Goal: Task Accomplishment & Management: Complete application form

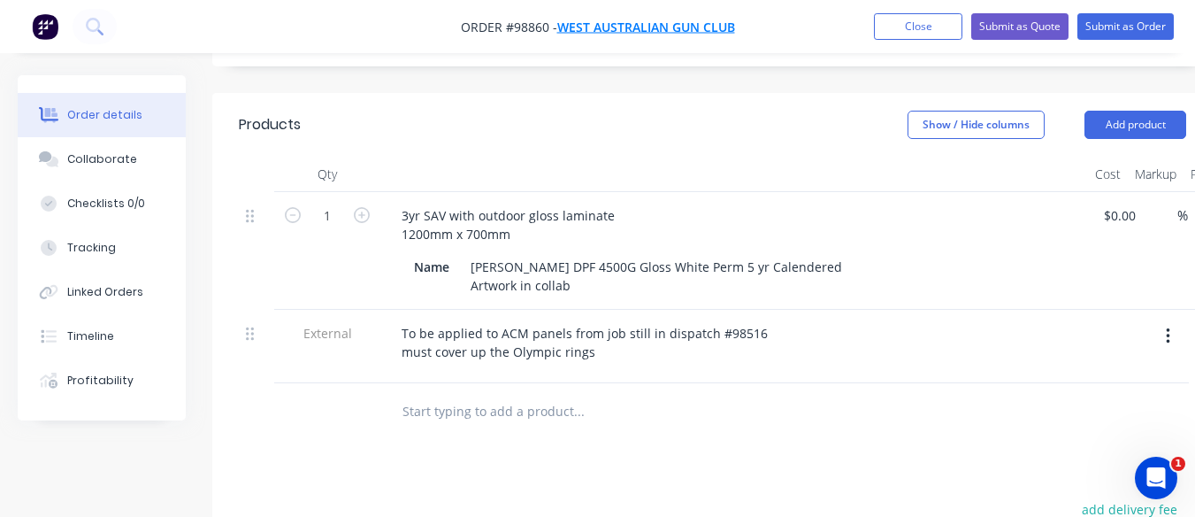
click at [679, 27] on span "West Australian Gun Club" at bounding box center [646, 27] width 178 height 17
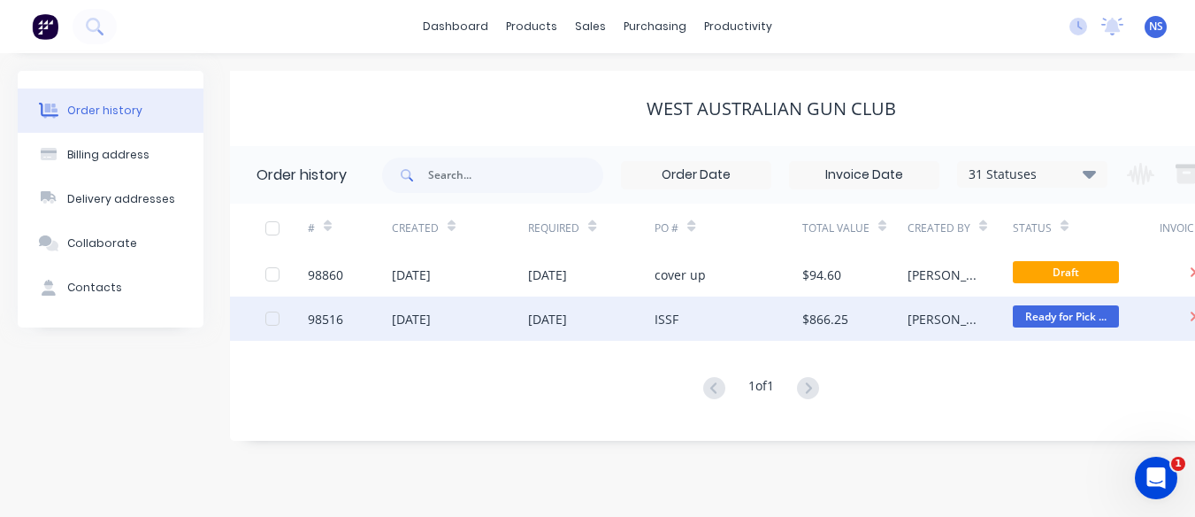
click at [623, 317] on div "[DATE]" at bounding box center [591, 318] width 126 height 44
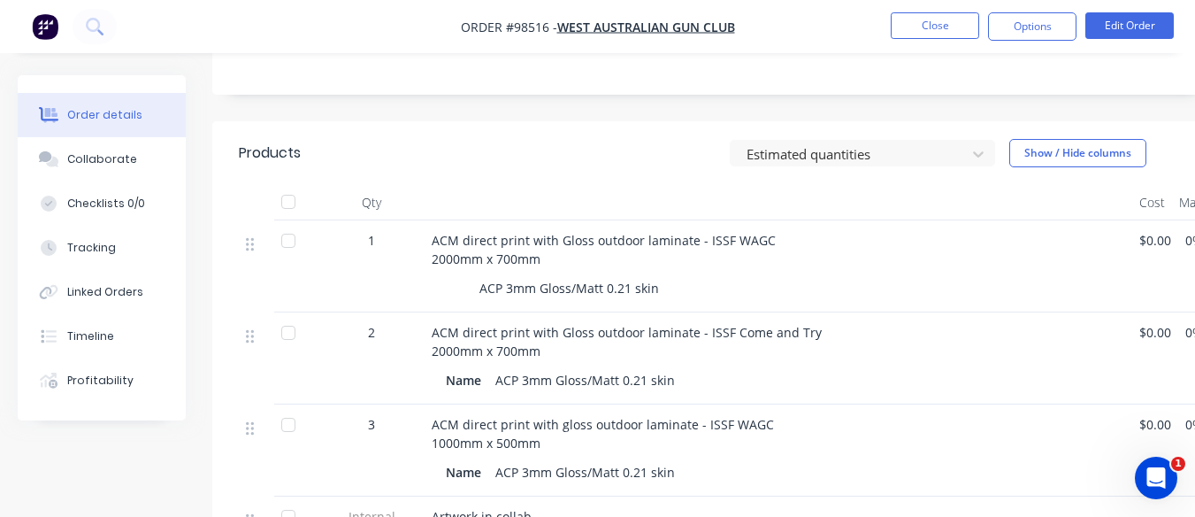
scroll to position [425, 0]
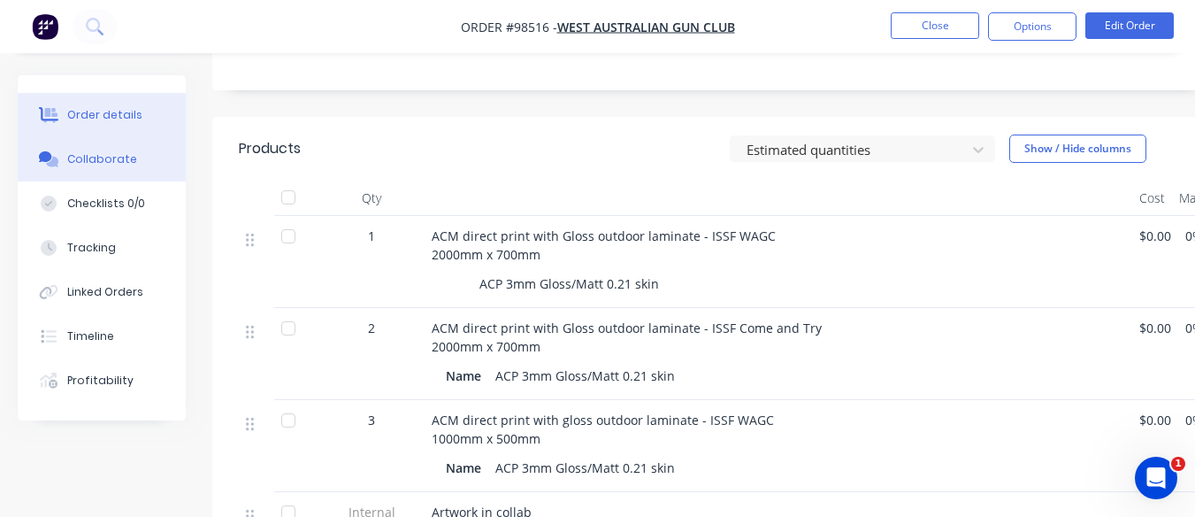
click at [113, 160] on div "Collaborate" at bounding box center [102, 159] width 70 height 16
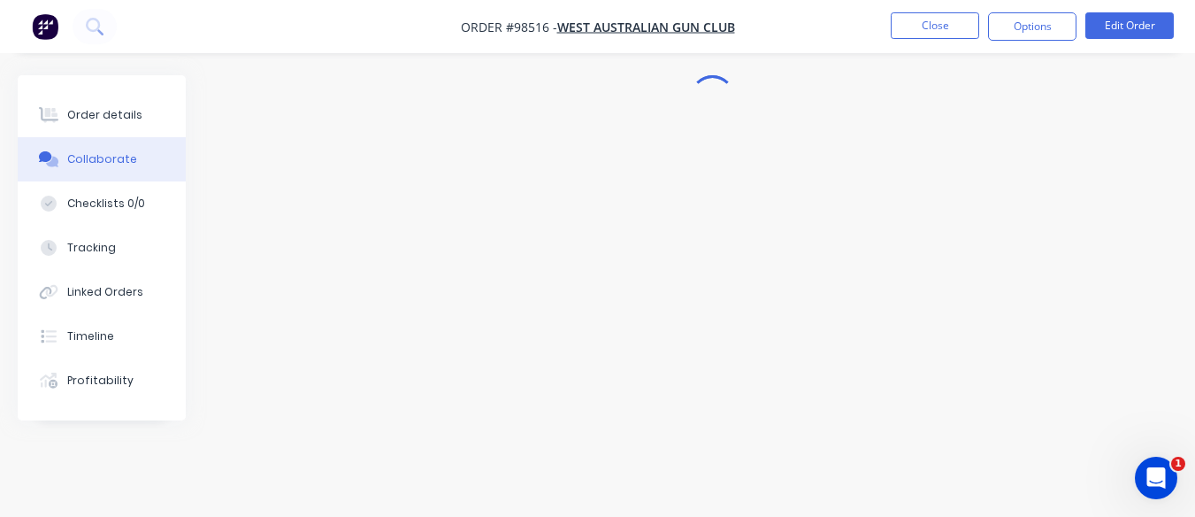
scroll to position [40, 0]
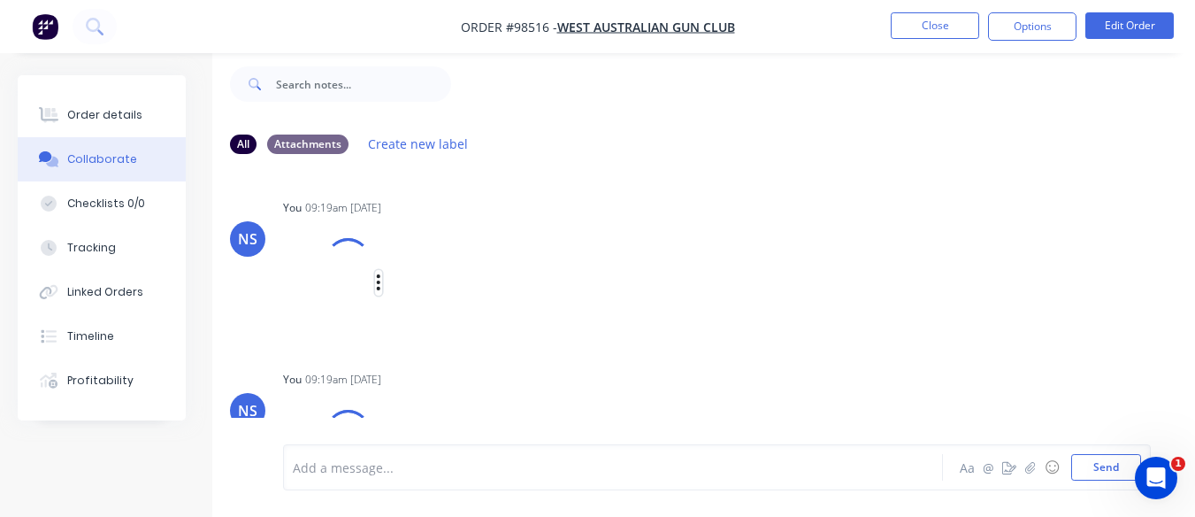
click at [377, 272] on icon "button" at bounding box center [378, 282] width 5 height 20
click at [643, 325] on div "You 09:19am [DATE] ISSF come and try signs 2000x700.tif Labels Download Delete" at bounding box center [558, 267] width 550 height 145
click at [119, 329] on button "Timeline" at bounding box center [102, 336] width 168 height 44
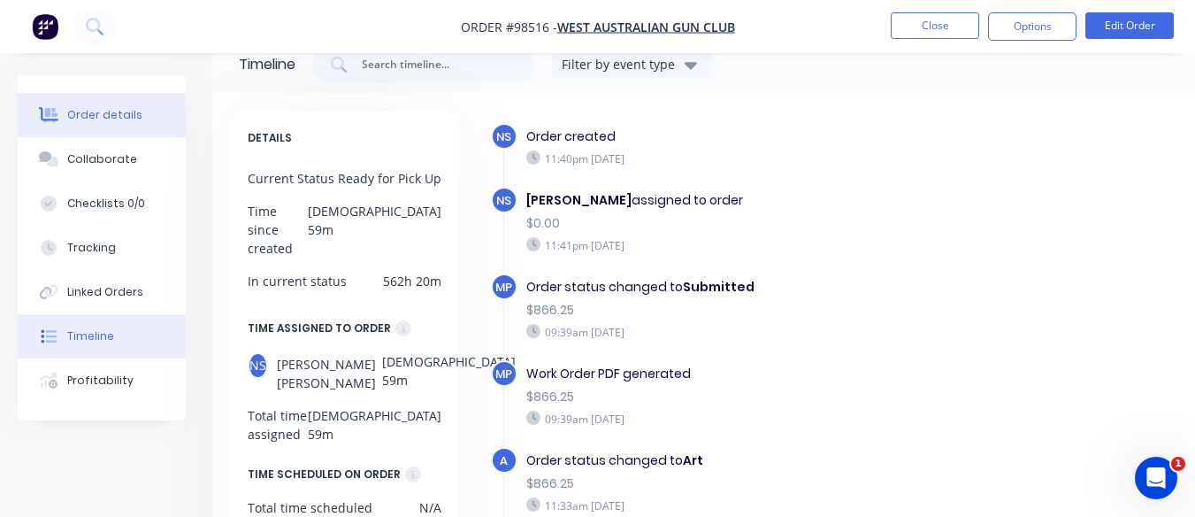
click at [100, 115] on div "Order details" at bounding box center [104, 115] width 75 height 16
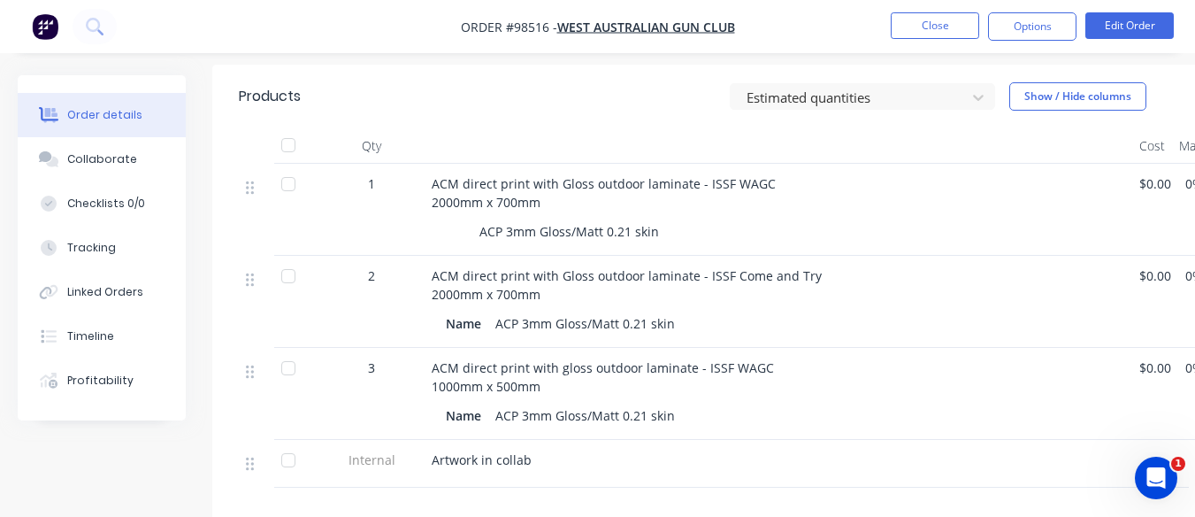
scroll to position [472, 0]
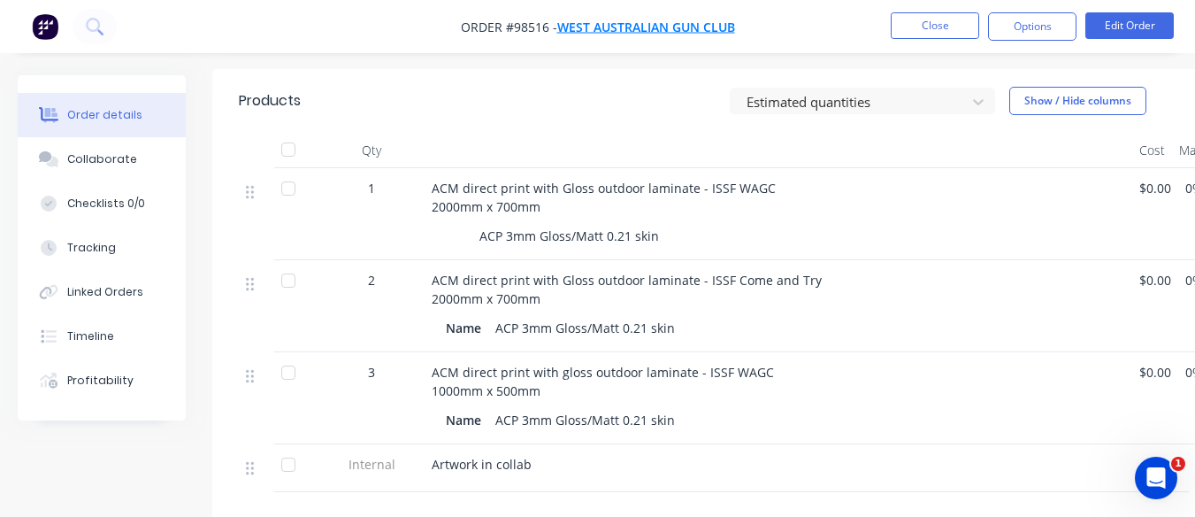
click at [648, 29] on span "West Australian Gun Club" at bounding box center [646, 27] width 178 height 17
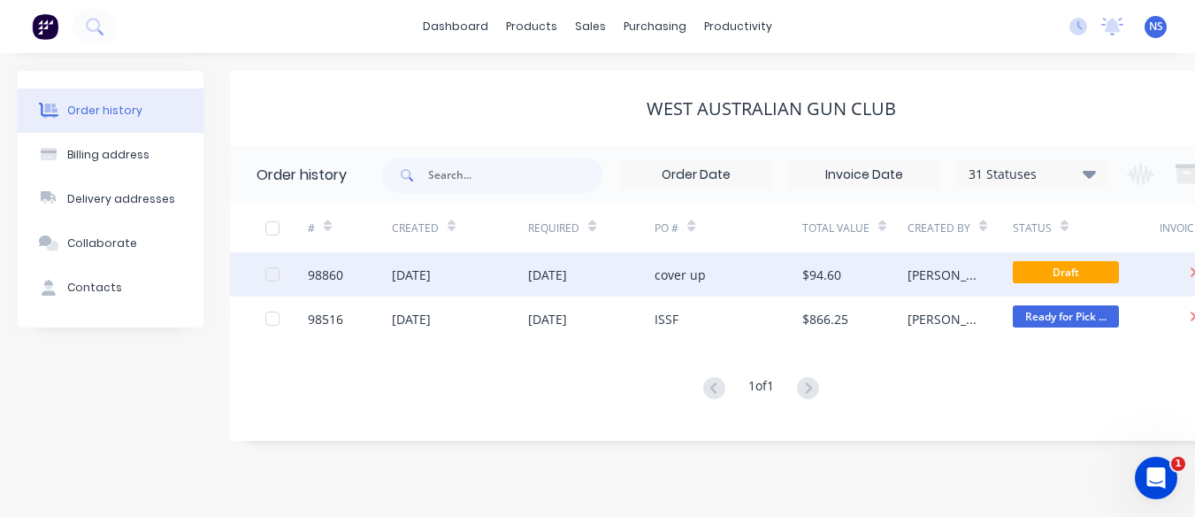
click at [640, 273] on div "[DATE]" at bounding box center [591, 274] width 126 height 44
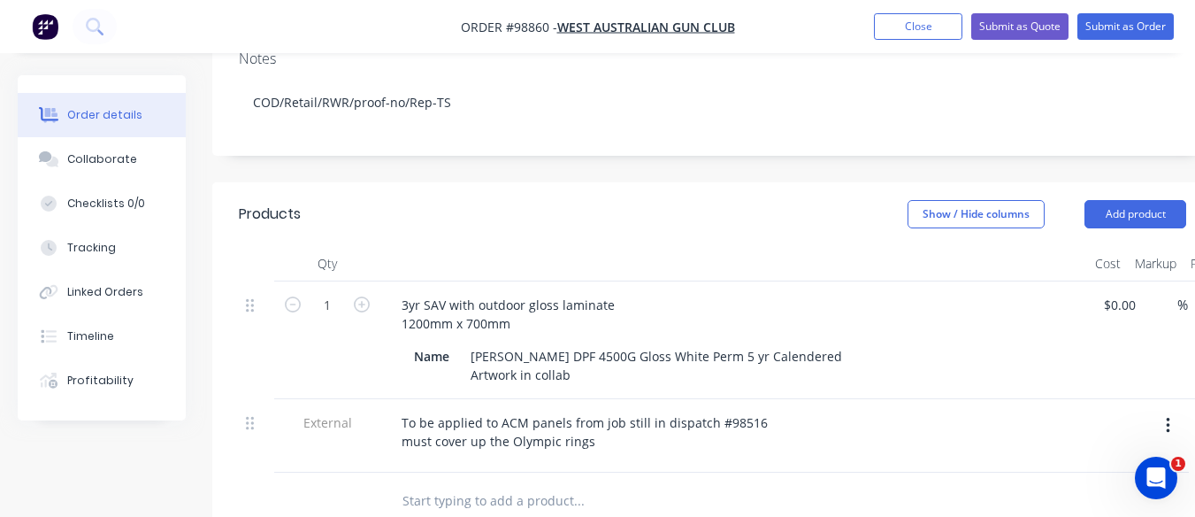
scroll to position [342, 0]
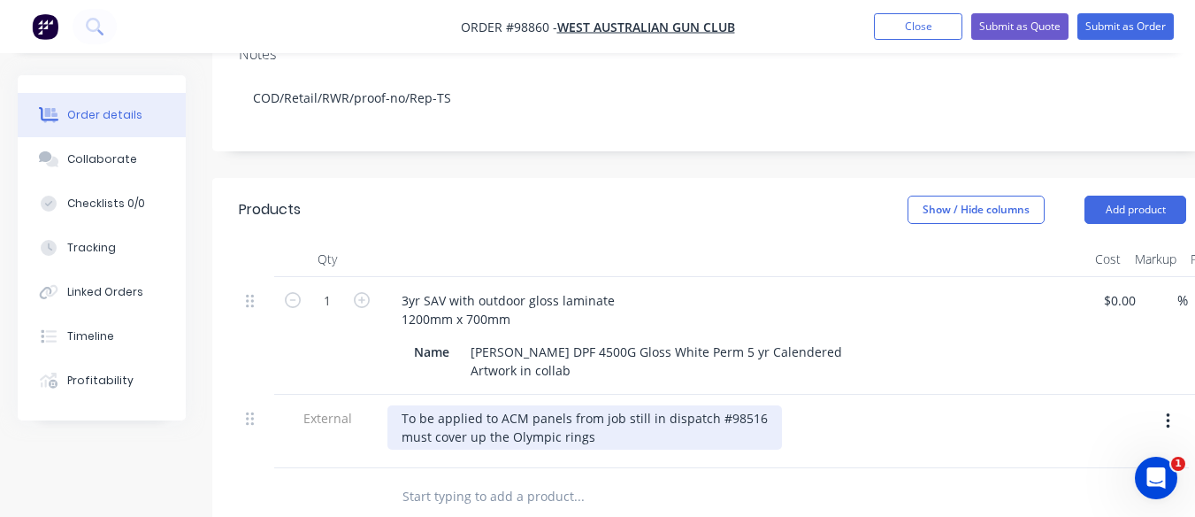
click at [594, 413] on div "To be applied to ACM panels from job still in dispatch #98516 must cover up the…" at bounding box center [584, 427] width 394 height 44
click at [493, 405] on div "To be applied to ACM panels from job still in dispatch #98516 must cover up the…" at bounding box center [584, 427] width 394 height 44
click at [493, 405] on div "To be applied to left sideof the ACM panels from job still in dispatch #98516 m…" at bounding box center [629, 427] width 484 height 44
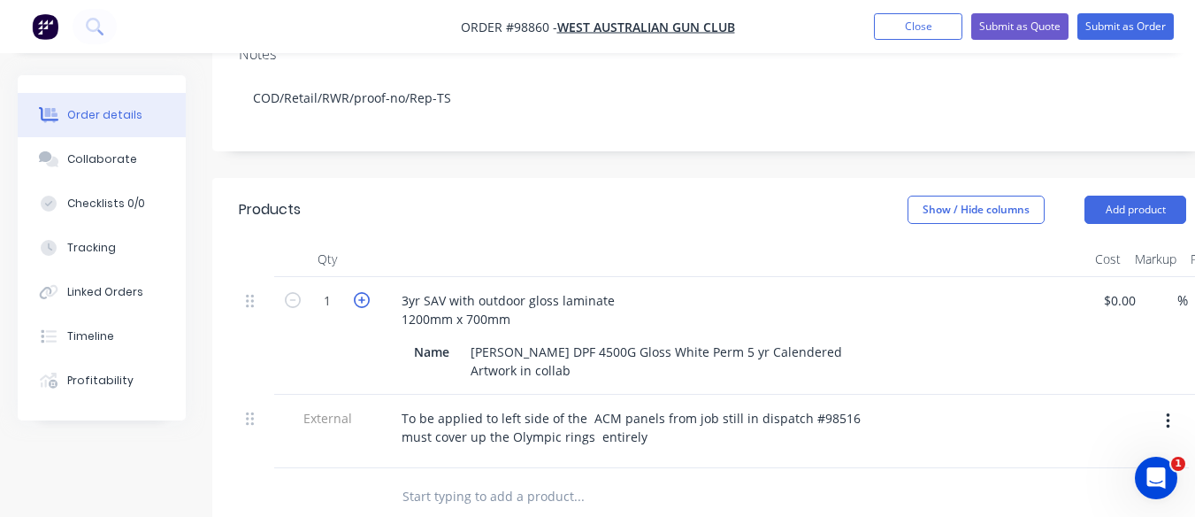
click at [365, 292] on icon "button" at bounding box center [362, 300] width 16 height 16
type input "2"
type input "$172.00"
click at [365, 292] on icon "button" at bounding box center [362, 300] width 16 height 16
type input "3"
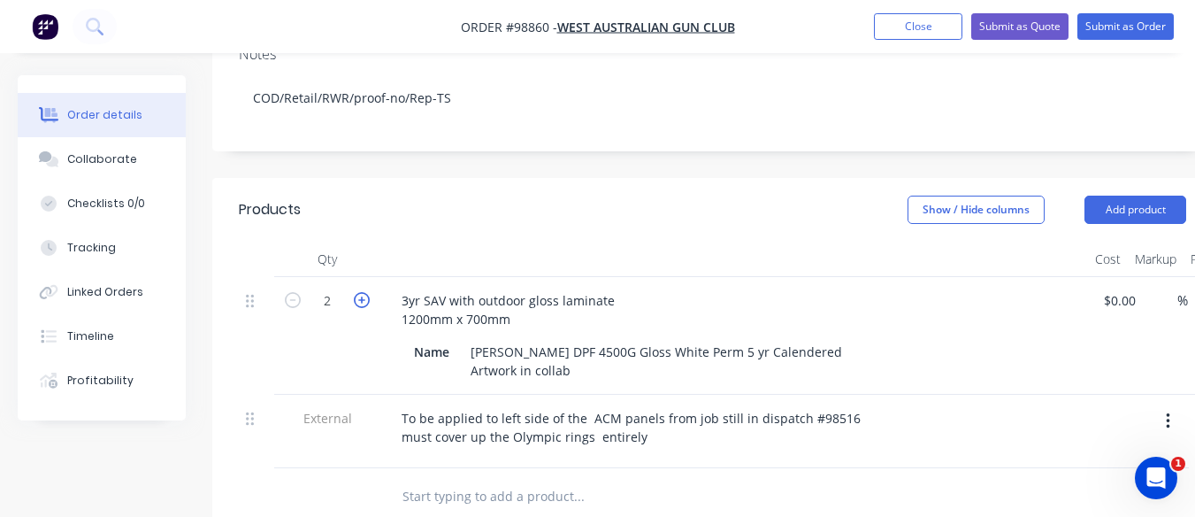
type input "$258.00"
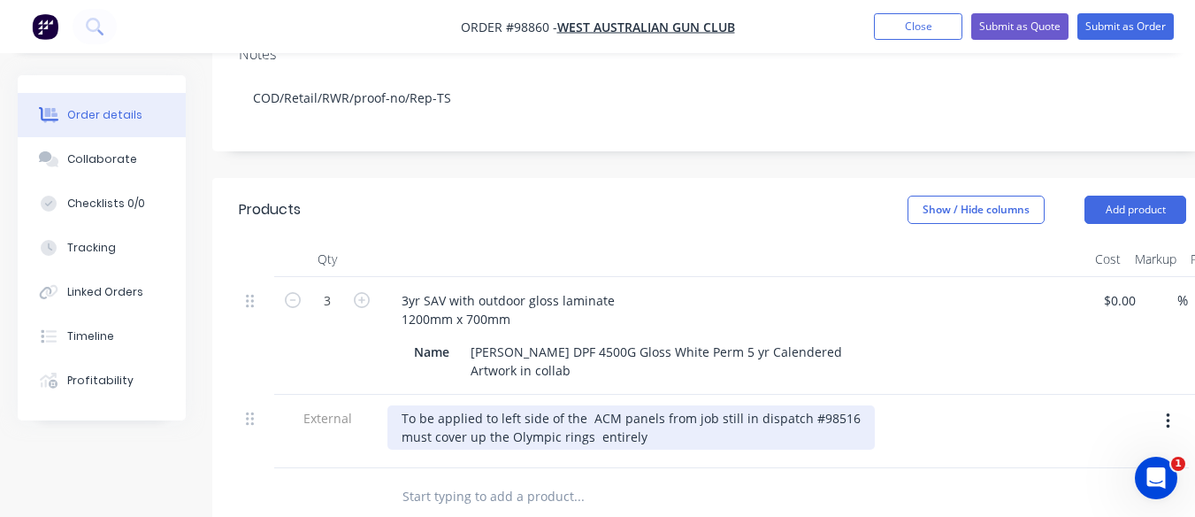
click at [586, 405] on div "To be applied to left side of the ACM panels from job still in dispatch #98516 …" at bounding box center [630, 427] width 487 height 44
click at [817, 405] on div "To be applied to left side of the 2000mm x 700mm ACM panels from job still in d…" at bounding box center [685, 427] width 596 height 44
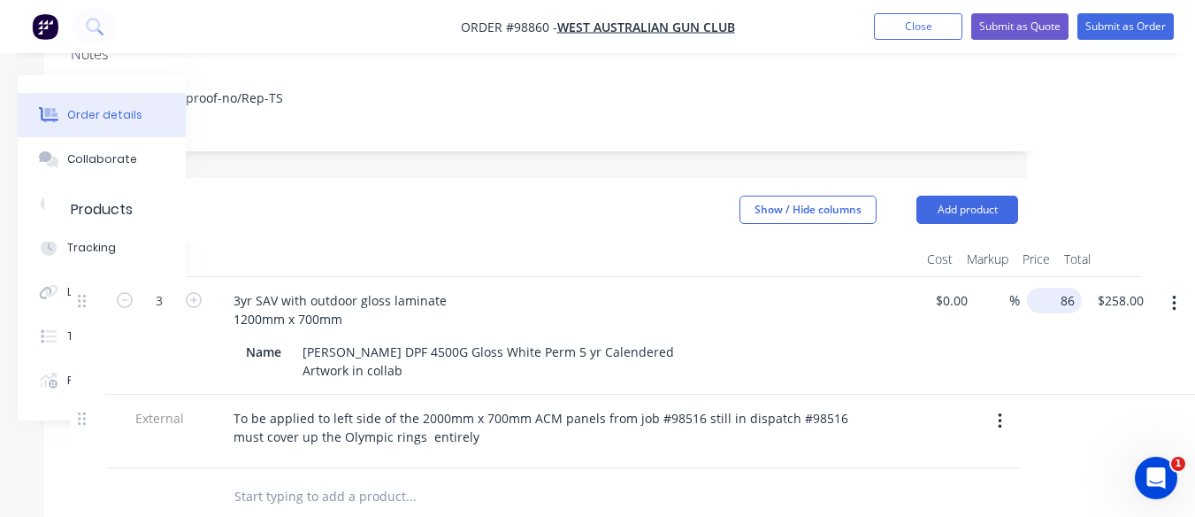
scroll to position [342, 143]
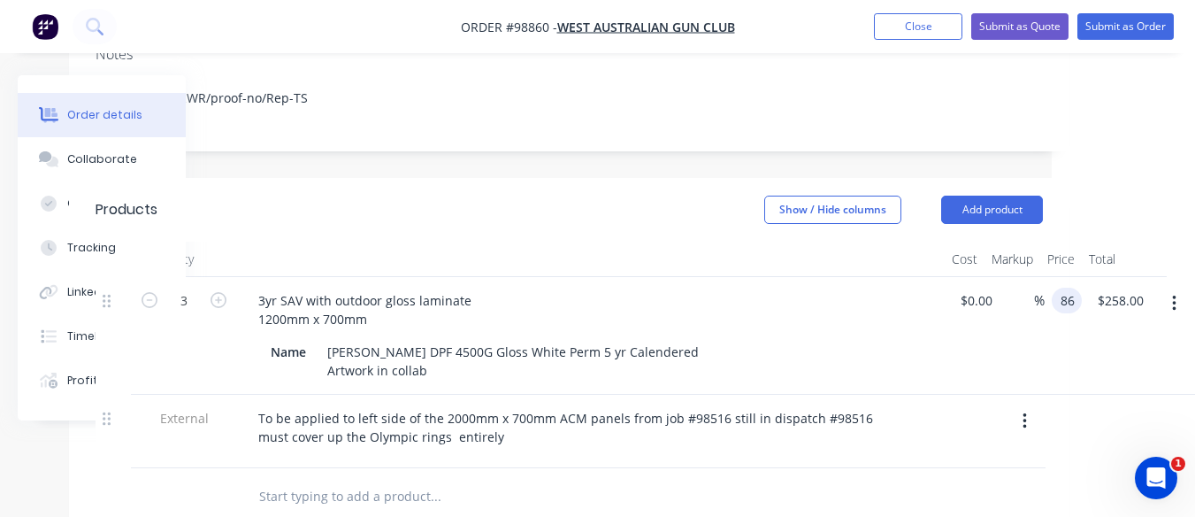
click at [1056, 287] on div "86 86" at bounding box center [1067, 300] width 30 height 26
type input "$89.6666"
type input "269.00"
type input "$89.6667"
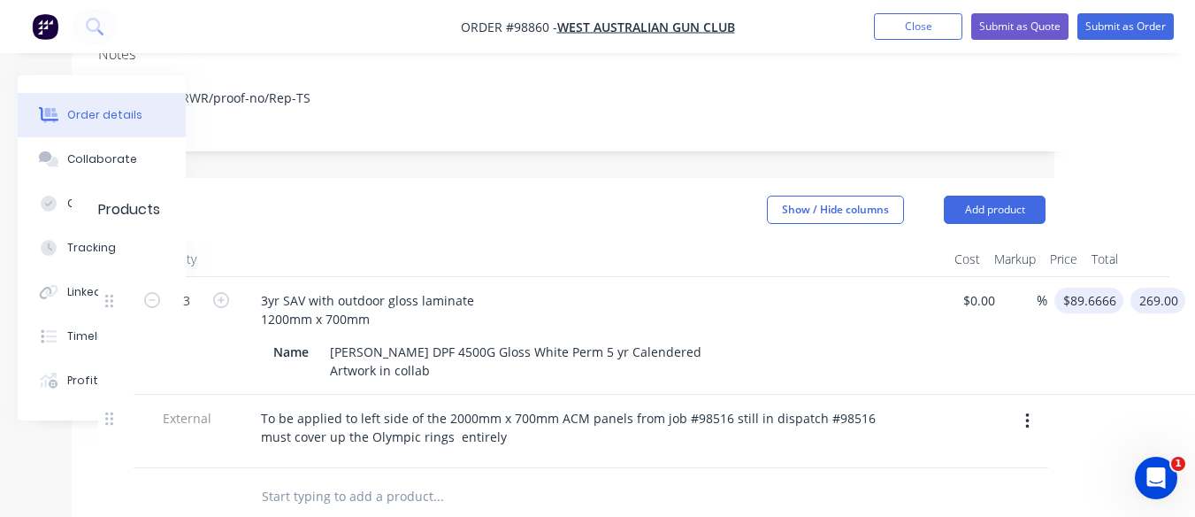
type input "$269.00"
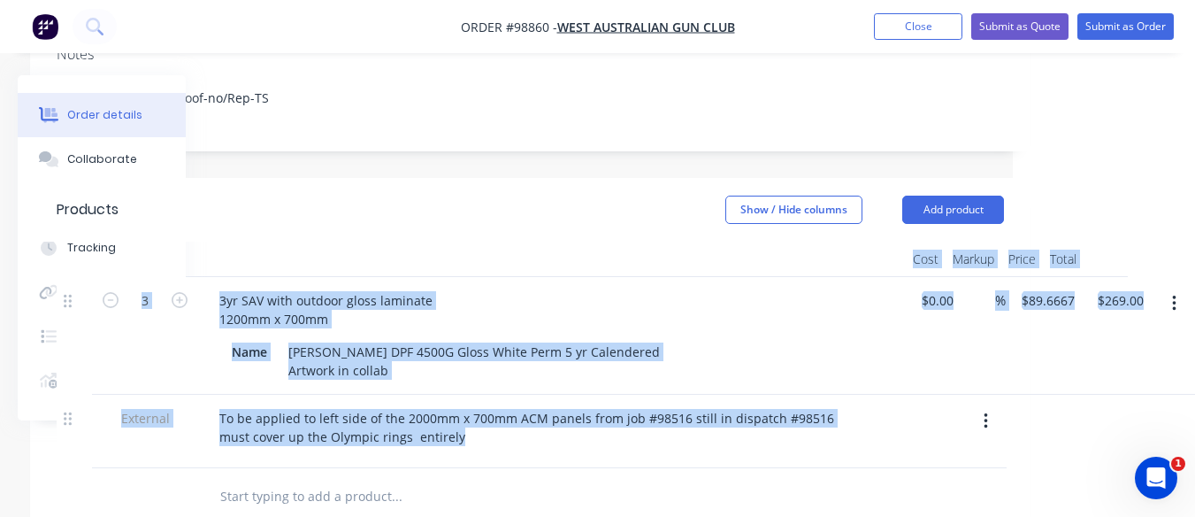
drag, startPoint x: 1102, startPoint y: 500, endPoint x: 838, endPoint y: 468, distance: 266.4
click at [838, 468] on html "Order #98860 - West Australian Gun Club Add product Close Submit as Quote Submi…" at bounding box center [415, 317] width 1195 height 1319
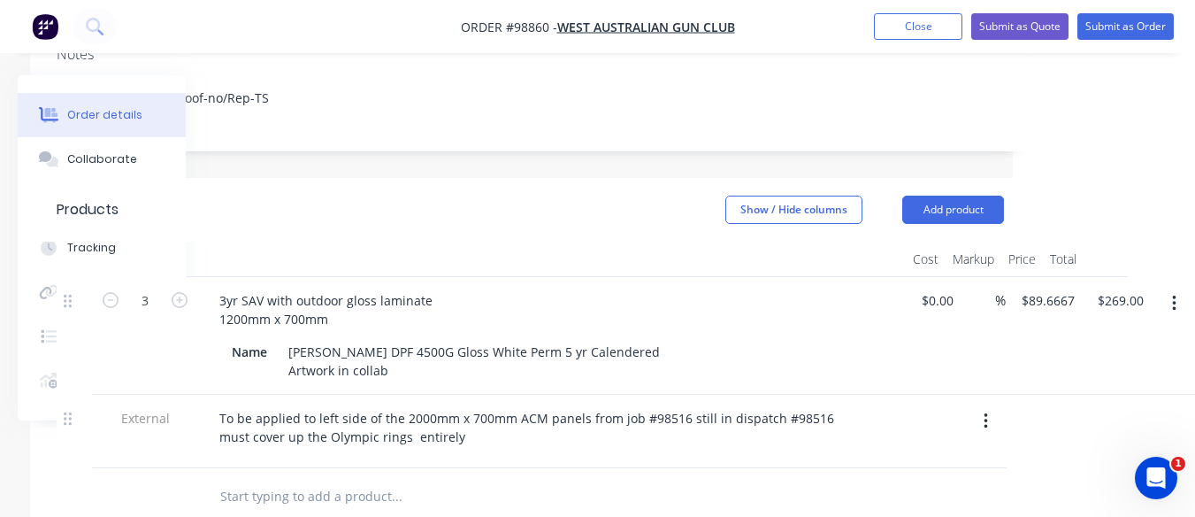
click at [536, 468] on div at bounding box center [516, 496] width 637 height 57
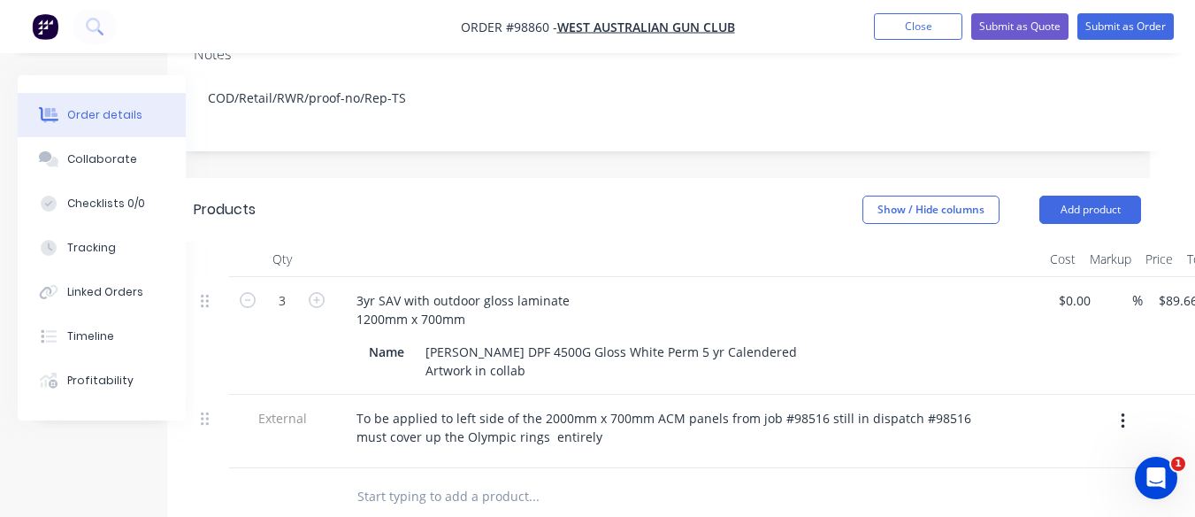
scroll to position [342, 15]
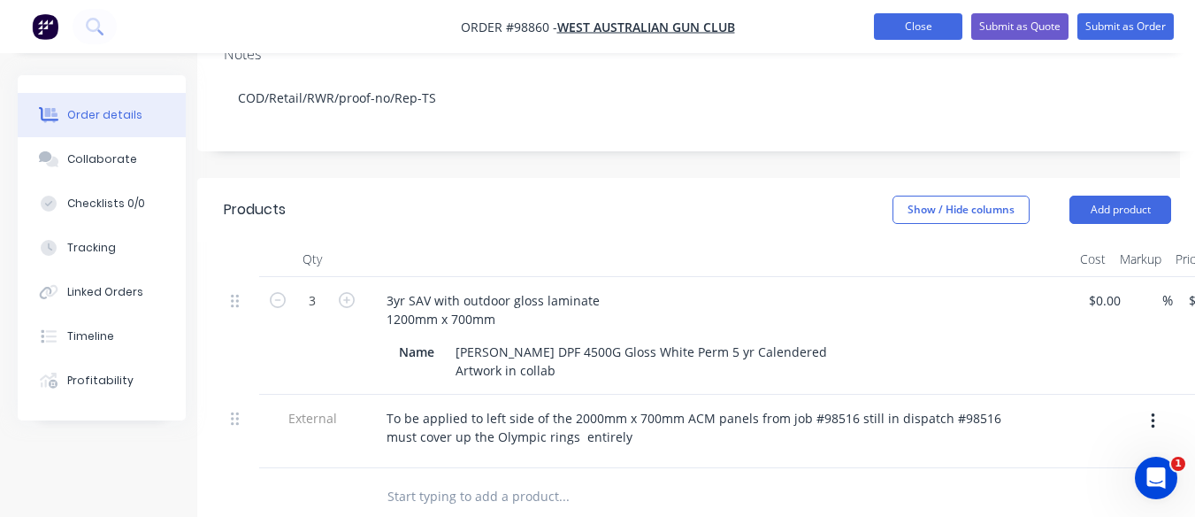
click at [919, 29] on button "Close" at bounding box center [918, 26] width 88 height 27
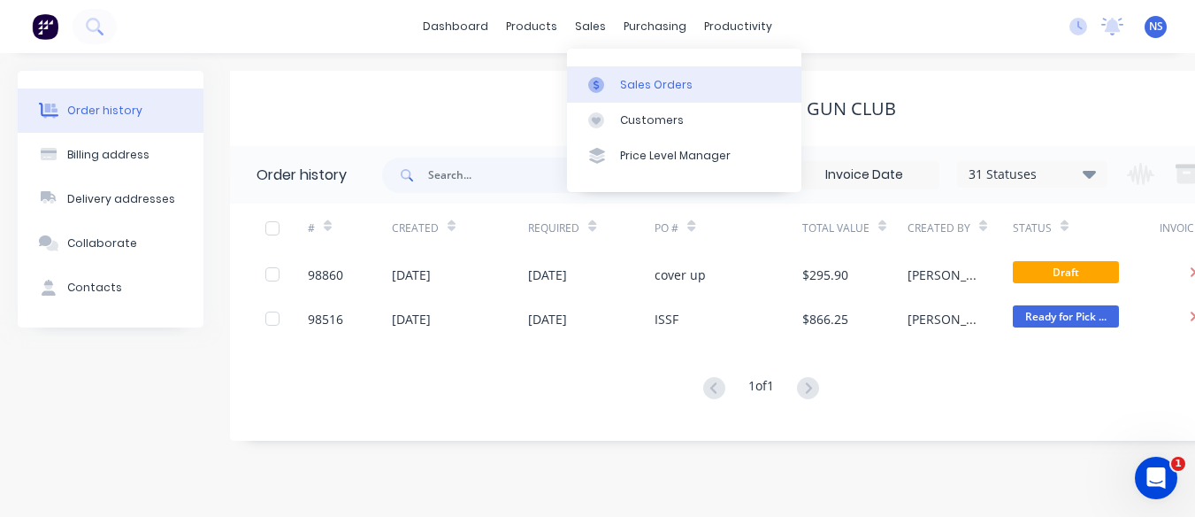
click at [639, 87] on div "Sales Orders" at bounding box center [656, 85] width 73 height 16
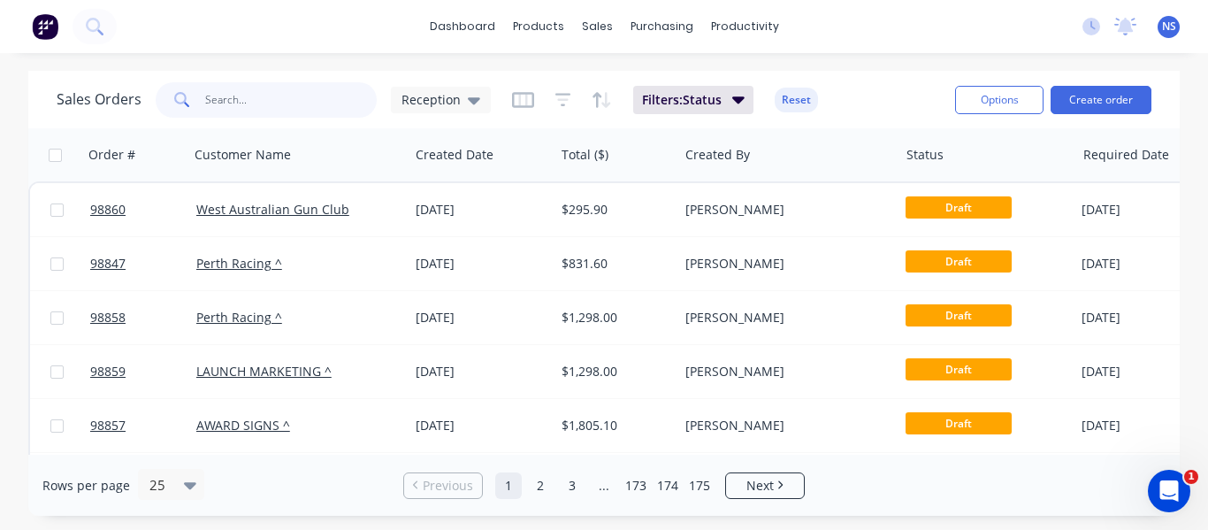
click at [282, 101] on input "text" at bounding box center [291, 99] width 172 height 35
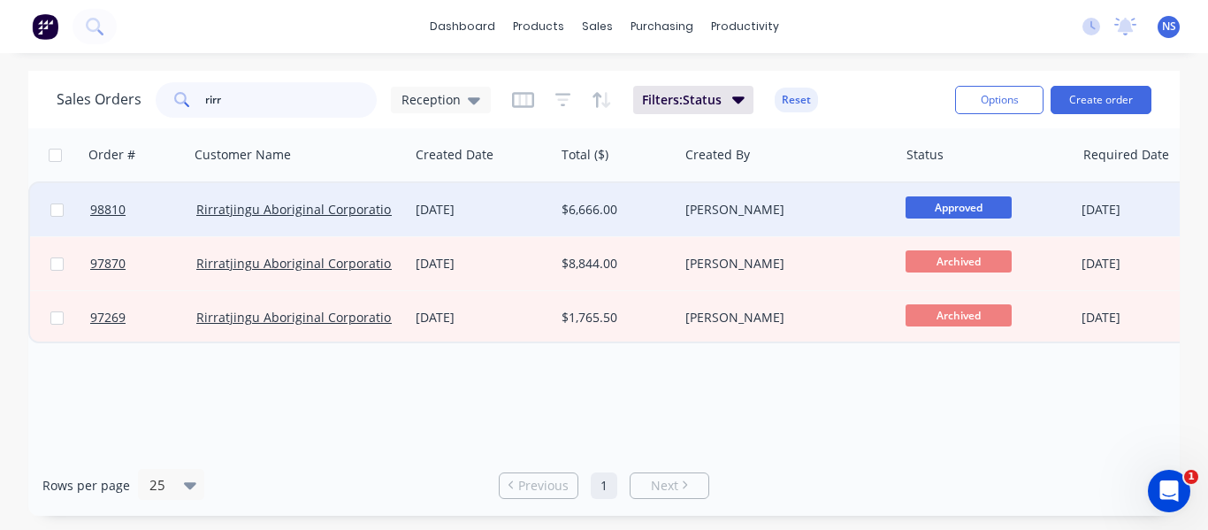
type input "rirr"
click at [525, 208] on div "[DATE]" at bounding box center [482, 210] width 132 height 18
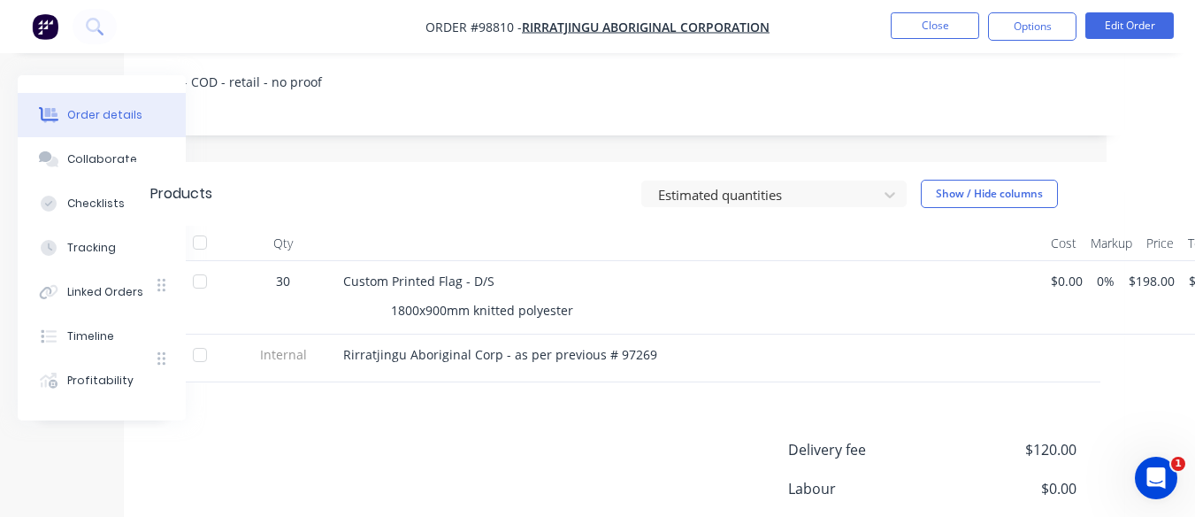
scroll to position [404, 90]
click at [935, 21] on button "Close" at bounding box center [935, 25] width 88 height 27
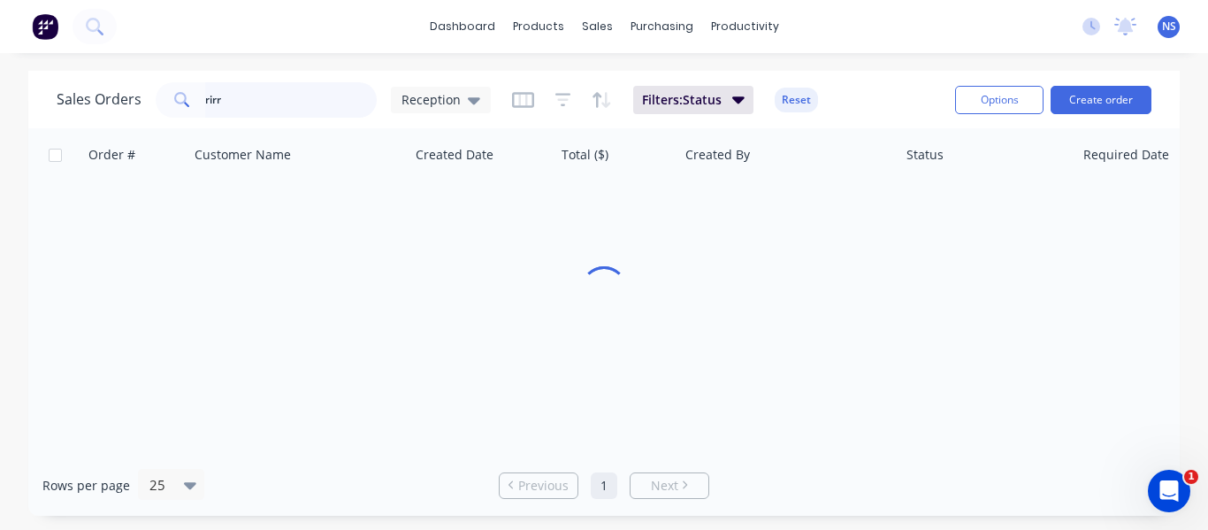
click at [276, 101] on input "rirr" at bounding box center [291, 99] width 172 height 35
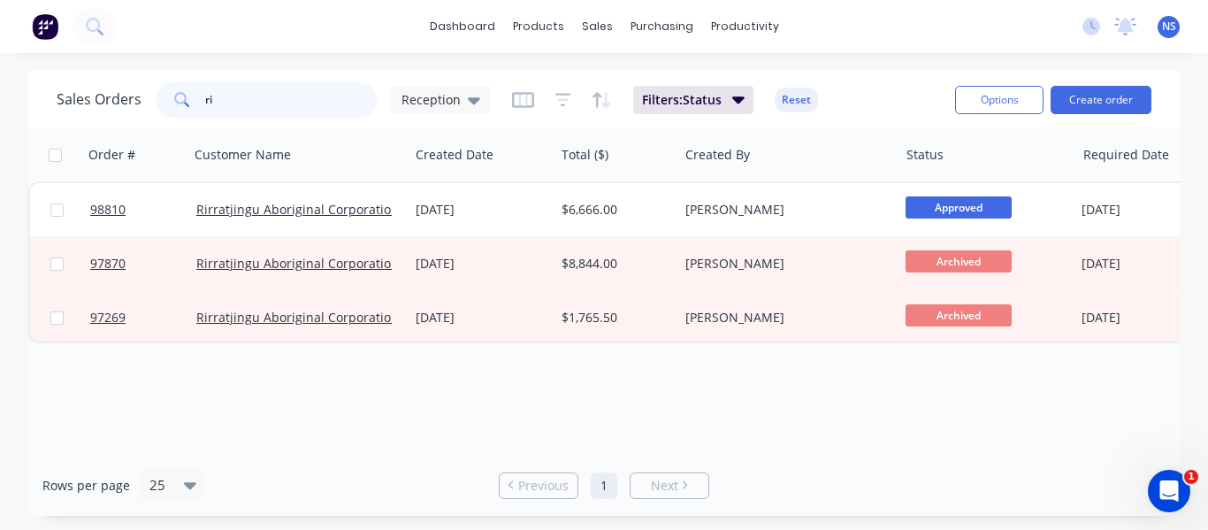
type input "r"
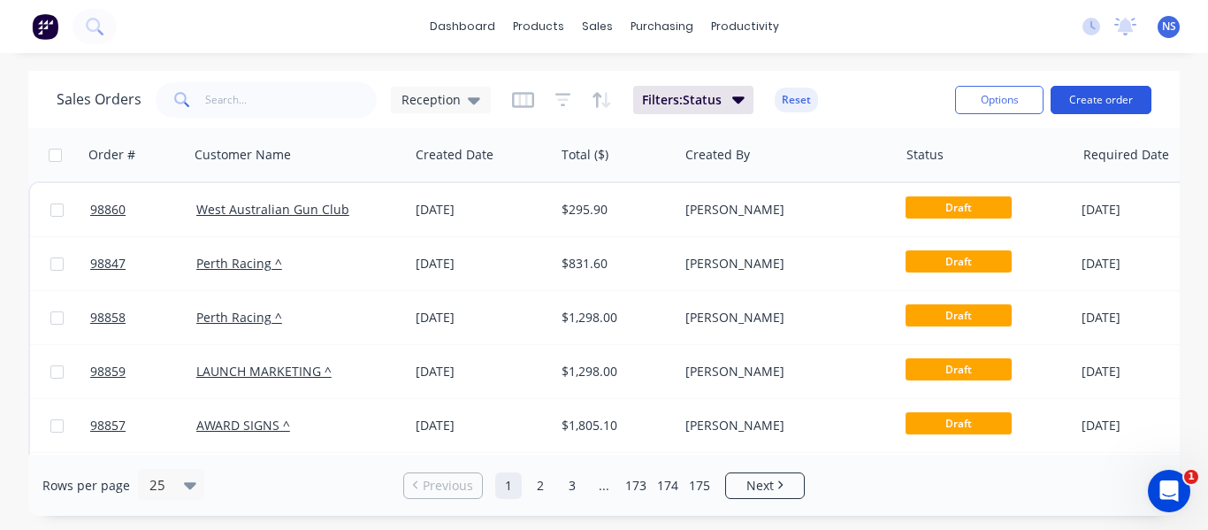
click at [1100, 98] on button "Create order" at bounding box center [1101, 100] width 101 height 28
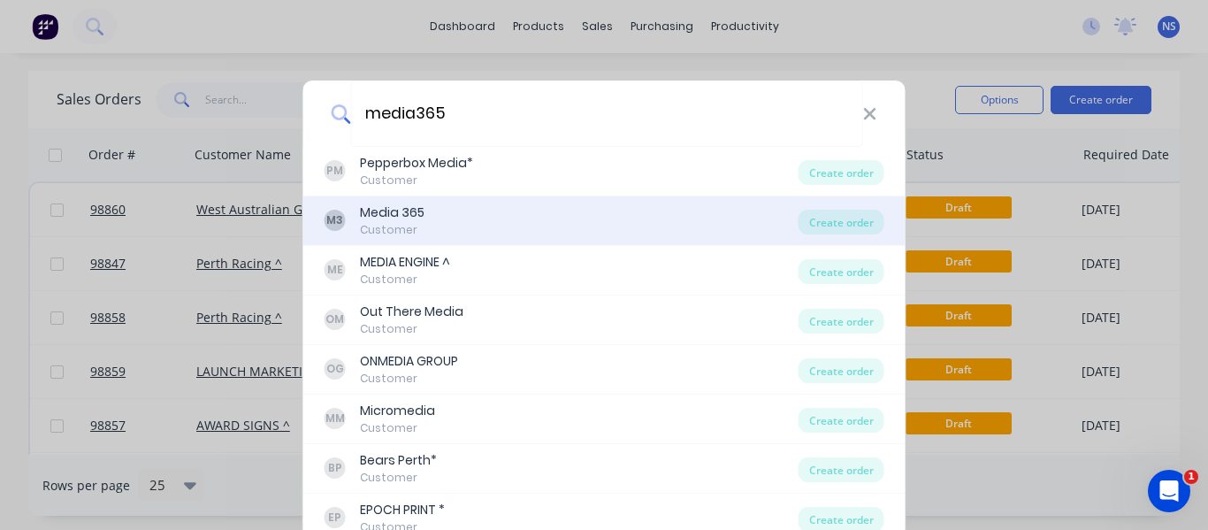
type input "media365"
click at [447, 215] on div "M3 Media 365 Customer" at bounding box center [562, 220] width 474 height 34
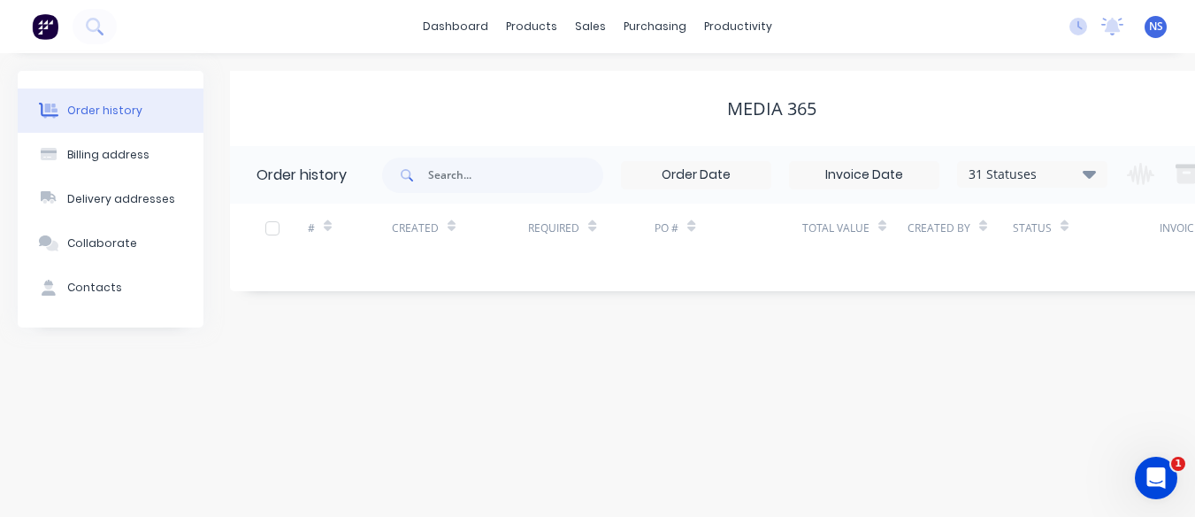
scroll to position [0, 118]
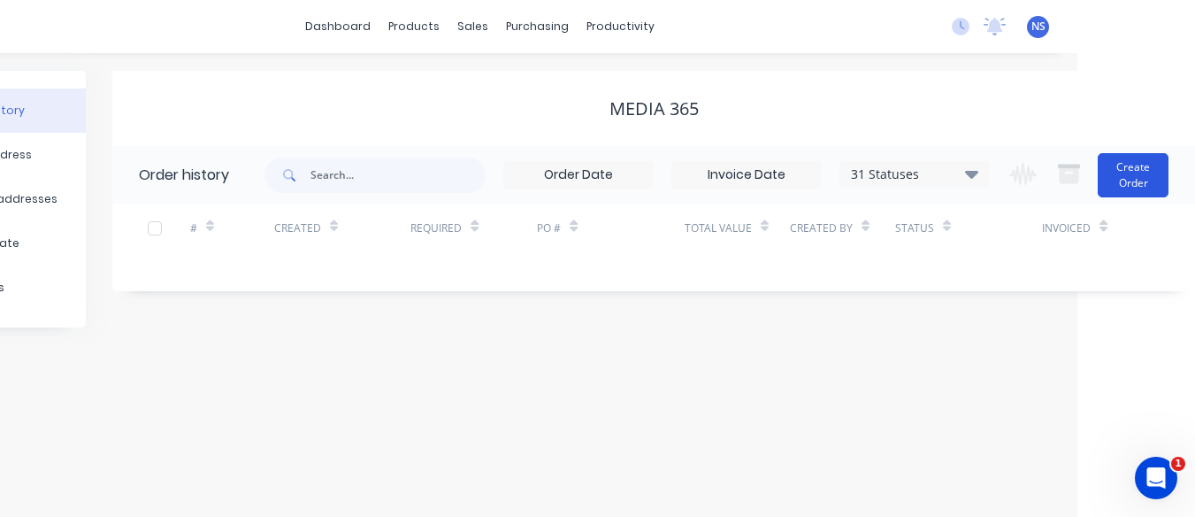
click at [1124, 187] on button "Create Order" at bounding box center [1133, 175] width 71 height 44
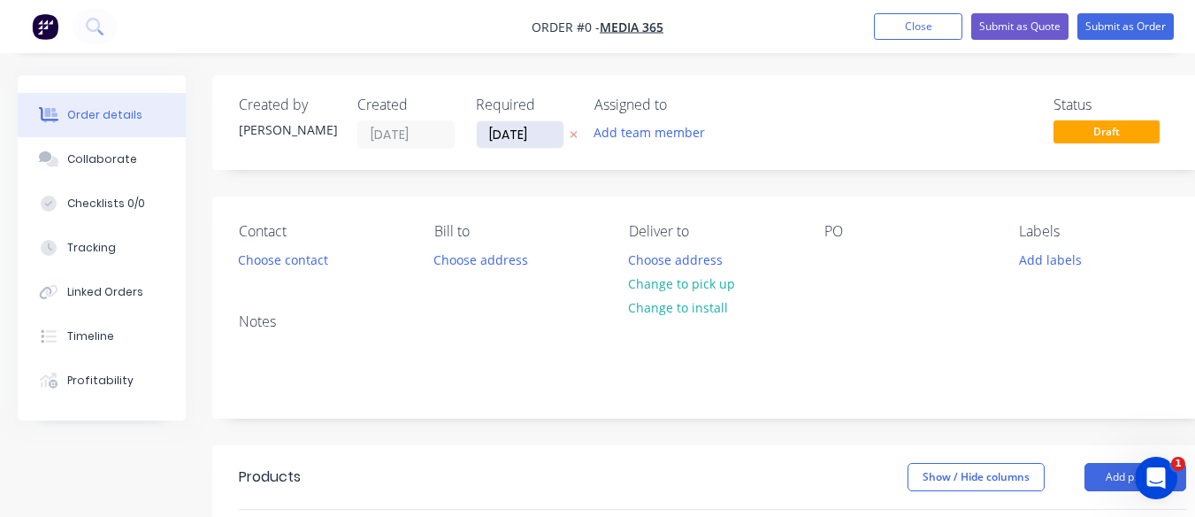
click at [506, 129] on input "[DATE]" at bounding box center [520, 134] width 87 height 27
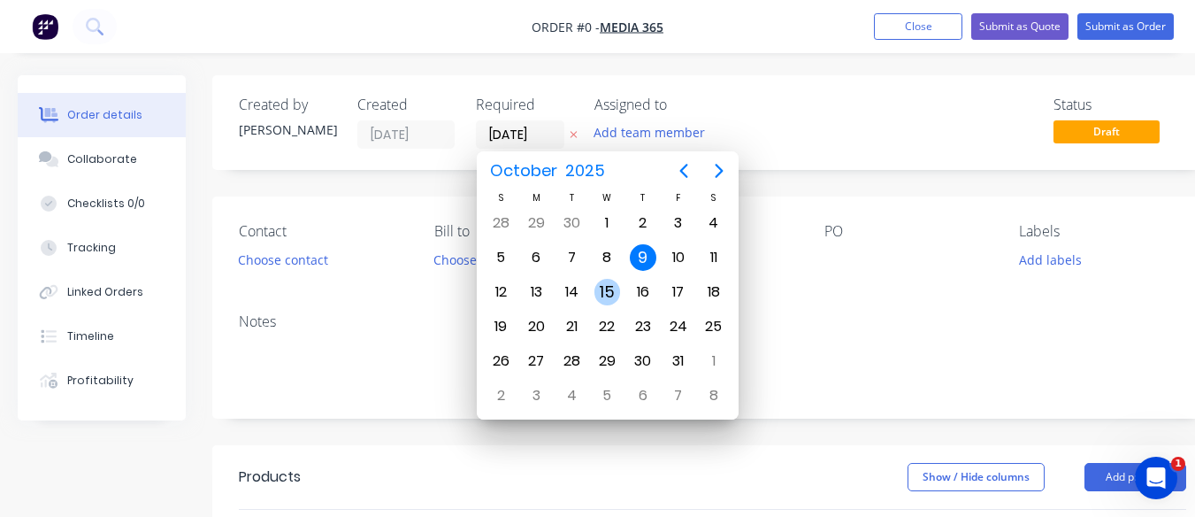
click at [604, 294] on div "15" at bounding box center [607, 292] width 27 height 27
type input "[DATE]"
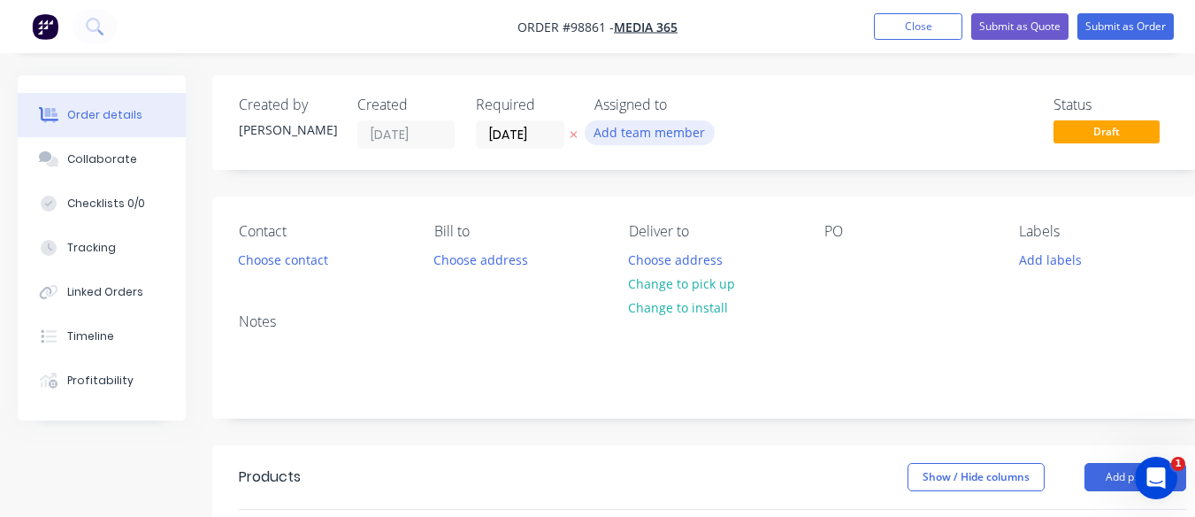
click at [640, 133] on button "Add team member" at bounding box center [650, 132] width 130 height 24
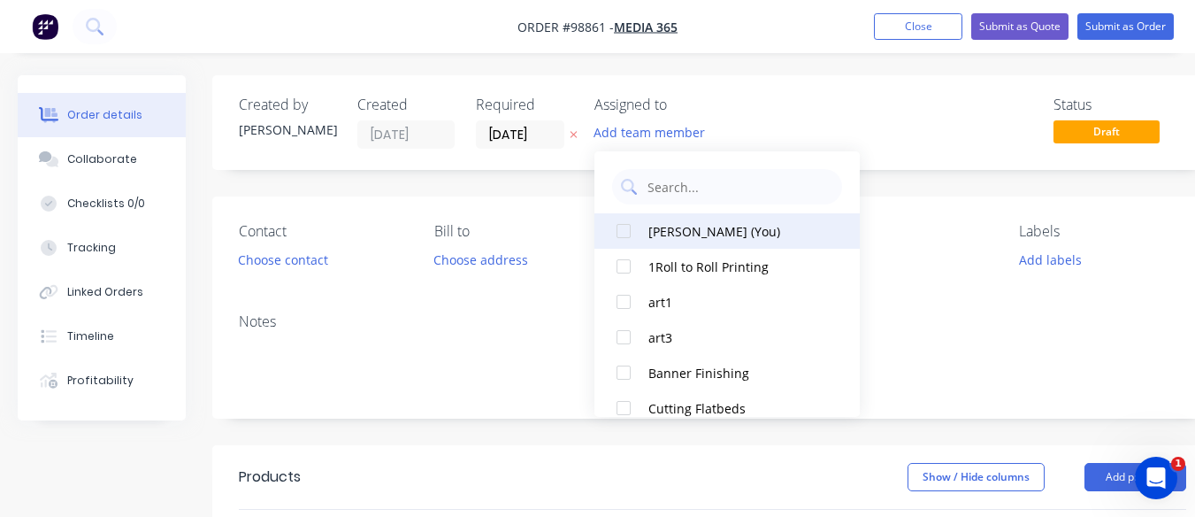
click at [652, 227] on div "[PERSON_NAME] (You)" at bounding box center [736, 231] width 177 height 19
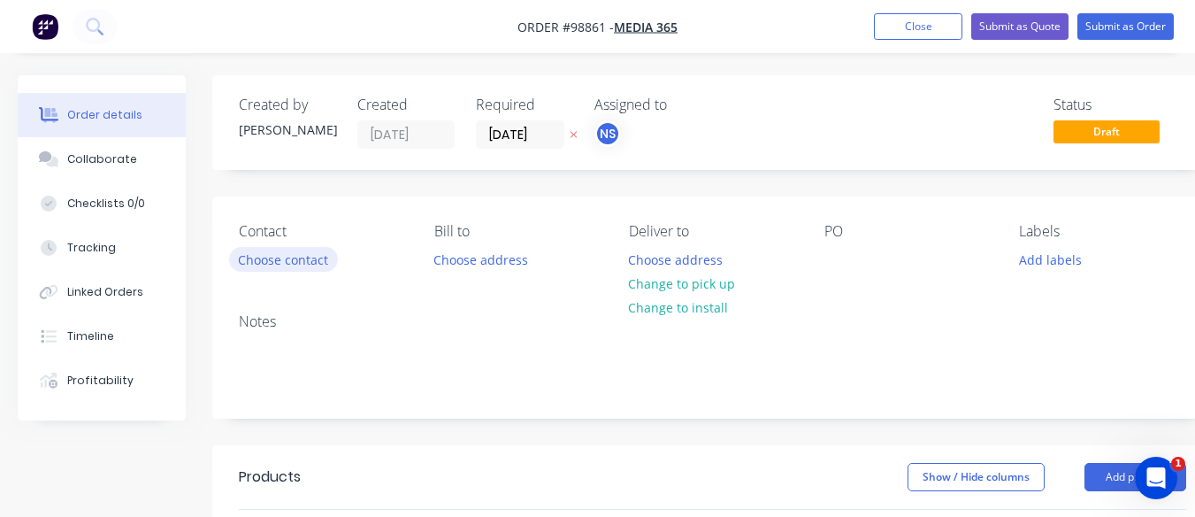
click at [293, 260] on button "Choose contact" at bounding box center [283, 259] width 109 height 24
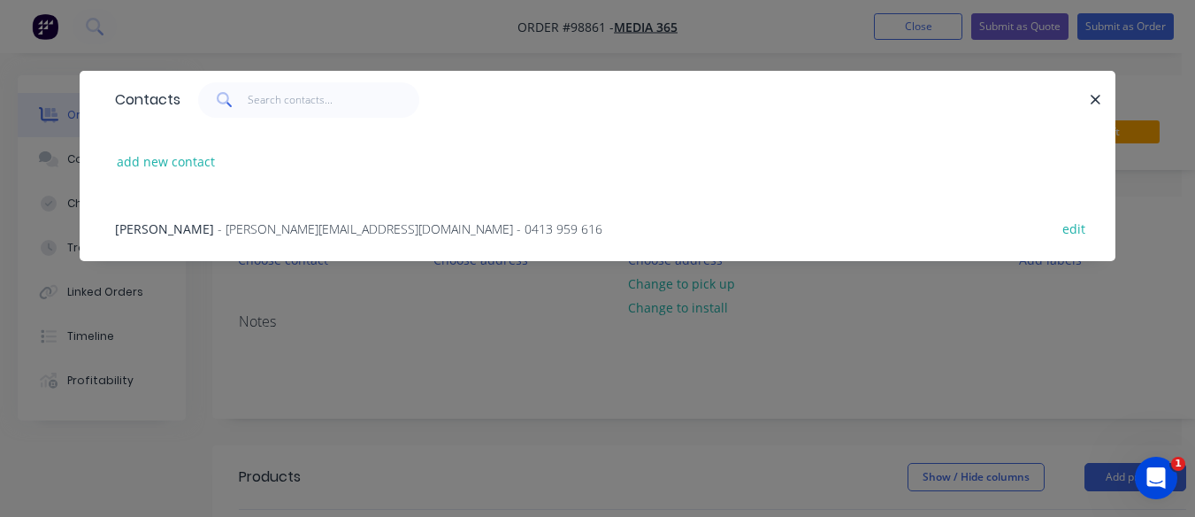
click at [291, 231] on span "- [PERSON_NAME][EMAIL_ADDRESS][DOMAIN_NAME] - 0413 959 616" at bounding box center [410, 228] width 385 height 17
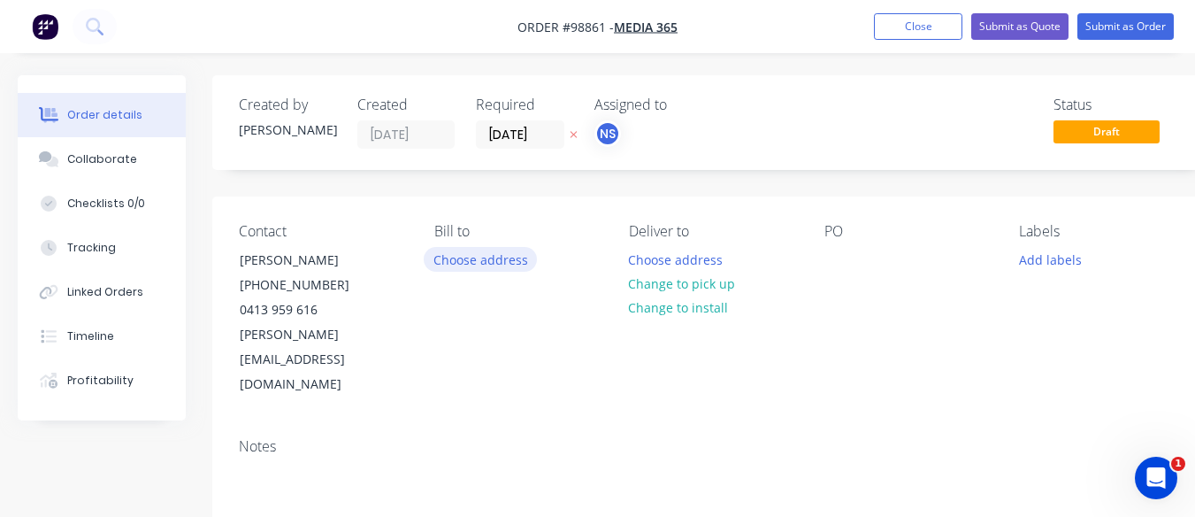
click at [481, 259] on button "Choose address" at bounding box center [480, 259] width 113 height 24
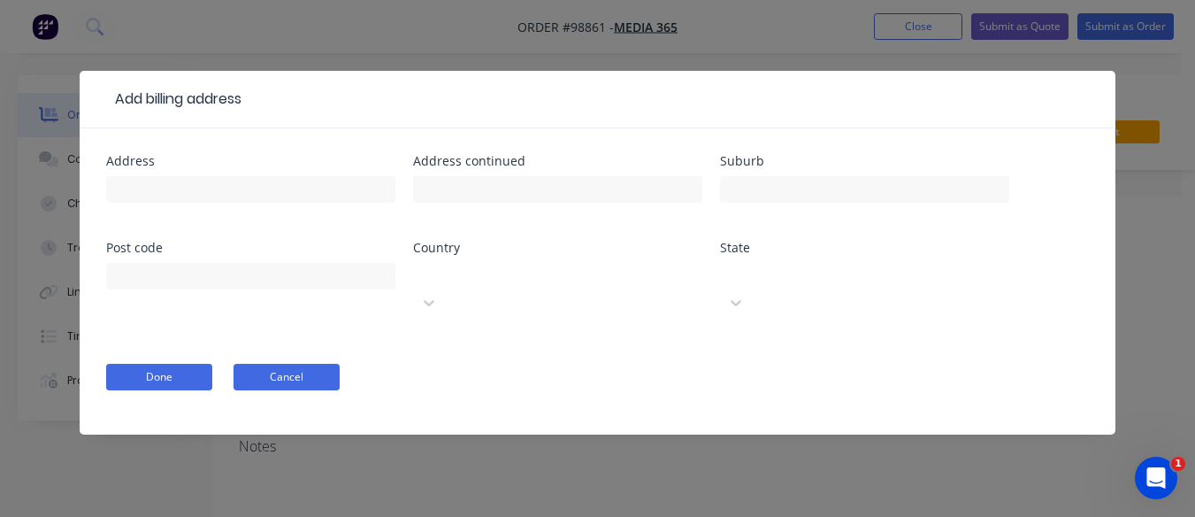
click at [309, 364] on button "Cancel" at bounding box center [286, 377] width 106 height 27
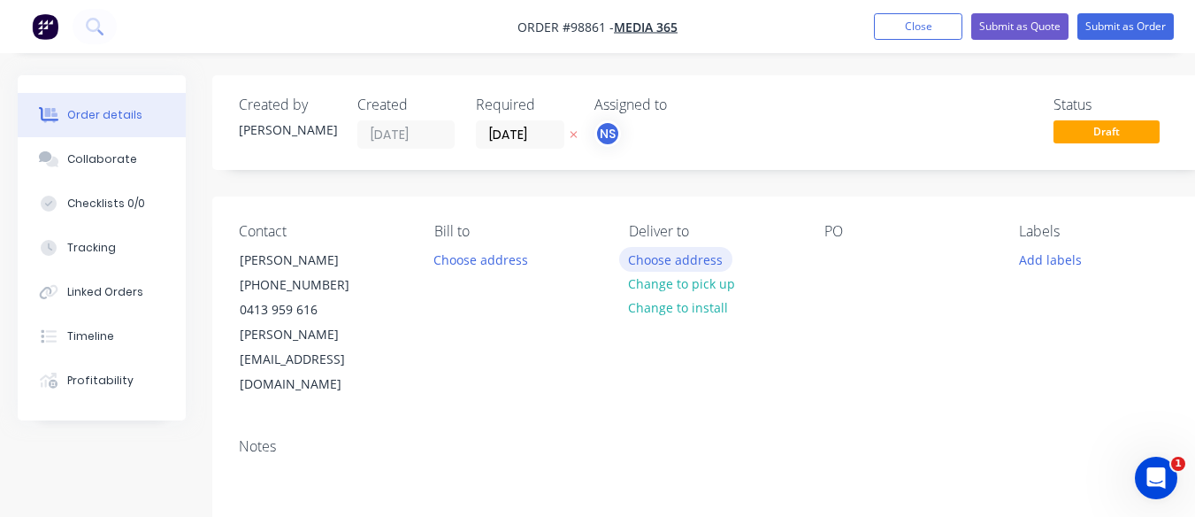
click at [654, 255] on button "Choose address" at bounding box center [675, 259] width 113 height 24
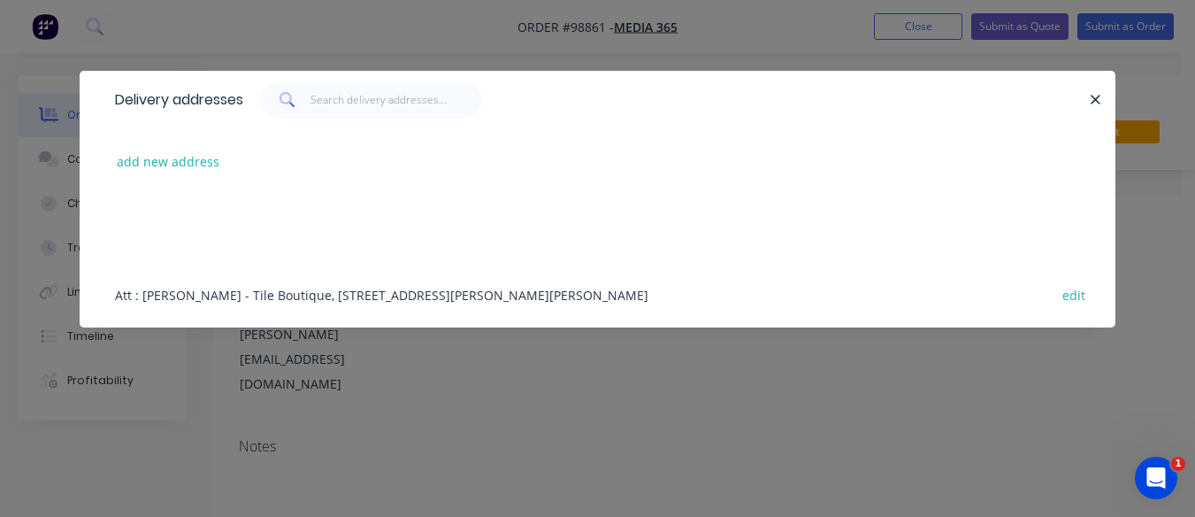
click at [527, 289] on div "Att : [PERSON_NAME] - Tile Boutique, [STREET_ADDRESS][PERSON_NAME][PERSON_NAME]…" at bounding box center [597, 294] width 983 height 66
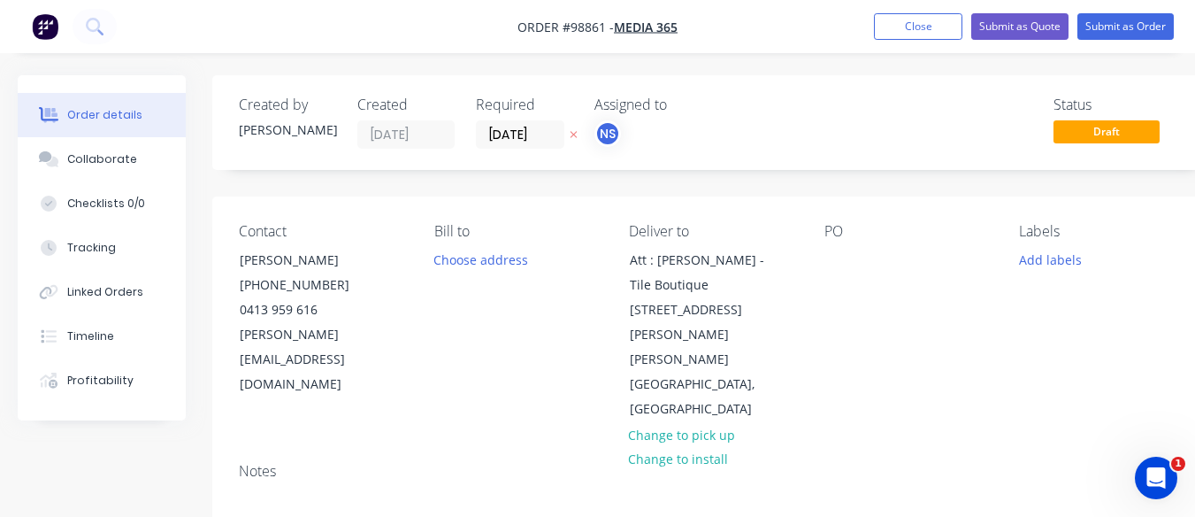
click at [858, 257] on div "PO" at bounding box center [907, 322] width 167 height 199
click at [844, 261] on div at bounding box center [838, 260] width 28 height 26
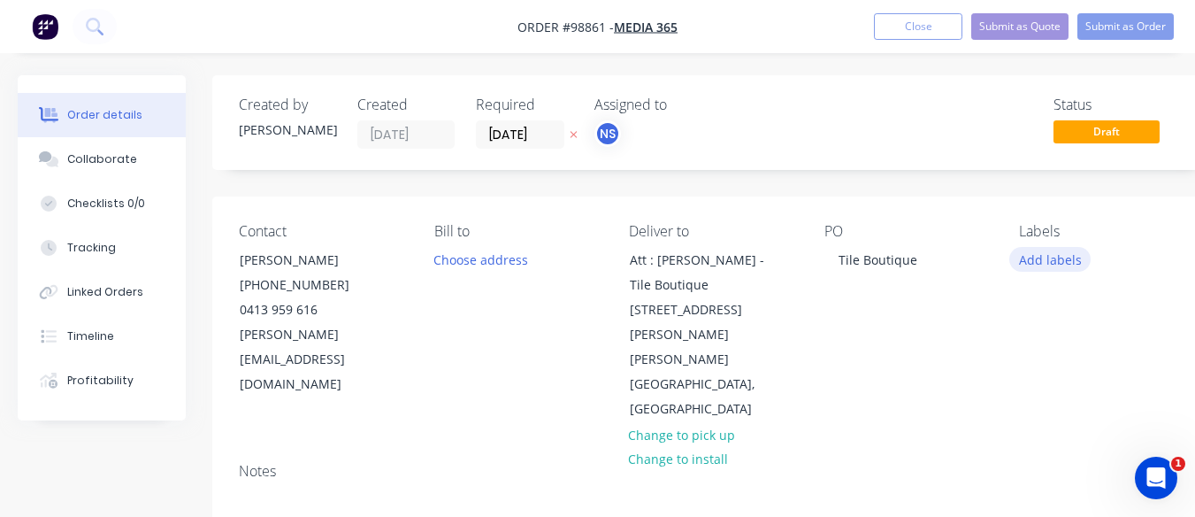
click at [1037, 254] on button "Add labels" at bounding box center [1049, 259] width 81 height 24
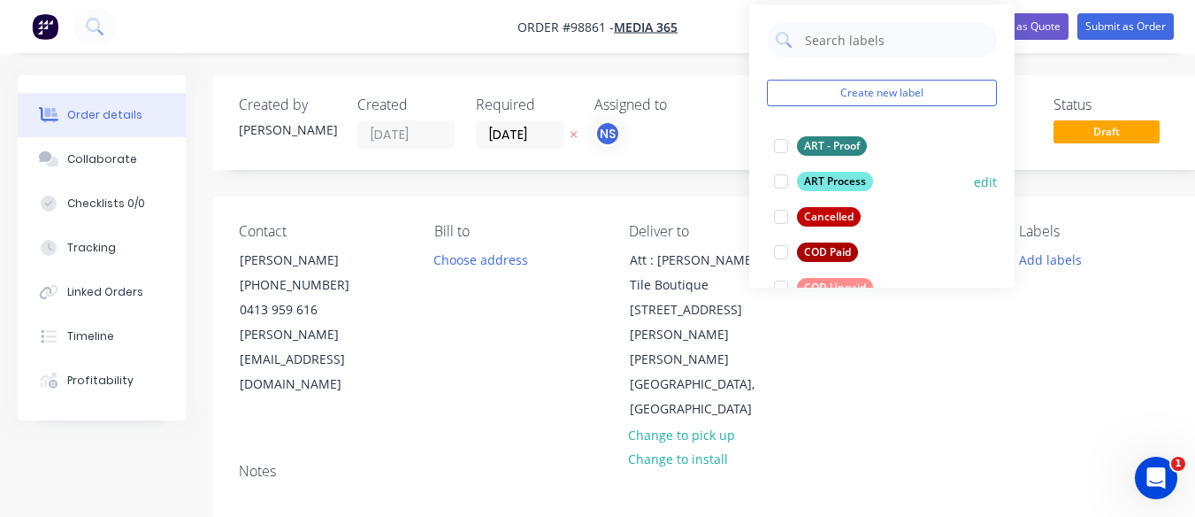
click at [781, 187] on div at bounding box center [780, 181] width 35 height 35
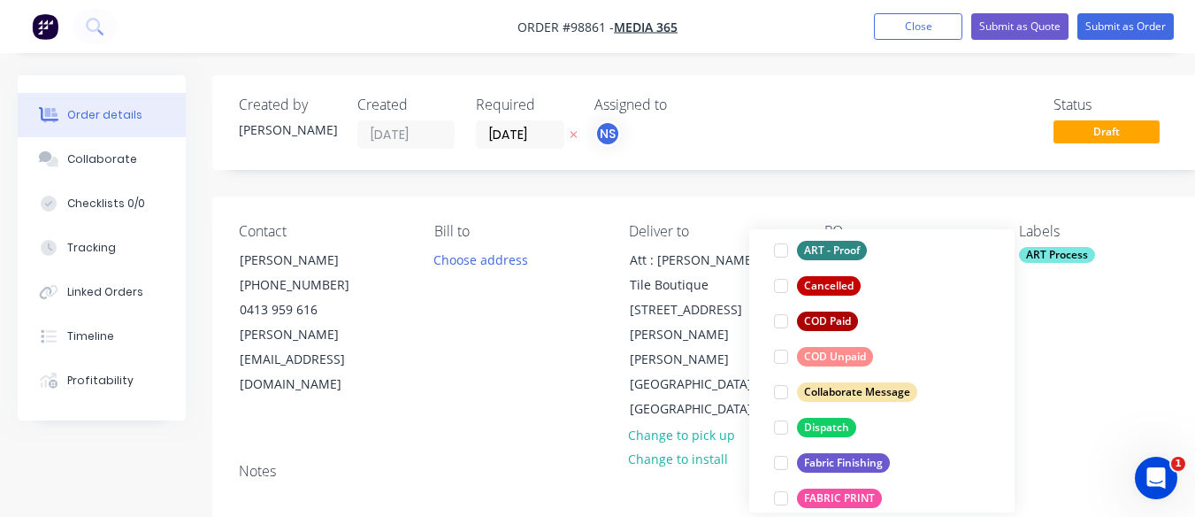
scroll to position [175, 0]
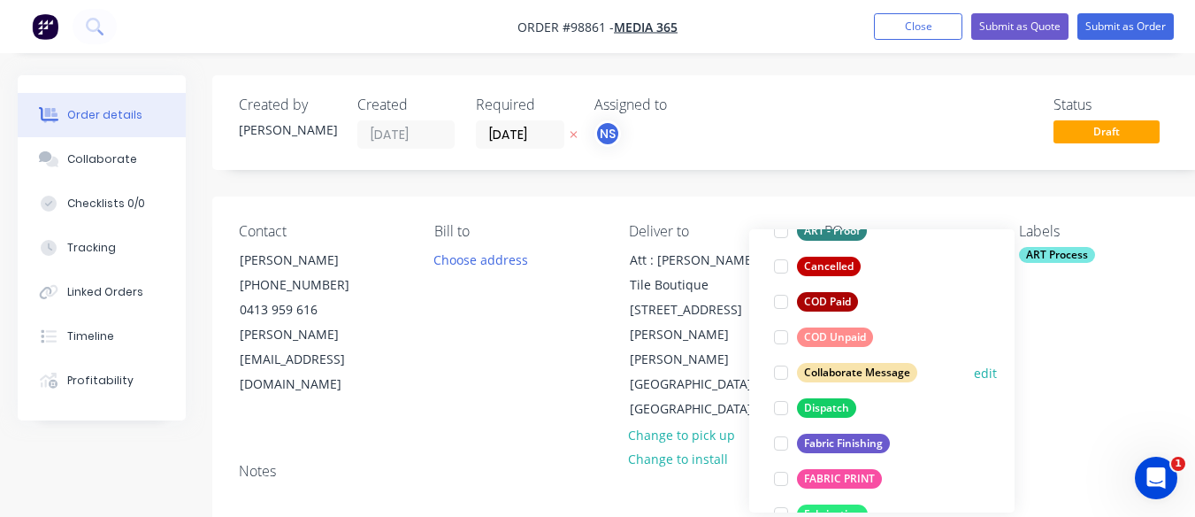
click at [785, 379] on div at bounding box center [780, 372] width 35 height 35
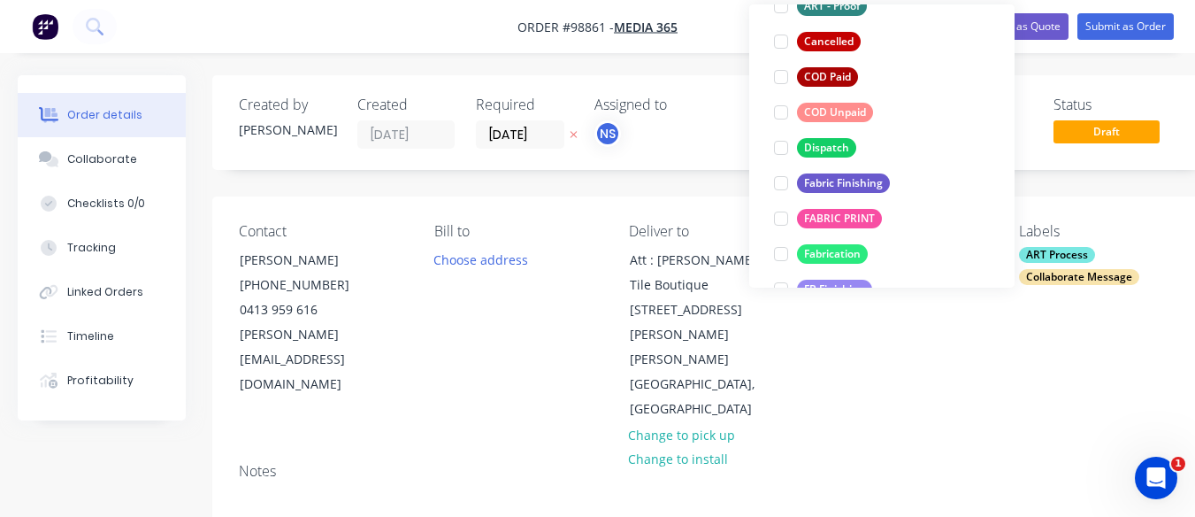
scroll to position [234, 0]
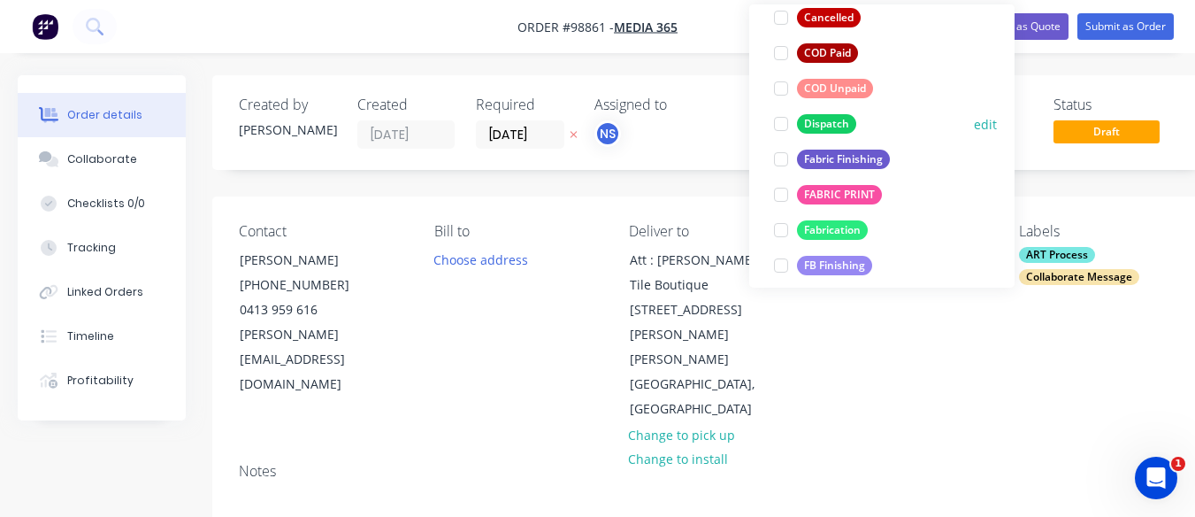
click at [786, 126] on div at bounding box center [780, 123] width 35 height 35
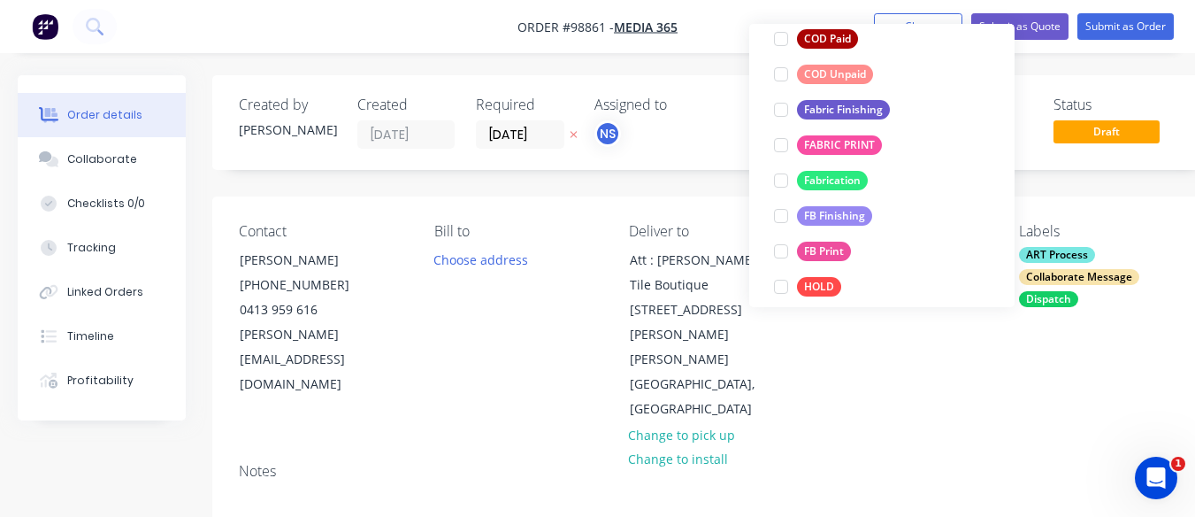
scroll to position [305, 0]
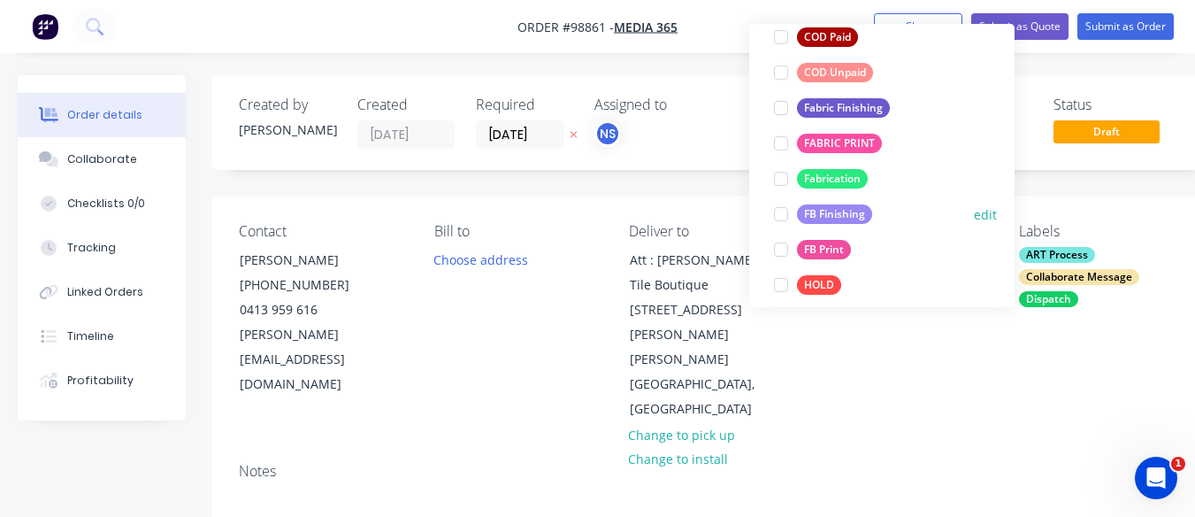
click at [782, 215] on div at bounding box center [780, 213] width 35 height 35
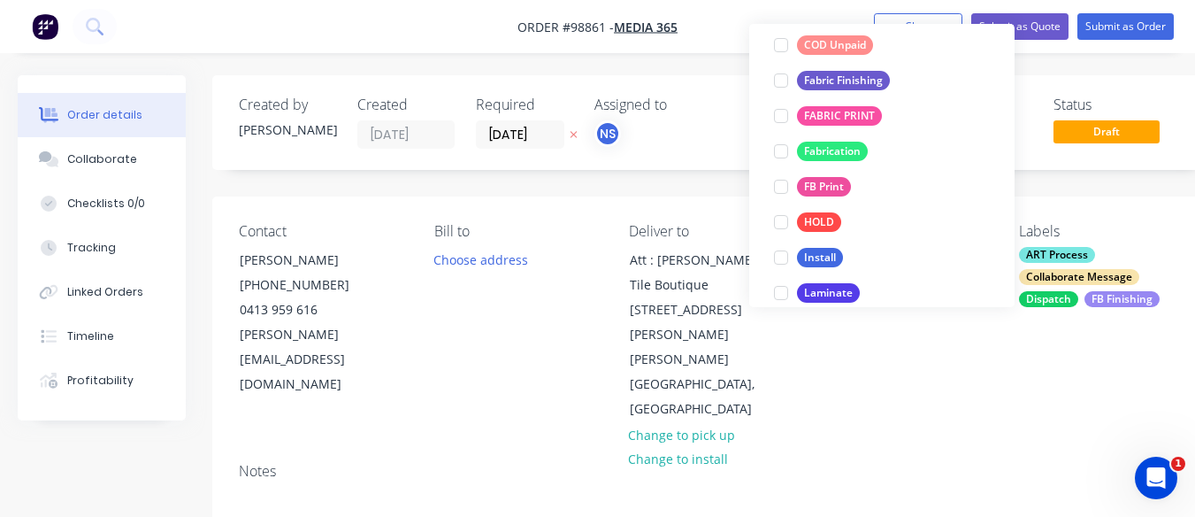
scroll to position [376, 0]
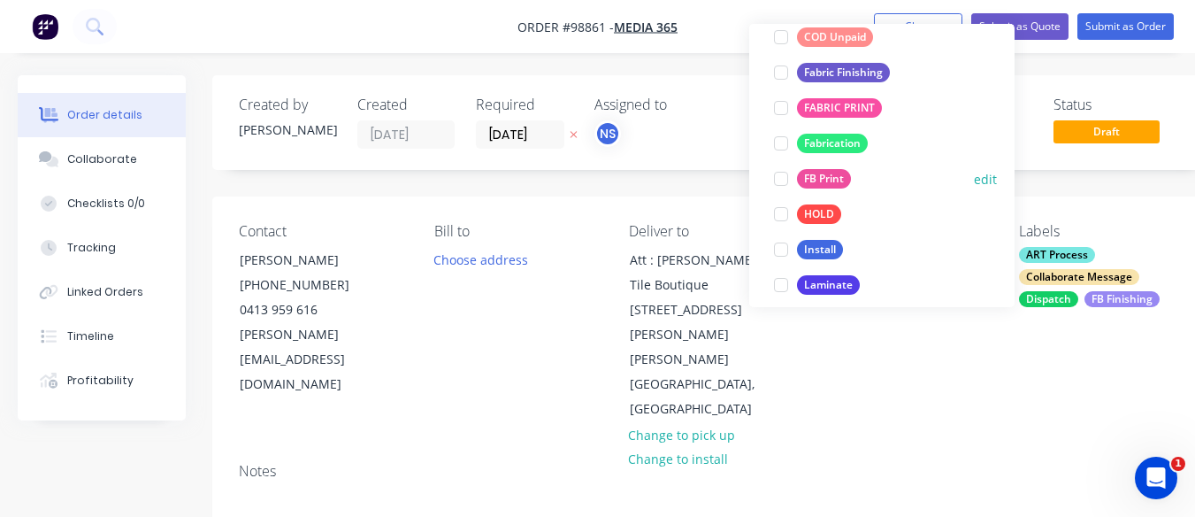
click at [783, 181] on div at bounding box center [780, 178] width 35 height 35
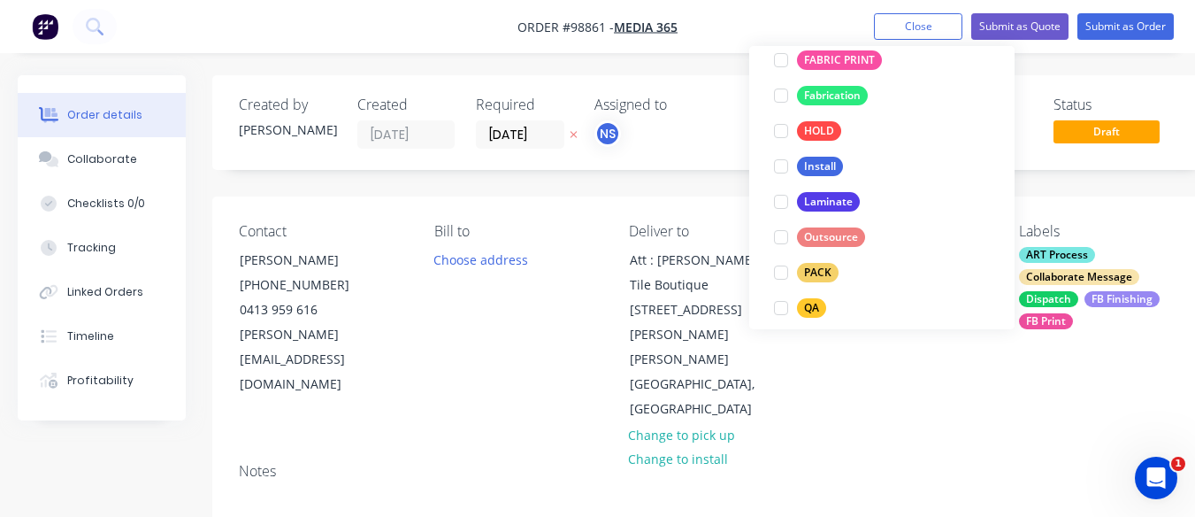
scroll to position [482, 0]
click at [779, 272] on div at bounding box center [780, 271] width 35 height 35
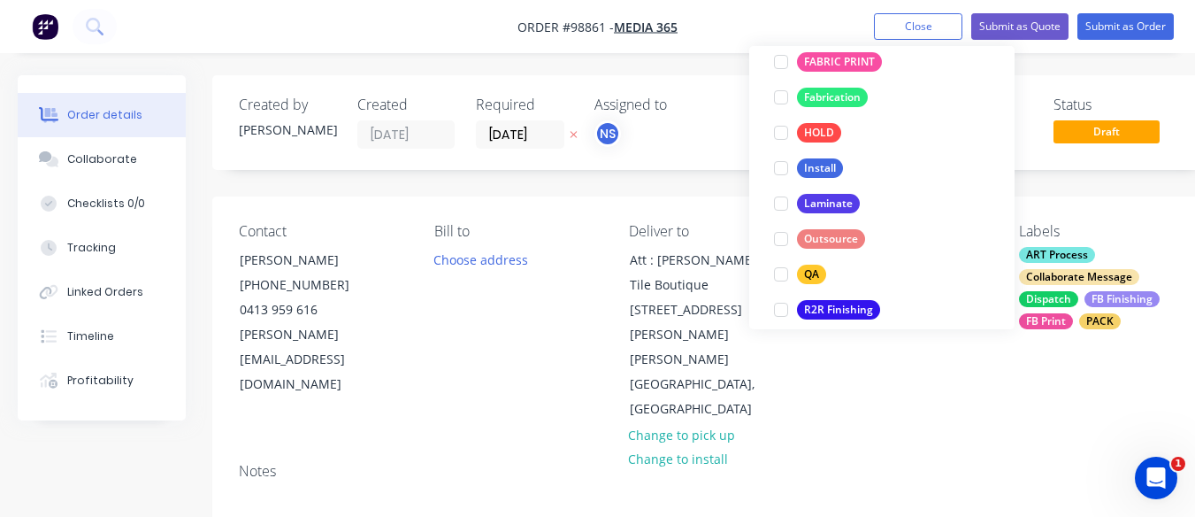
scroll to position [540, 0]
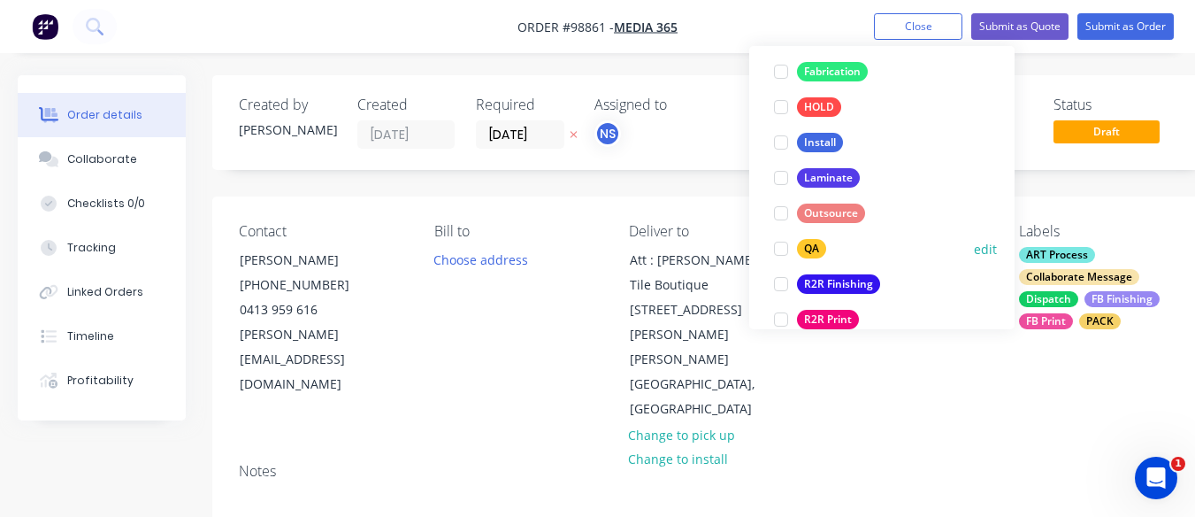
click at [778, 253] on div at bounding box center [780, 248] width 35 height 35
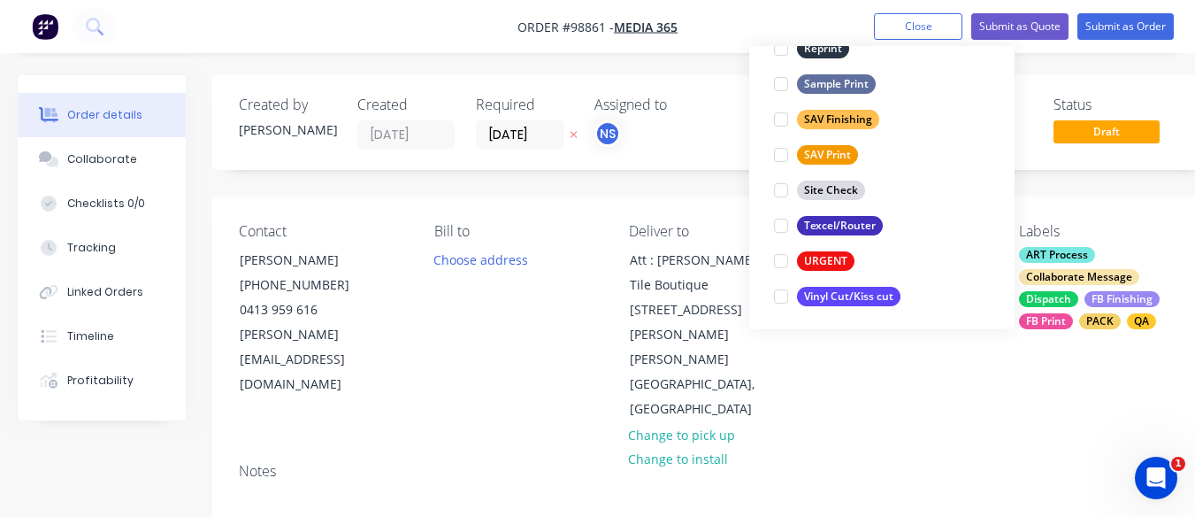
scroll to position [849, 0]
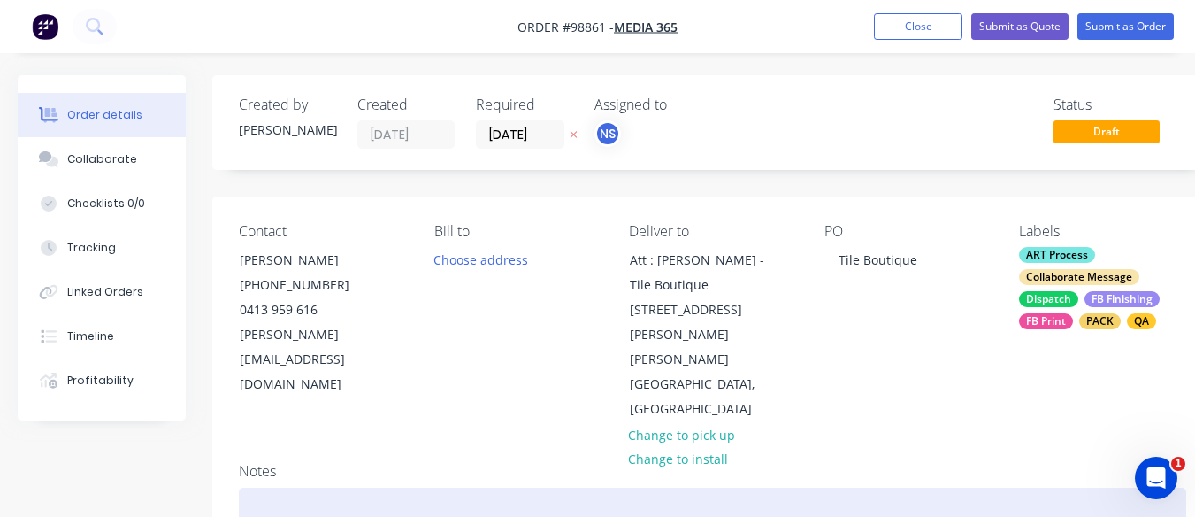
click at [262, 487] on div at bounding box center [712, 514] width 947 height 54
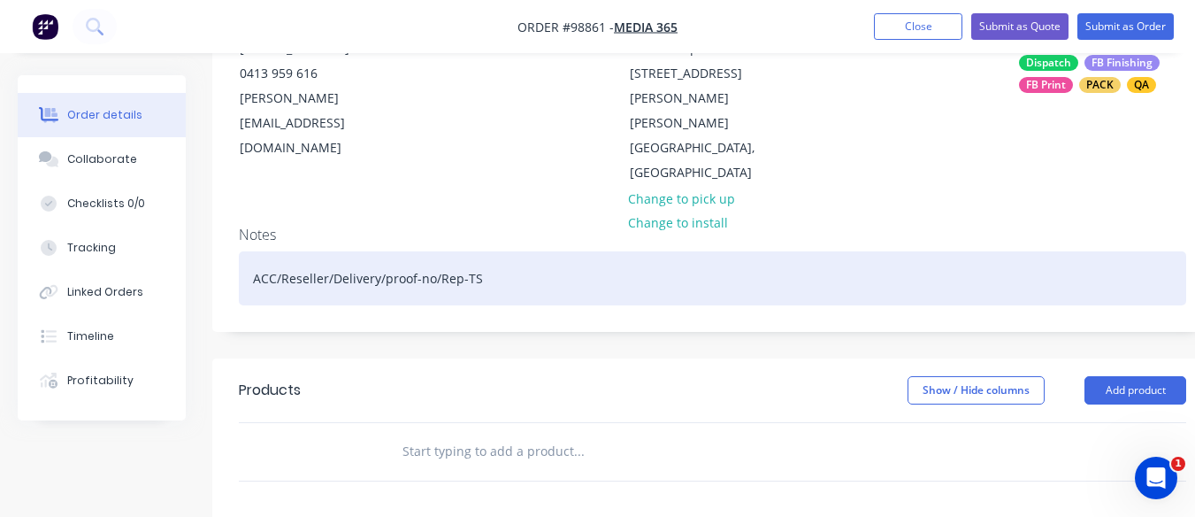
scroll to position [241, 0]
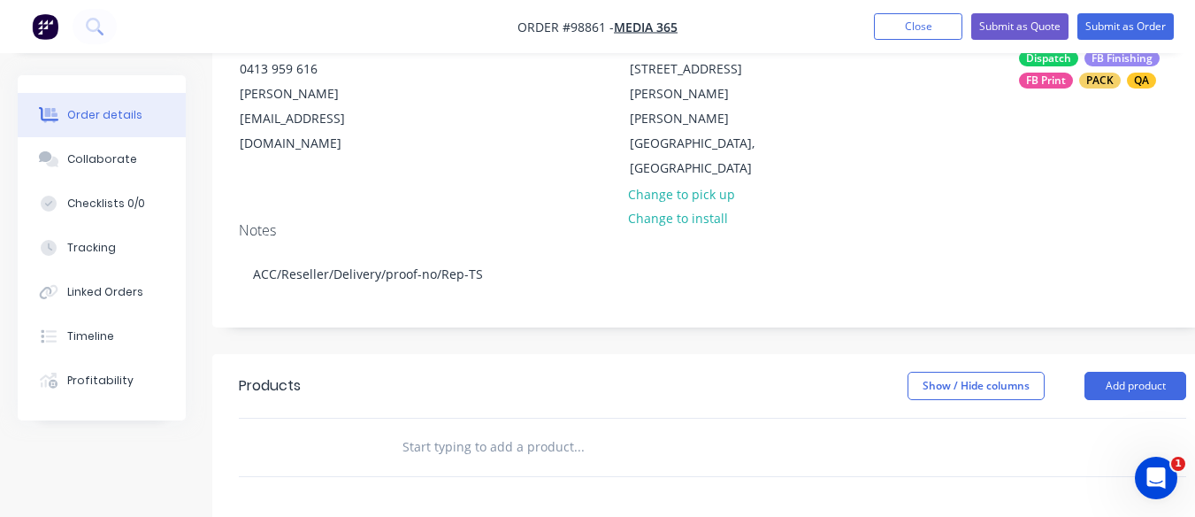
click at [484, 429] on input "text" at bounding box center [579, 446] width 354 height 35
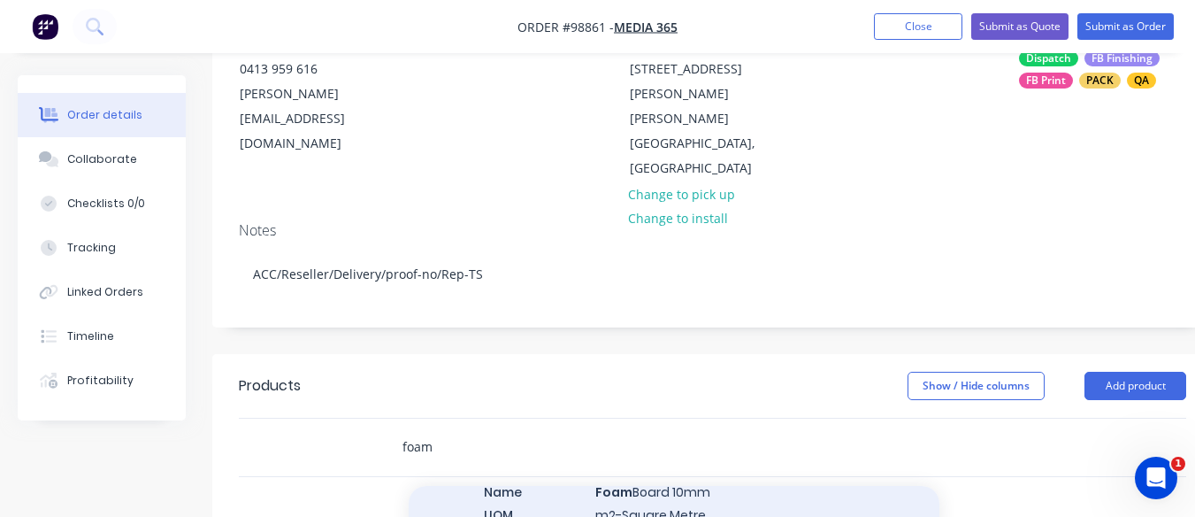
type input "foam"
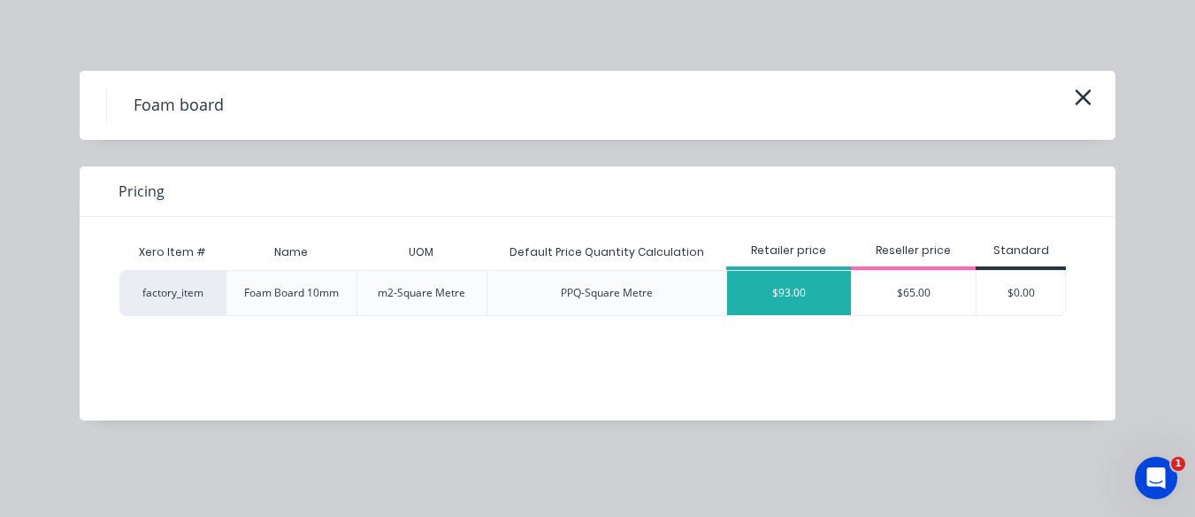
click at [798, 287] on div "$93.00" at bounding box center [789, 293] width 124 height 44
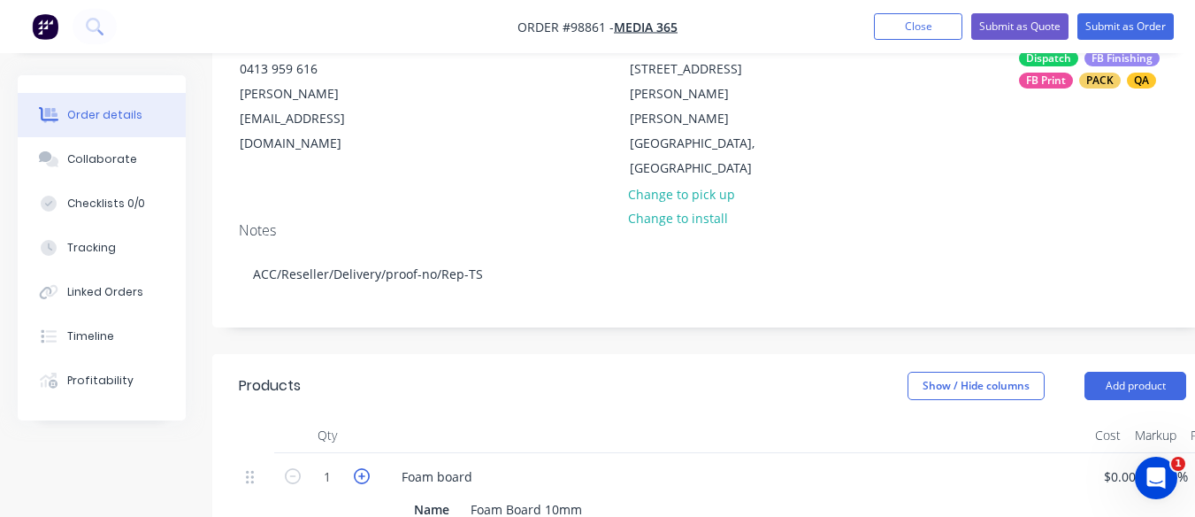
click at [363, 468] on icon "button" at bounding box center [362, 476] width 16 height 16
type input "2"
type input "$186.00"
click at [363, 468] on icon "button" at bounding box center [362, 476] width 16 height 16
type input "3"
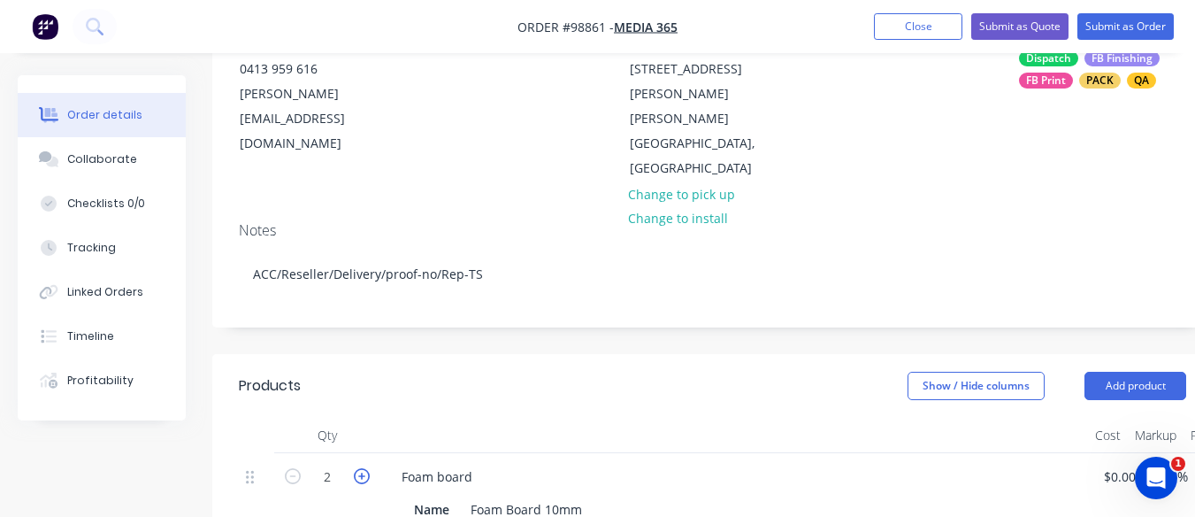
type input "$279.00"
click at [474, 463] on div "Foam board" at bounding box center [436, 476] width 99 height 26
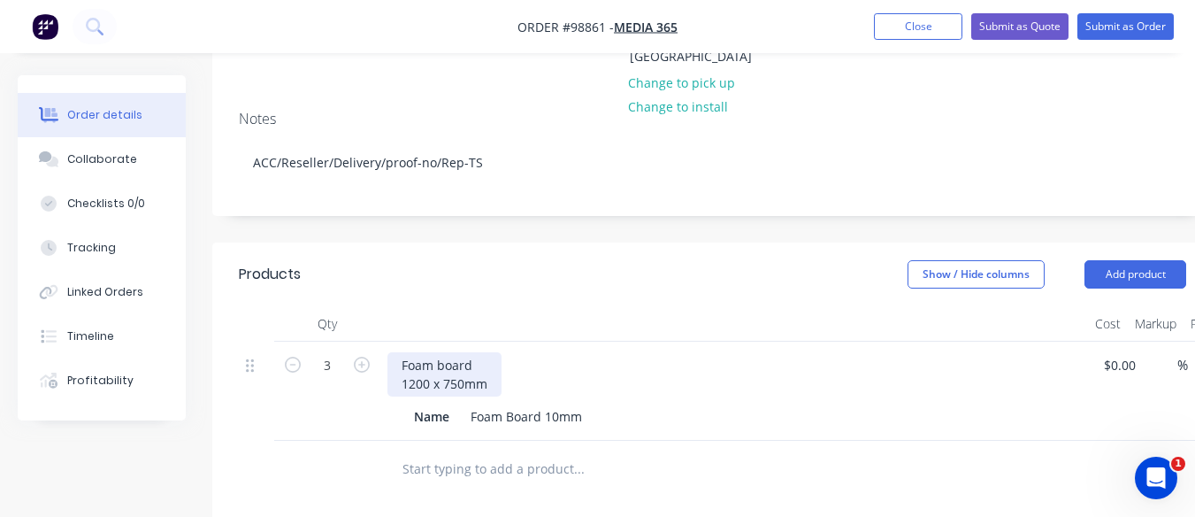
scroll to position [361, 0]
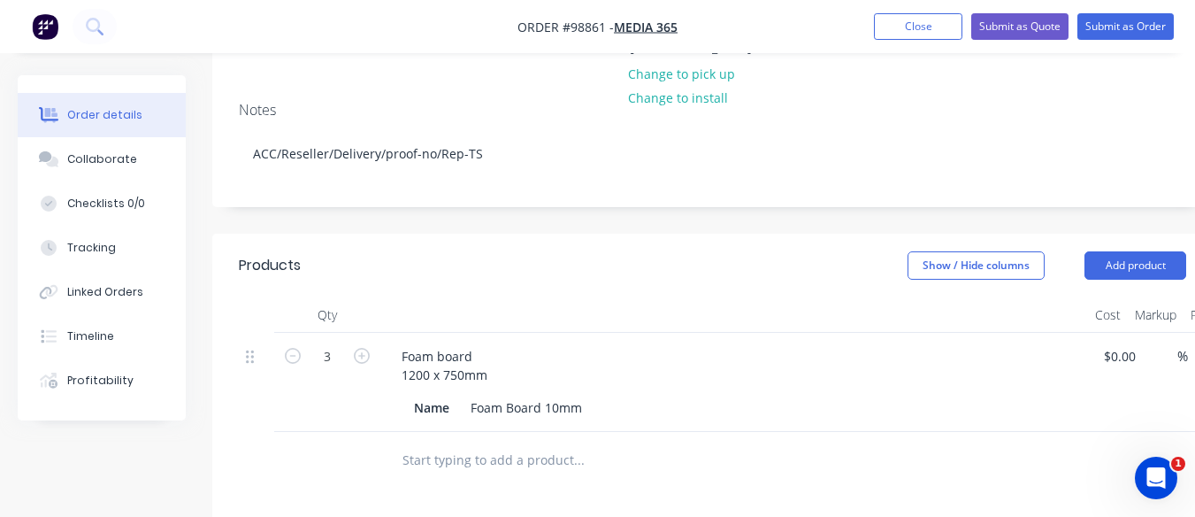
click at [434, 442] on input "text" at bounding box center [579, 459] width 354 height 35
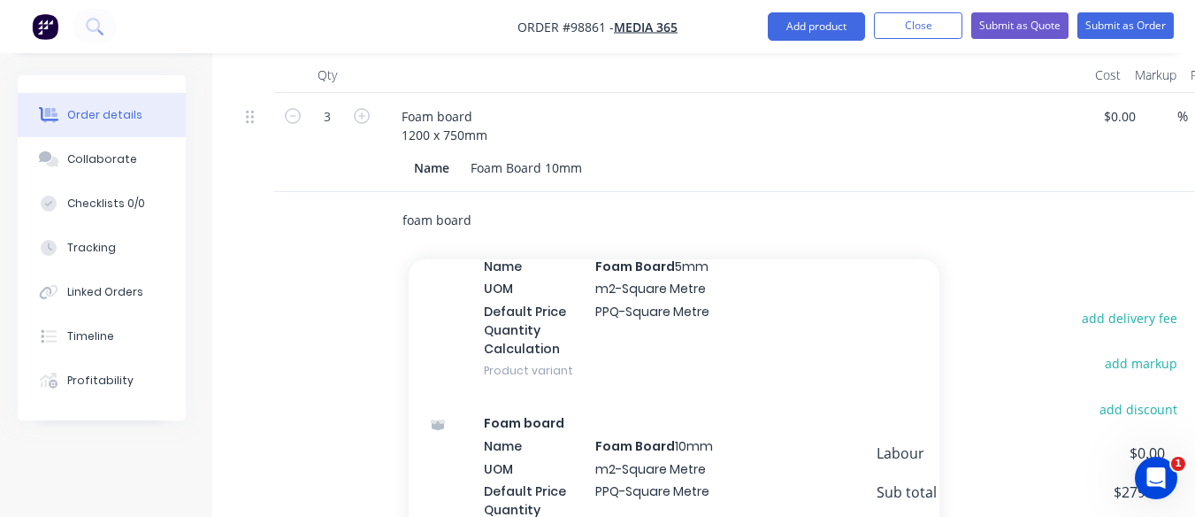
scroll to position [280, 0]
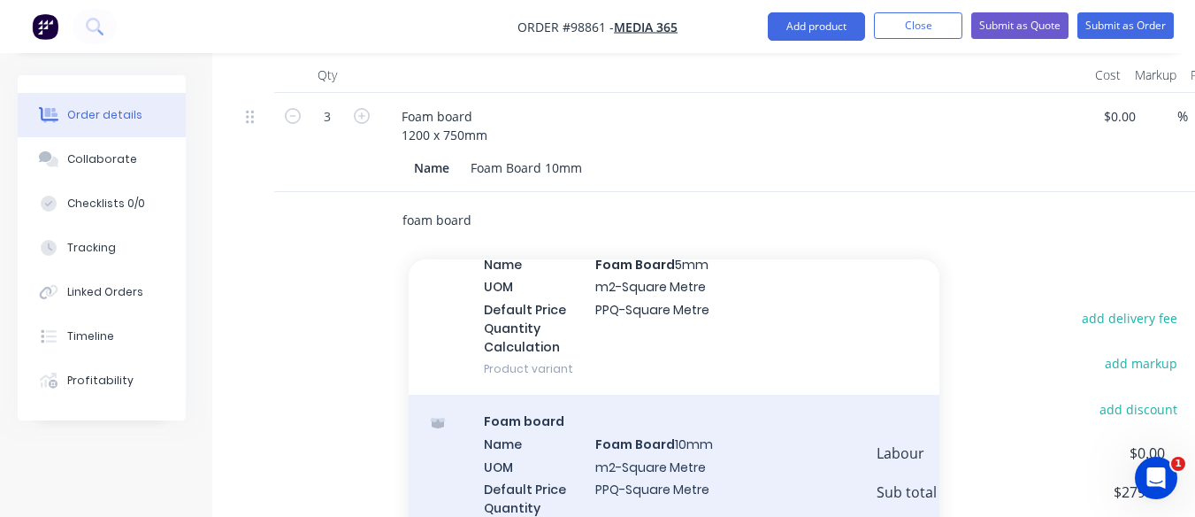
type input "foam board"
click at [643, 447] on div "Foam board Name Foam Board 10mm UOM m2-Square Metre Default Price Quantity Calc…" at bounding box center [674, 484] width 531 height 180
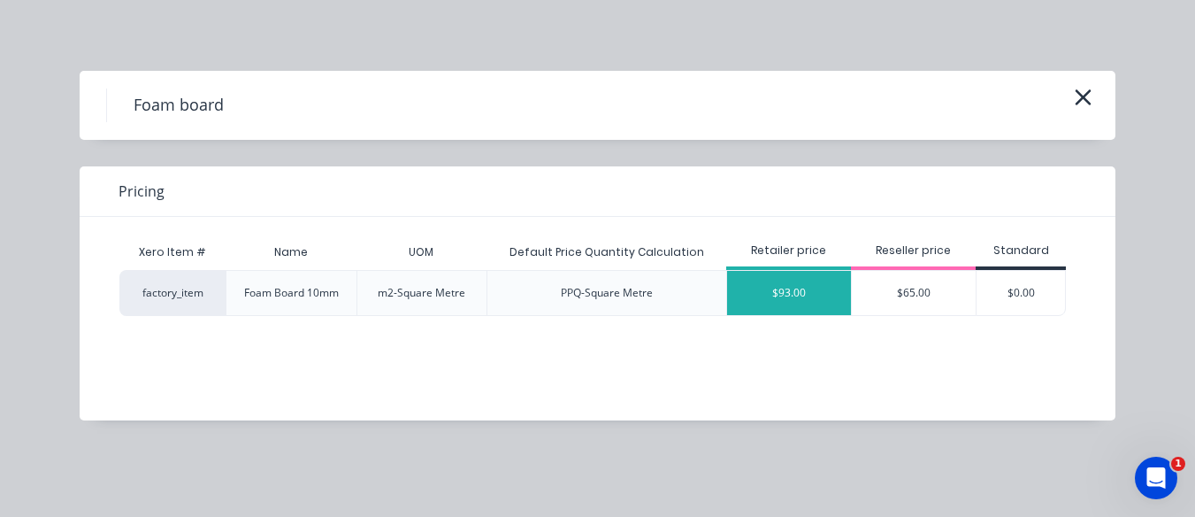
click at [803, 286] on div "$93.00" at bounding box center [789, 293] width 124 height 44
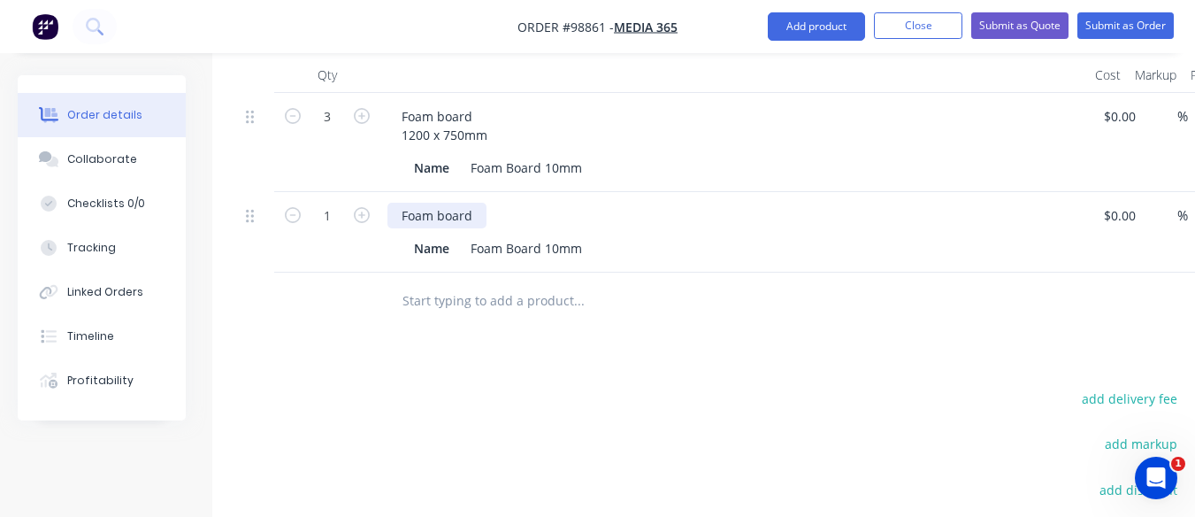
click at [480, 203] on div "Foam board" at bounding box center [436, 216] width 99 height 26
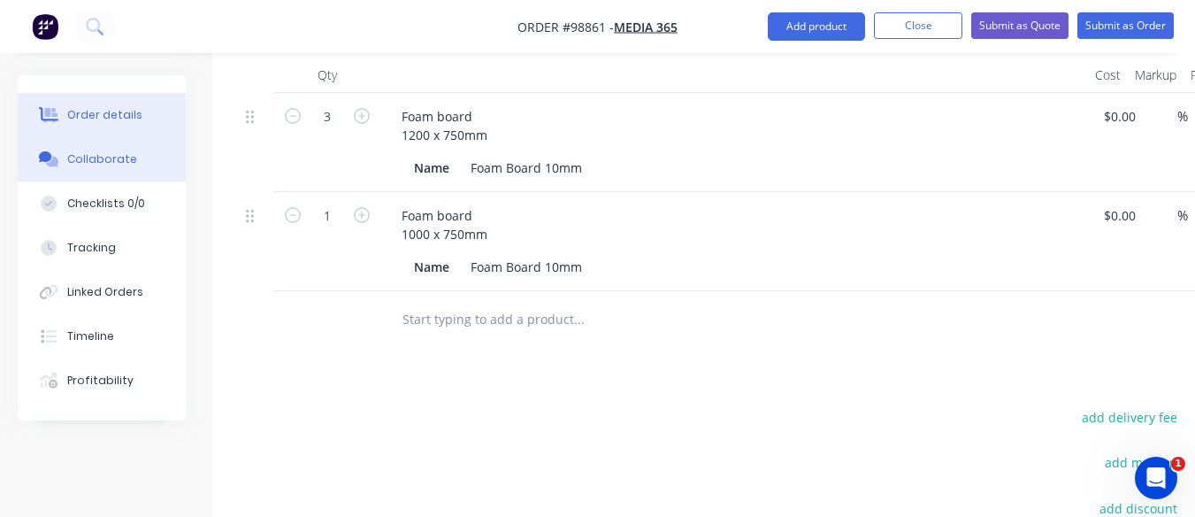
click at [124, 162] on div "Collaborate" at bounding box center [102, 159] width 70 height 16
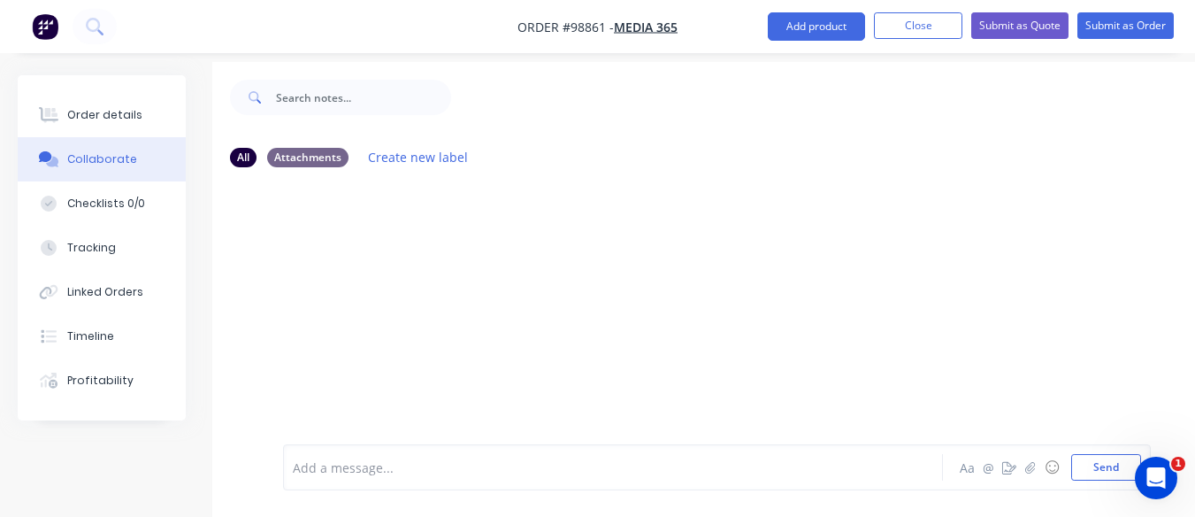
scroll to position [40, 0]
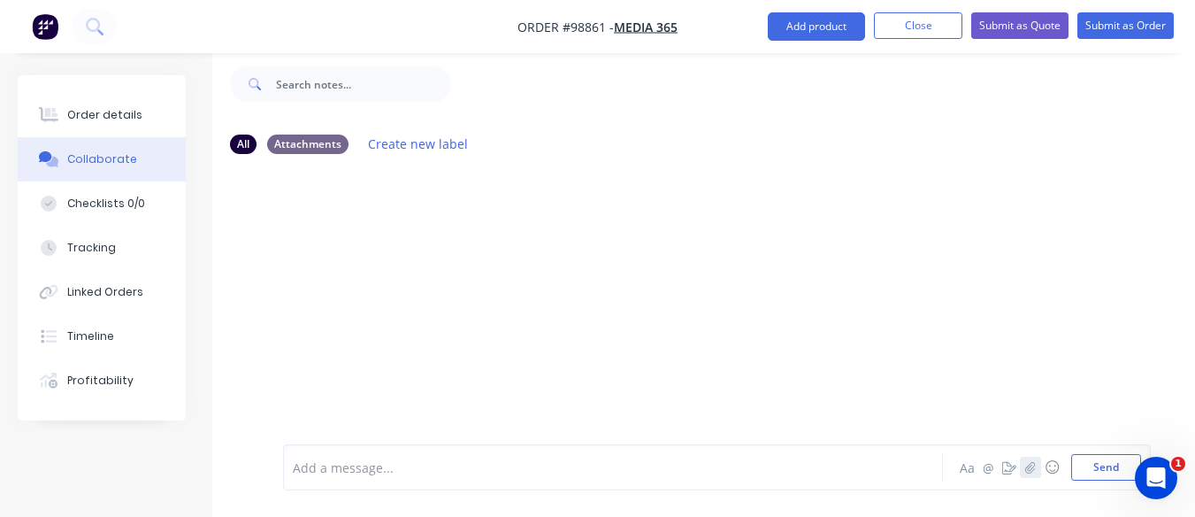
click at [1035, 471] on icon "button" at bounding box center [1030, 467] width 11 height 12
click at [308, 70] on input "text" at bounding box center [363, 83] width 175 height 35
click at [1028, 469] on icon "button" at bounding box center [1030, 467] width 11 height 12
click at [135, 115] on button "Order details" at bounding box center [102, 115] width 168 height 44
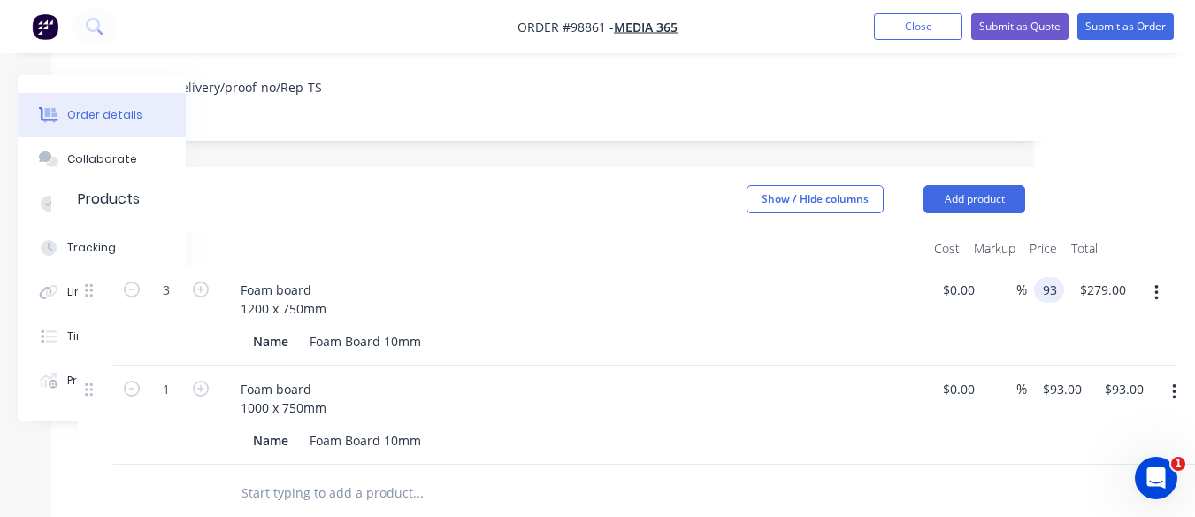
scroll to position [427, 161]
click at [1053, 277] on input "93" at bounding box center [1052, 290] width 23 height 26
type input "$58.50"
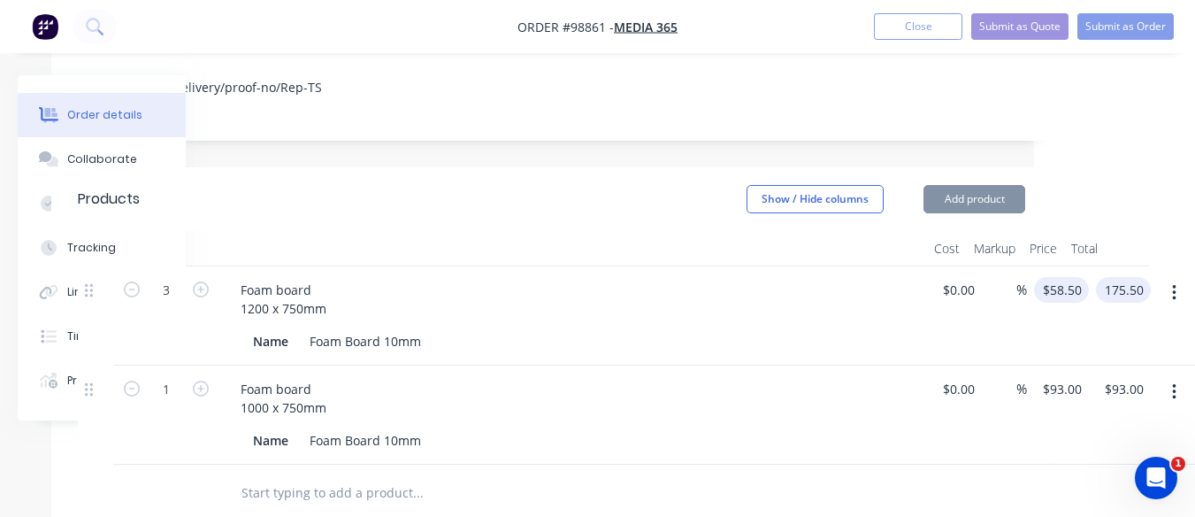
type input "$175.50"
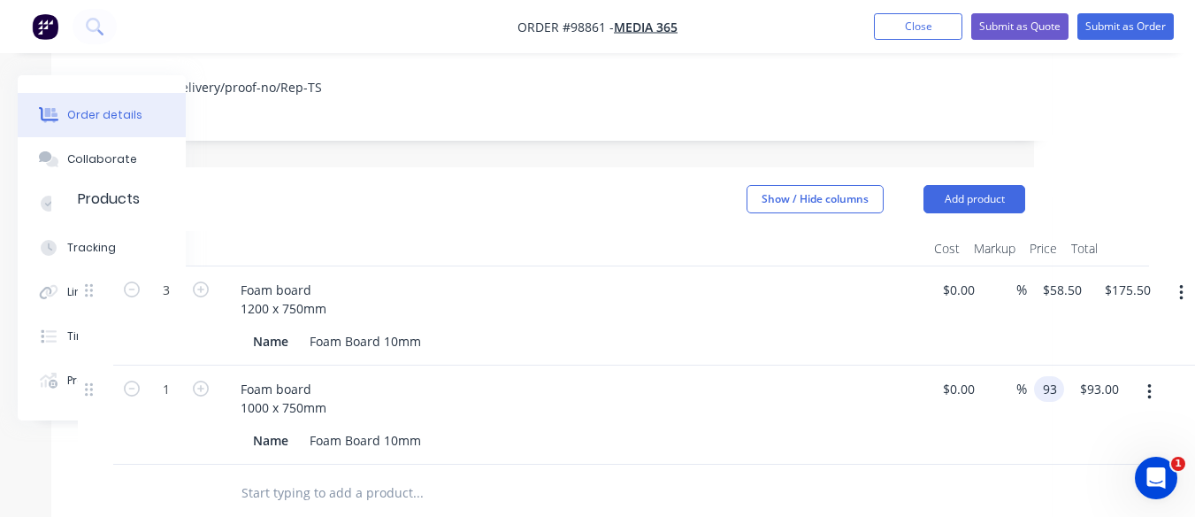
click at [1055, 376] on input "93" at bounding box center [1052, 389] width 23 height 26
click at [1050, 376] on input "4.37" at bounding box center [1058, 389] width 34 height 26
type input "8"
type input "$48.75"
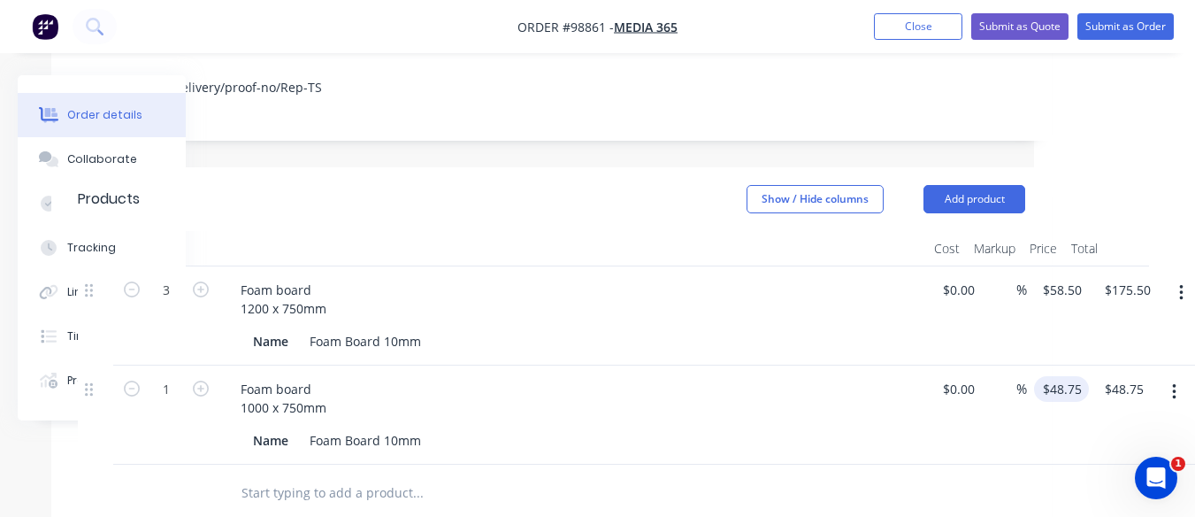
type input "d"
click at [986, 185] on button "Add product" at bounding box center [974, 199] width 102 height 28
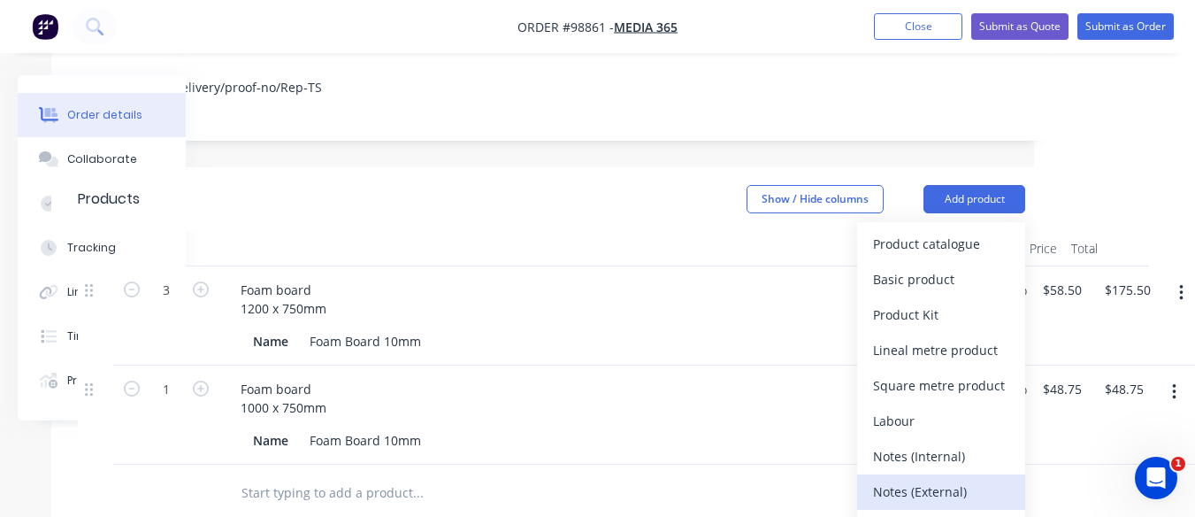
click at [955, 478] on div "Notes (External)" at bounding box center [941, 491] width 136 height 26
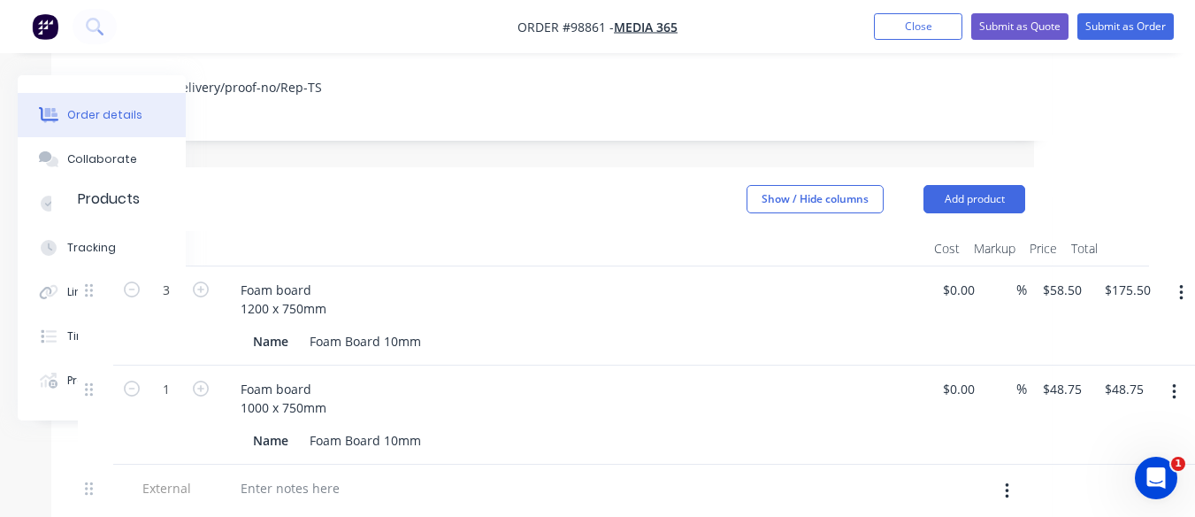
click at [289, 464] on div at bounding box center [573, 491] width 708 height 55
click at [285, 475] on div at bounding box center [289, 488] width 127 height 26
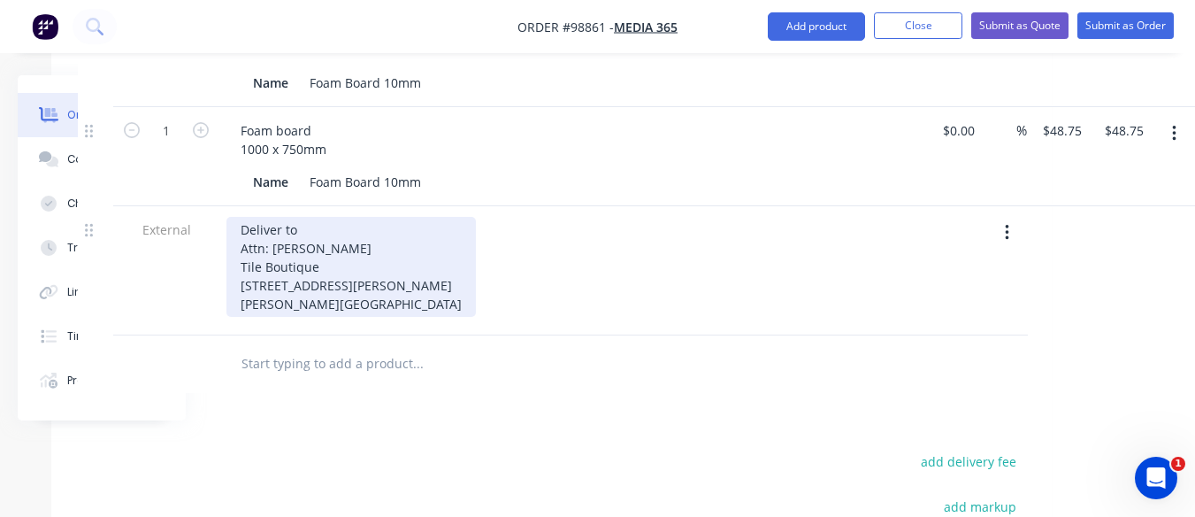
scroll to position [704, 161]
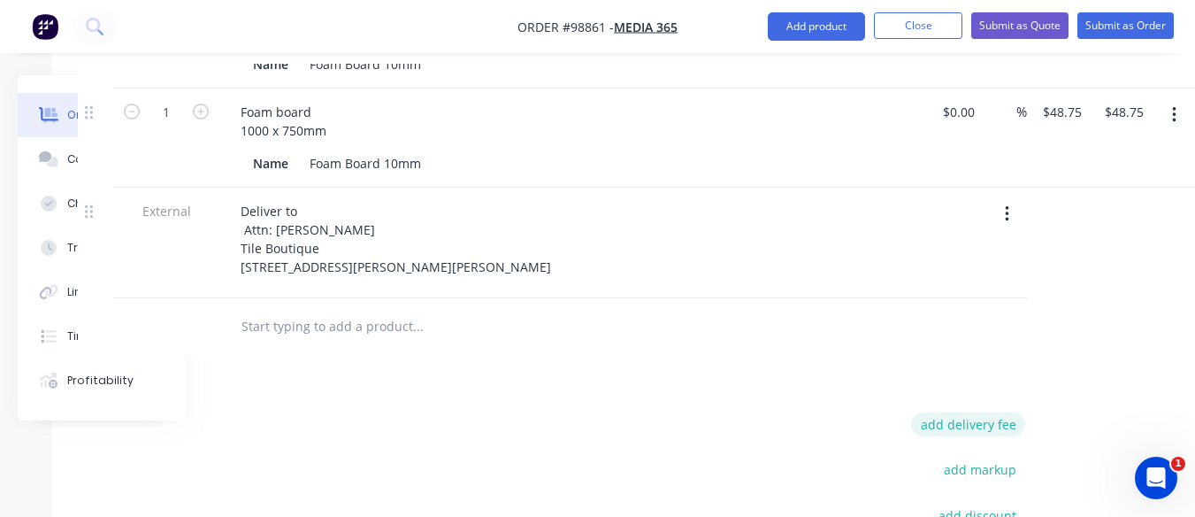
click at [977, 412] on button "add delivery fee" at bounding box center [968, 424] width 114 height 24
click at [903, 372] on div "Products Show / Hide columns Add product Qty Cost Markup Price Total 3 Foam boa…" at bounding box center [551, 332] width 1000 height 885
drag, startPoint x: 920, startPoint y: 372, endPoint x: 826, endPoint y: 379, distance: 94.0
click at [826, 379] on div "Products Show / Hide columns Add product Qty Cost Markup Price Total 3 Foam boa…" at bounding box center [551, 332] width 1000 height 885
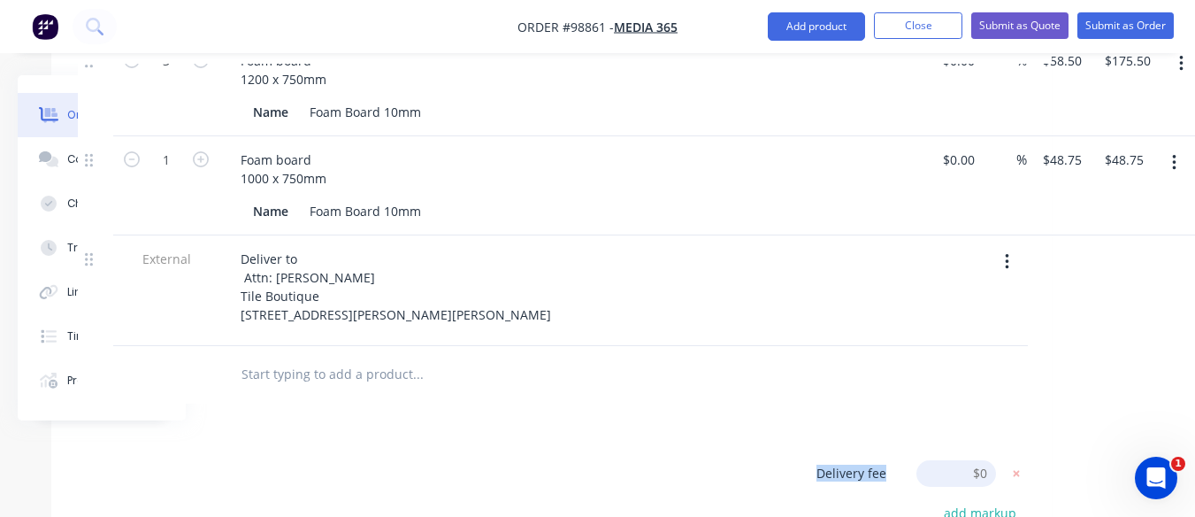
scroll to position [649, 153]
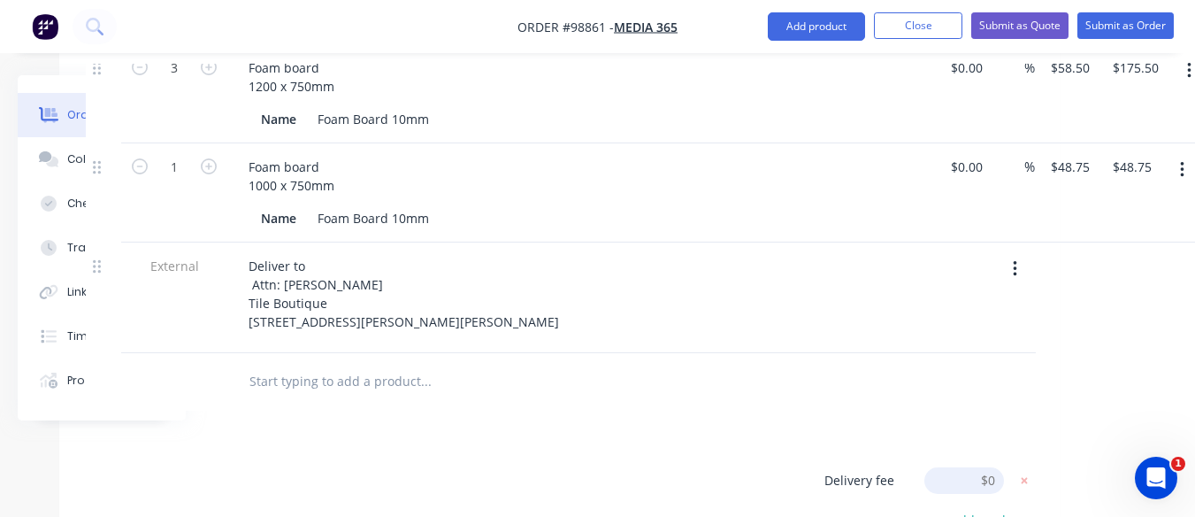
click at [992, 467] on input at bounding box center [964, 480] width 80 height 27
click at [990, 467] on input at bounding box center [964, 480] width 80 height 27
type input "55"
click at [990, 467] on input "55" at bounding box center [964, 480] width 80 height 27
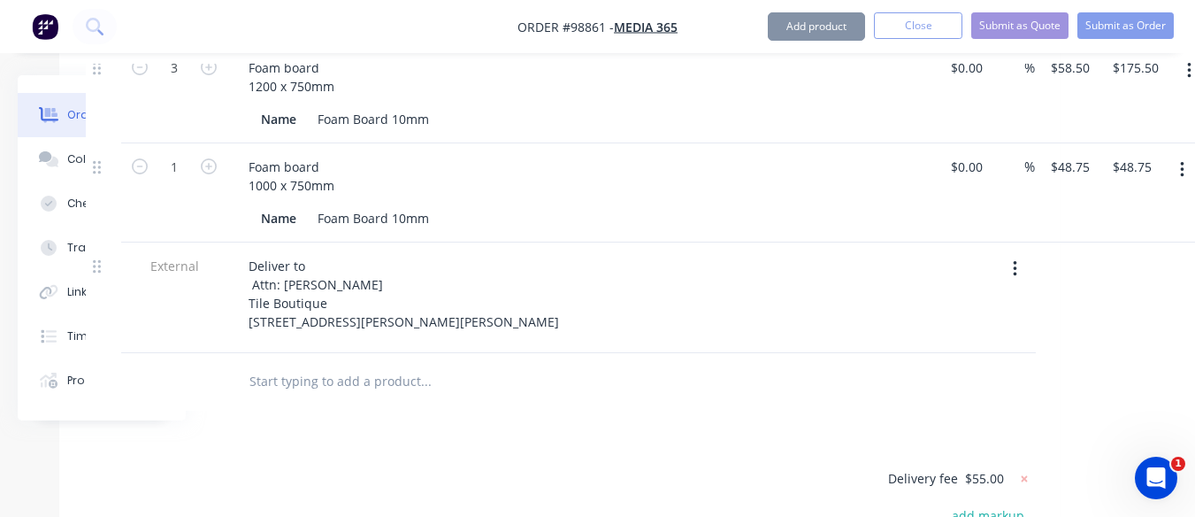
click at [972, 384] on div "Products Show / Hide columns Add product Qty Cost Markup Price Total 3 Foam boa…" at bounding box center [559, 385] width 1000 height 881
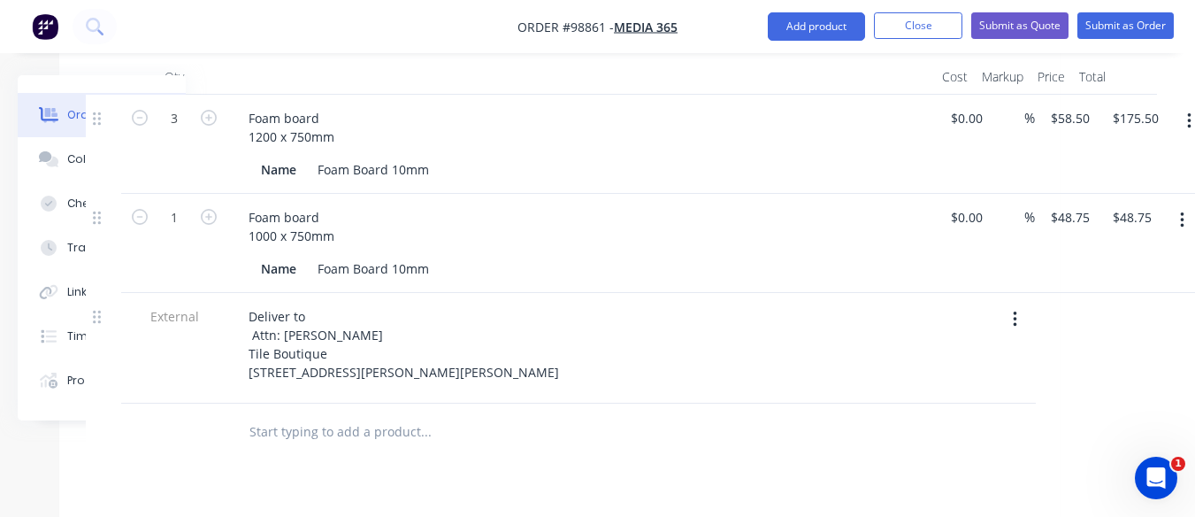
scroll to position [601, 153]
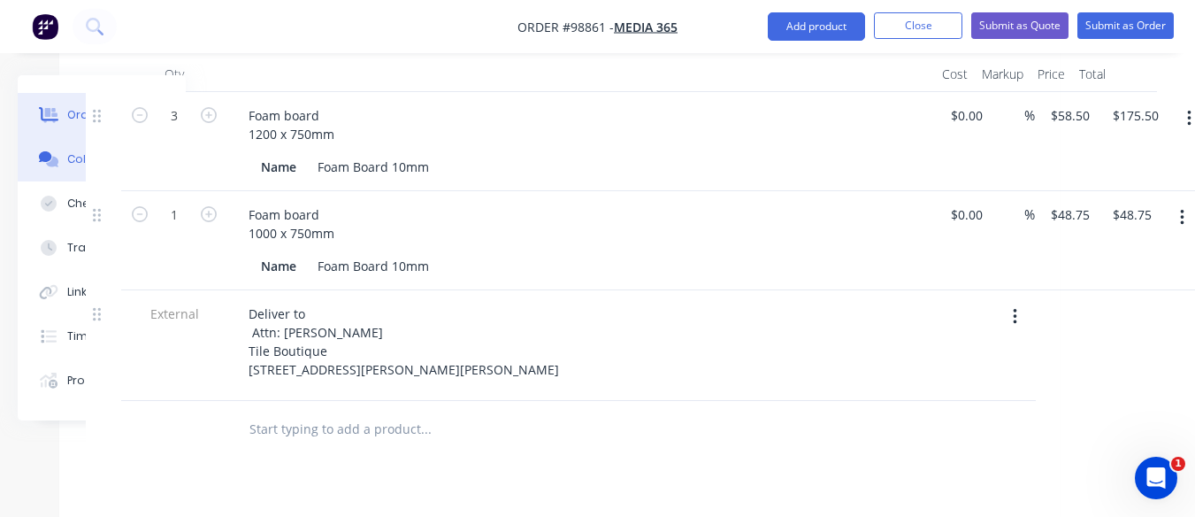
click at [68, 155] on div "Collaborate" at bounding box center [102, 159] width 70 height 16
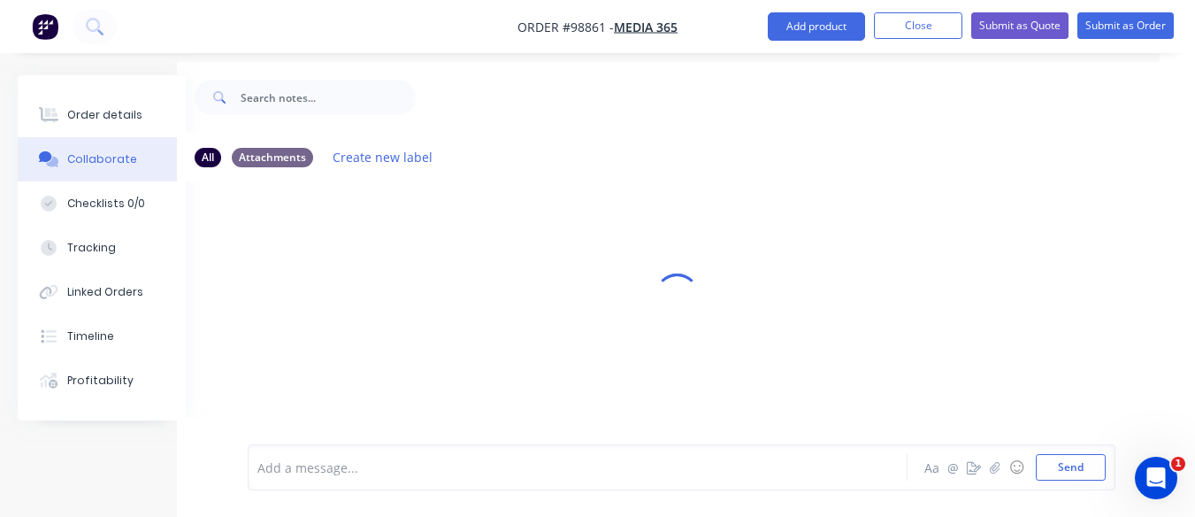
scroll to position [40, 35]
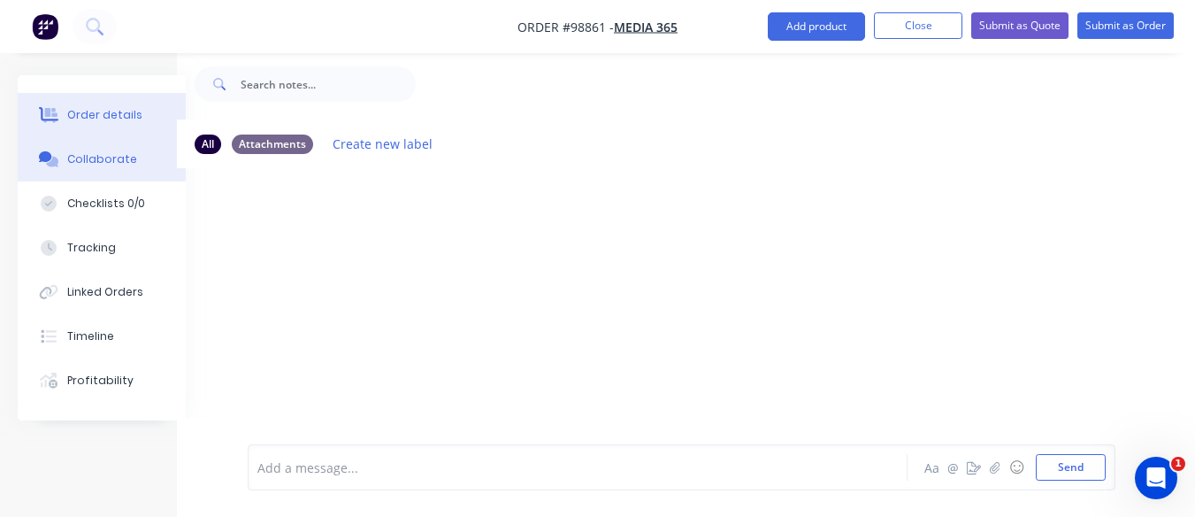
click at [91, 113] on div "Order details" at bounding box center [104, 115] width 75 height 16
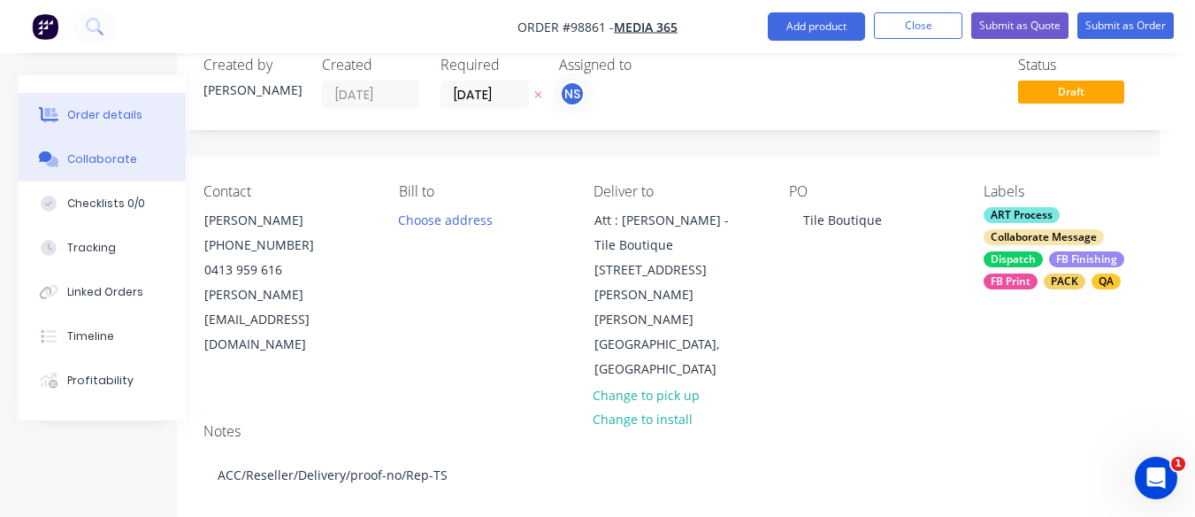
click at [98, 159] on div "Collaborate" at bounding box center [102, 159] width 70 height 16
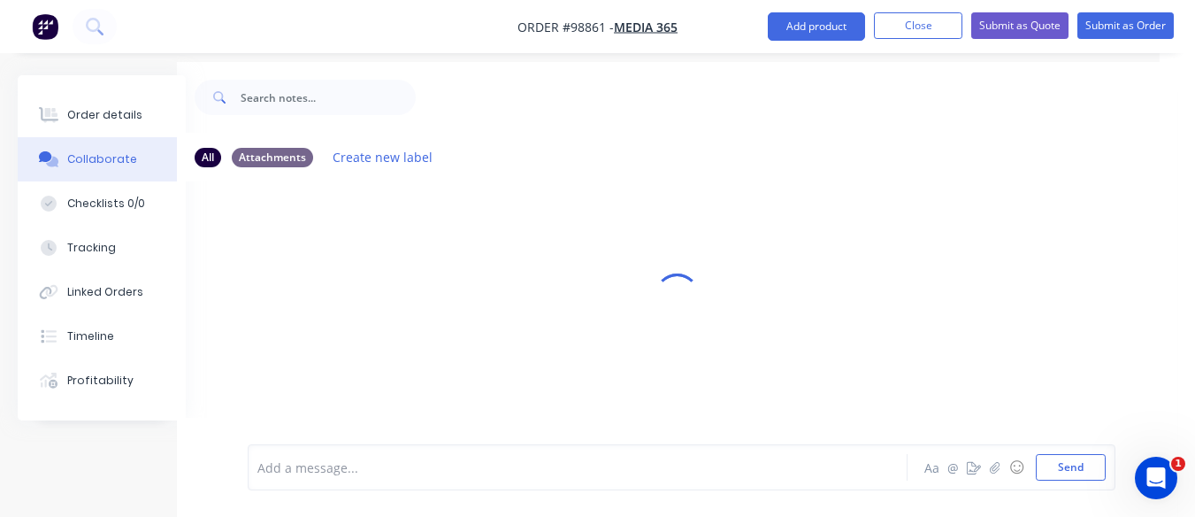
scroll to position [40, 35]
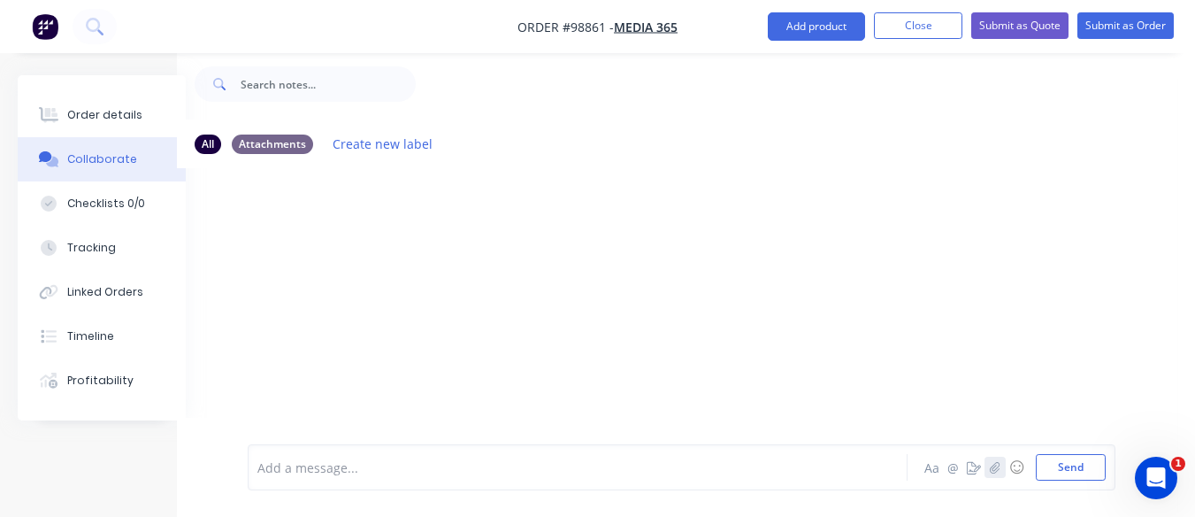
click at [999, 469] on icon "button" at bounding box center [995, 466] width 10 height 11
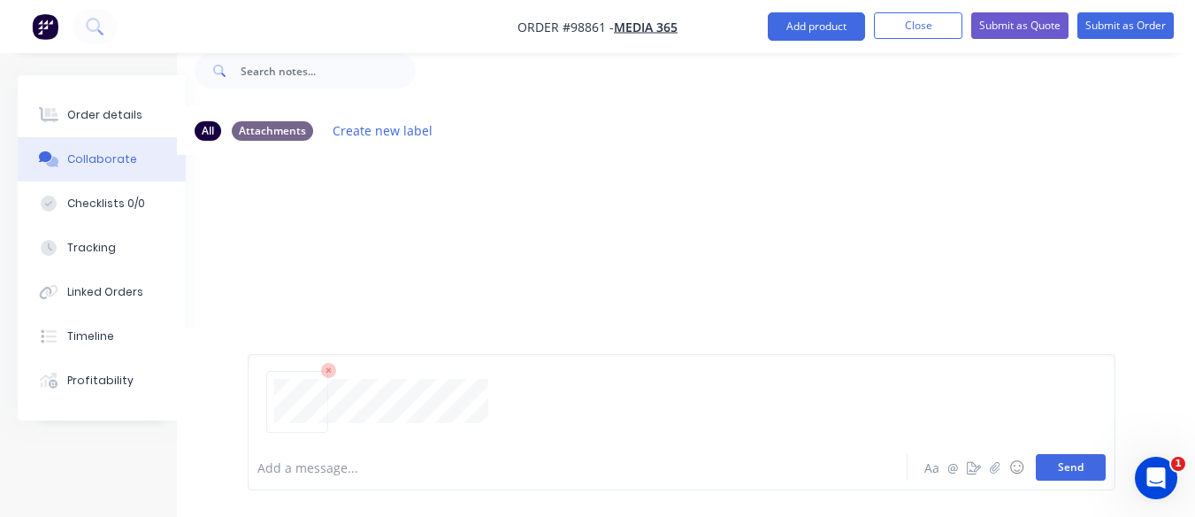
click at [1069, 469] on button "Send" at bounding box center [1071, 467] width 70 height 27
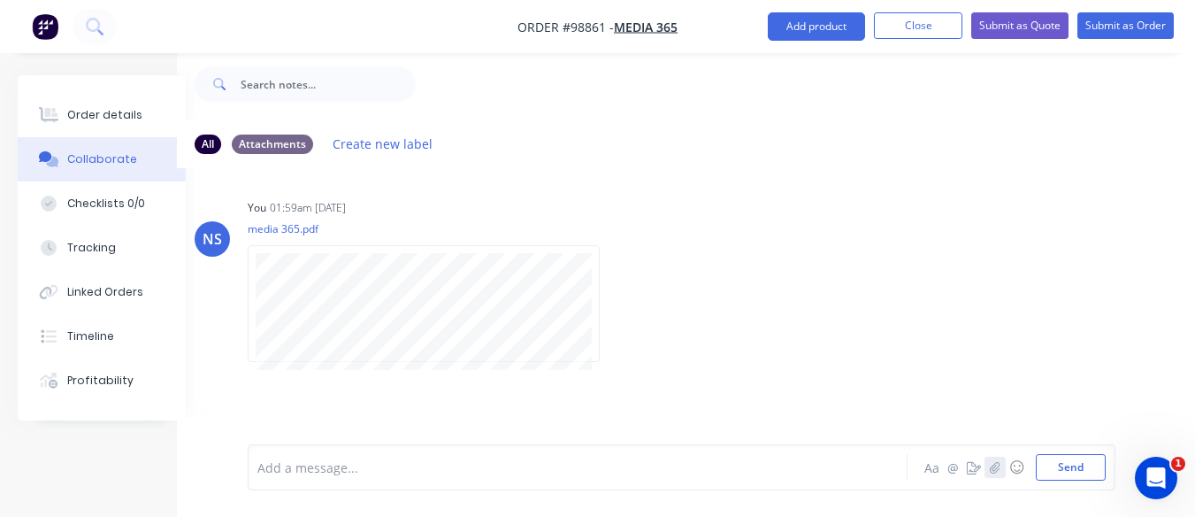
click at [991, 463] on icon "button" at bounding box center [995, 467] width 11 height 12
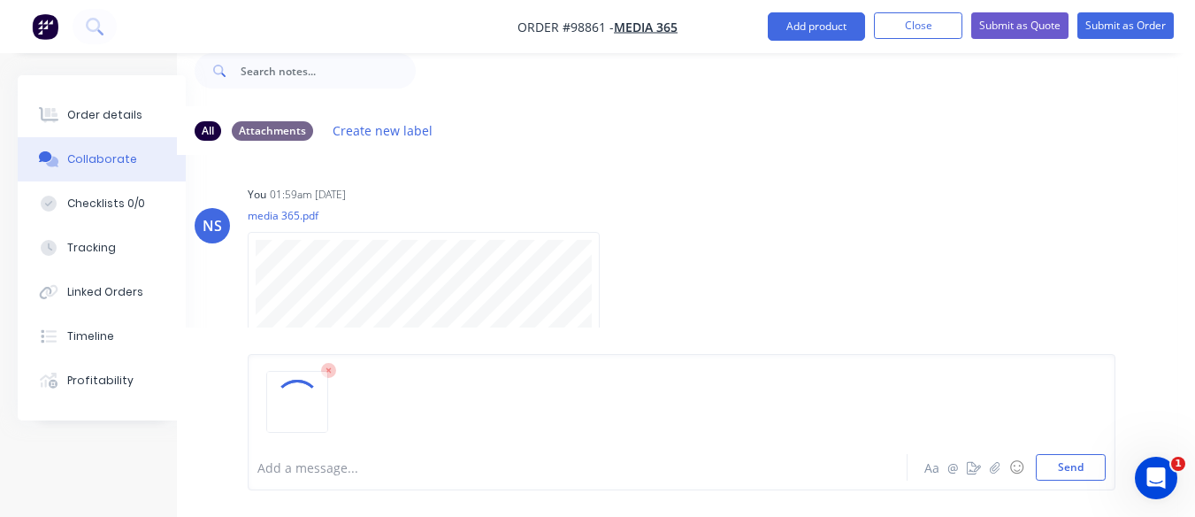
drag, startPoint x: 991, startPoint y: 463, endPoint x: 325, endPoint y: 369, distance: 672.6
click at [325, 369] on div "All Attachments Create new label NS You 01:59am [DATE] media 365.pdf Labels Dow…" at bounding box center [677, 349] width 1000 height 487
click at [325, 369] on icon at bounding box center [329, 371] width 16 height 16
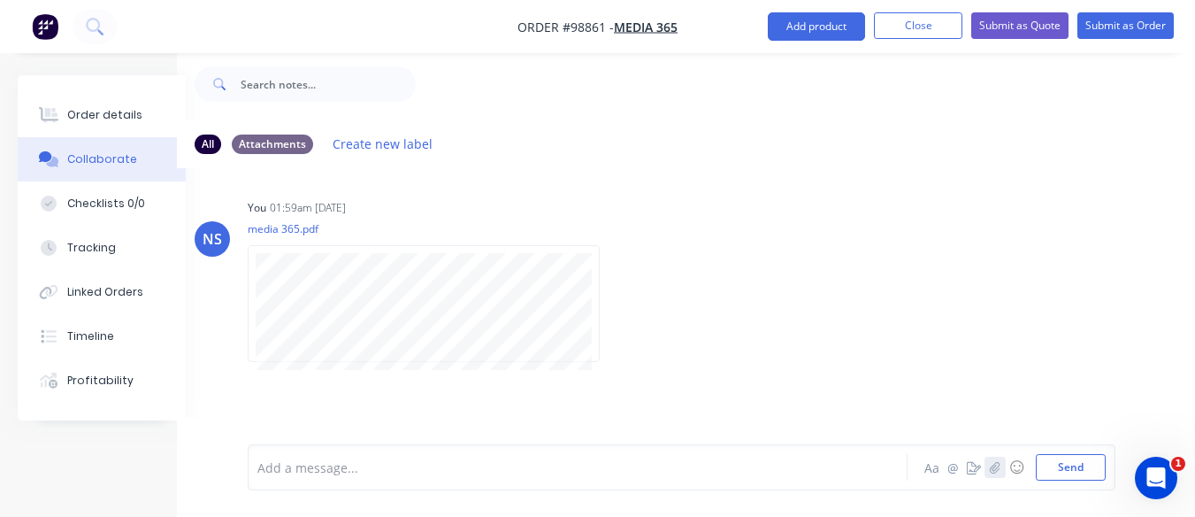
click at [994, 471] on icon "button" at bounding box center [995, 467] width 11 height 12
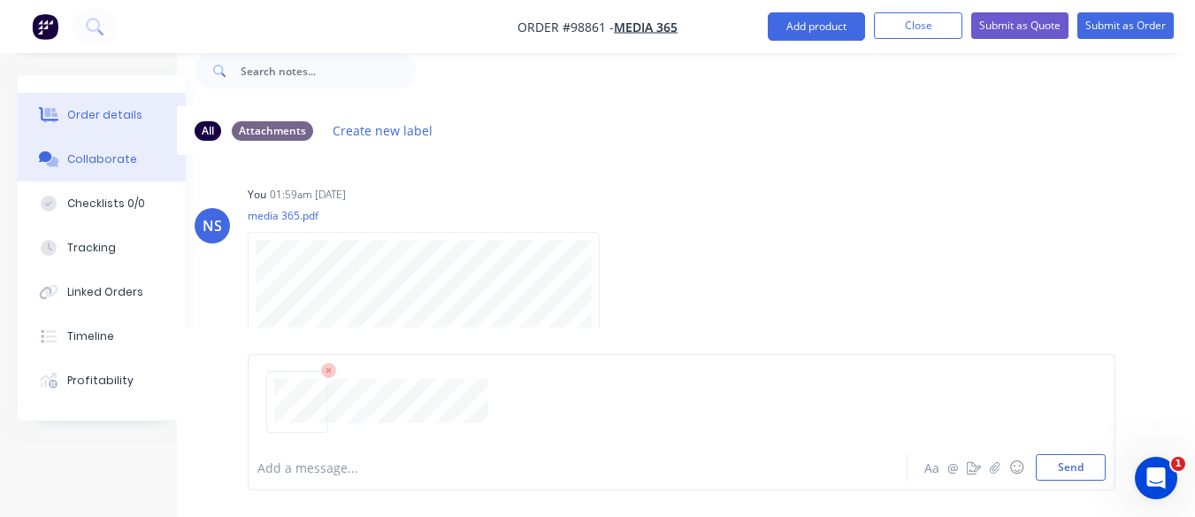
click at [100, 112] on div "Order details" at bounding box center [104, 115] width 75 height 16
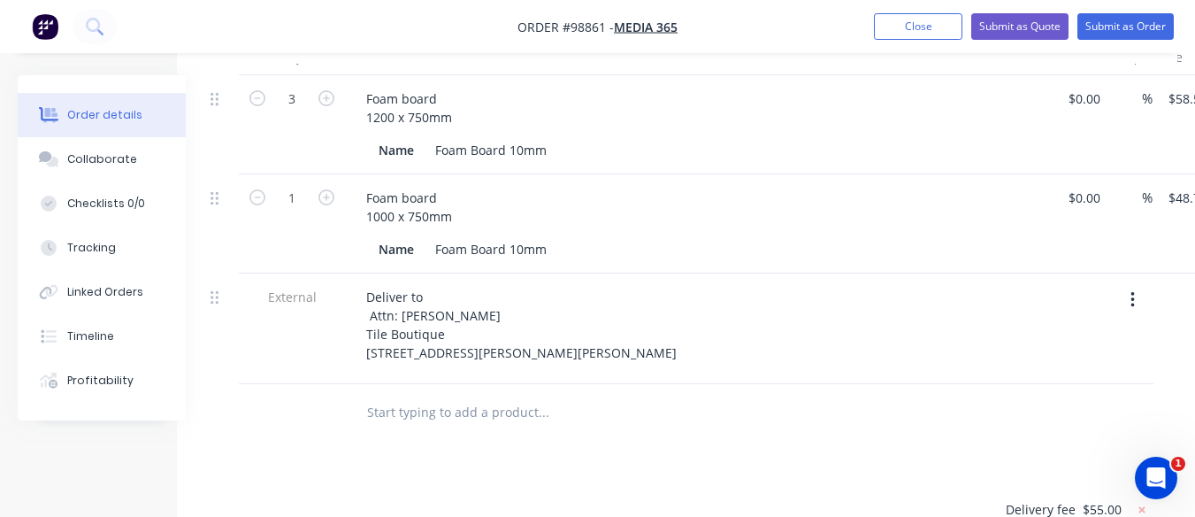
scroll to position [313, 35]
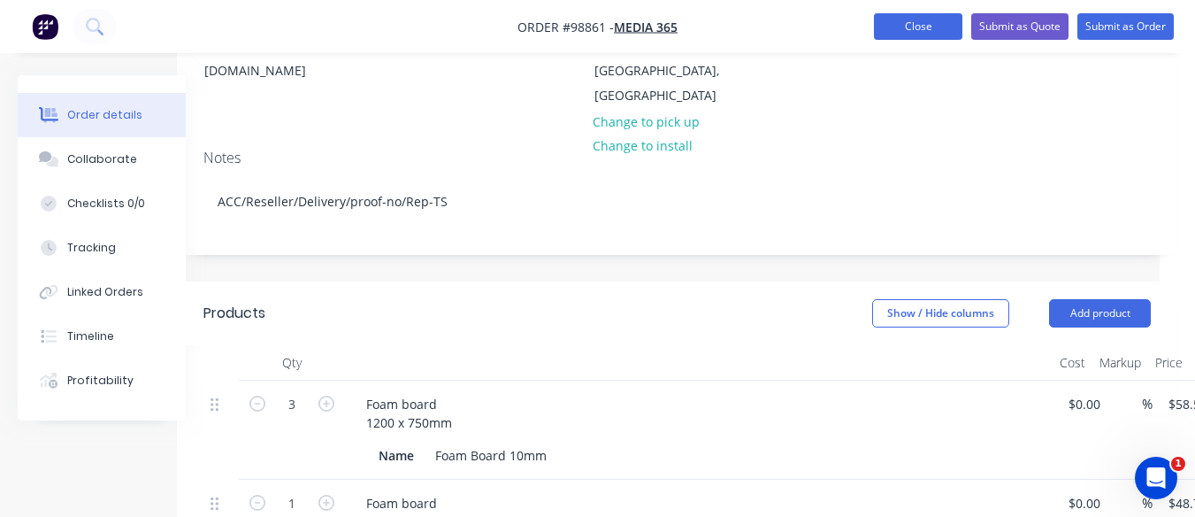
click at [922, 27] on button "Close" at bounding box center [918, 26] width 88 height 27
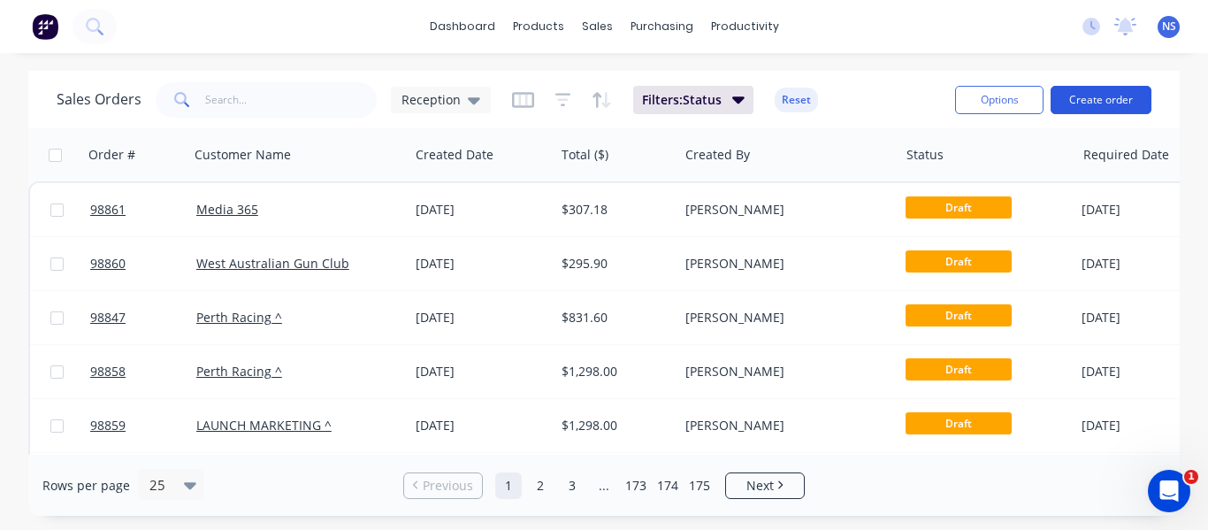
click at [1106, 96] on button "Create order" at bounding box center [1101, 100] width 101 height 28
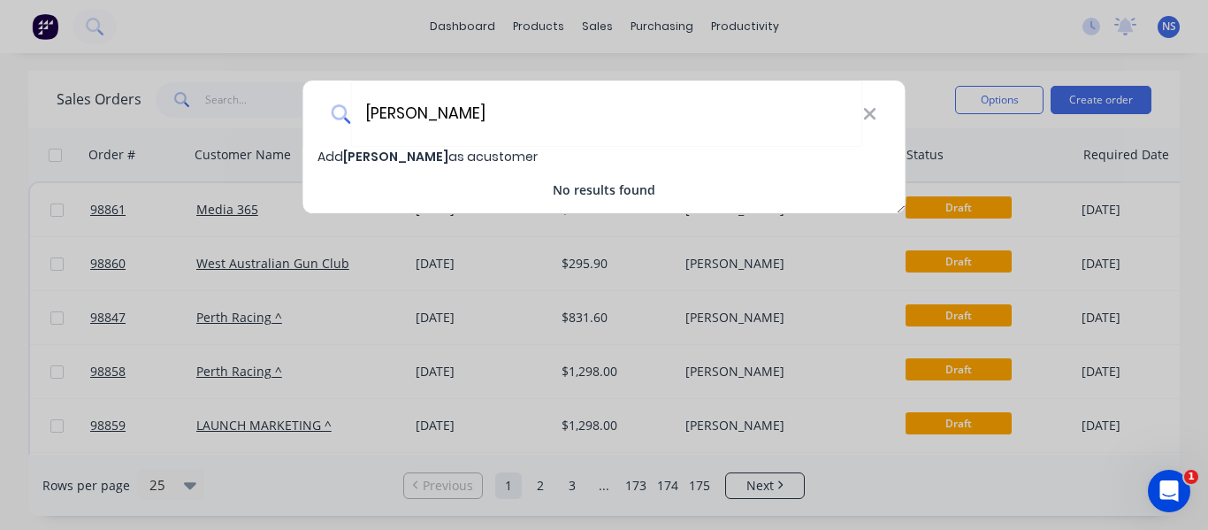
type input "[PERSON_NAME]"
click at [387, 153] on span "[PERSON_NAME]" at bounding box center [395, 157] width 105 height 18
select select "AU"
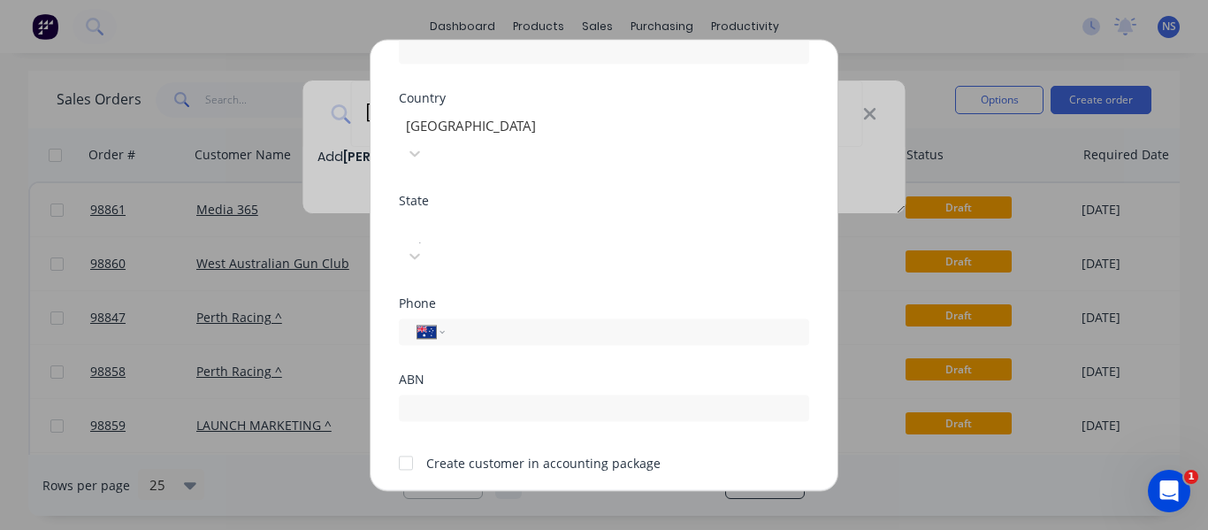
scroll to position [410, 0]
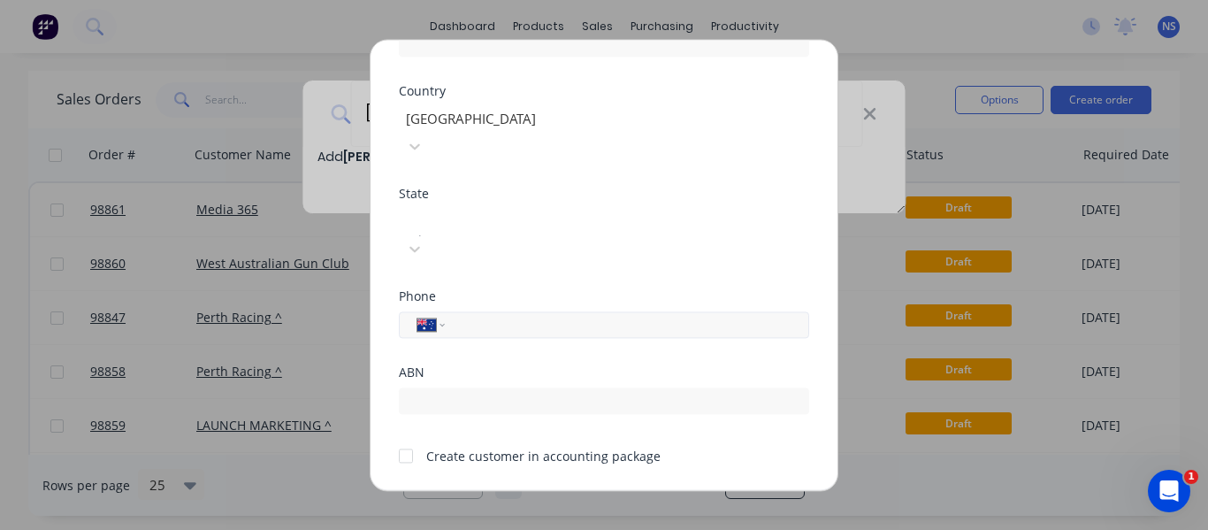
click at [496, 314] on input "tel" at bounding box center [623, 324] width 333 height 20
paste input "0439 685 639"
type input "0439 685 639"
click at [515, 209] on div at bounding box center [531, 220] width 255 height 22
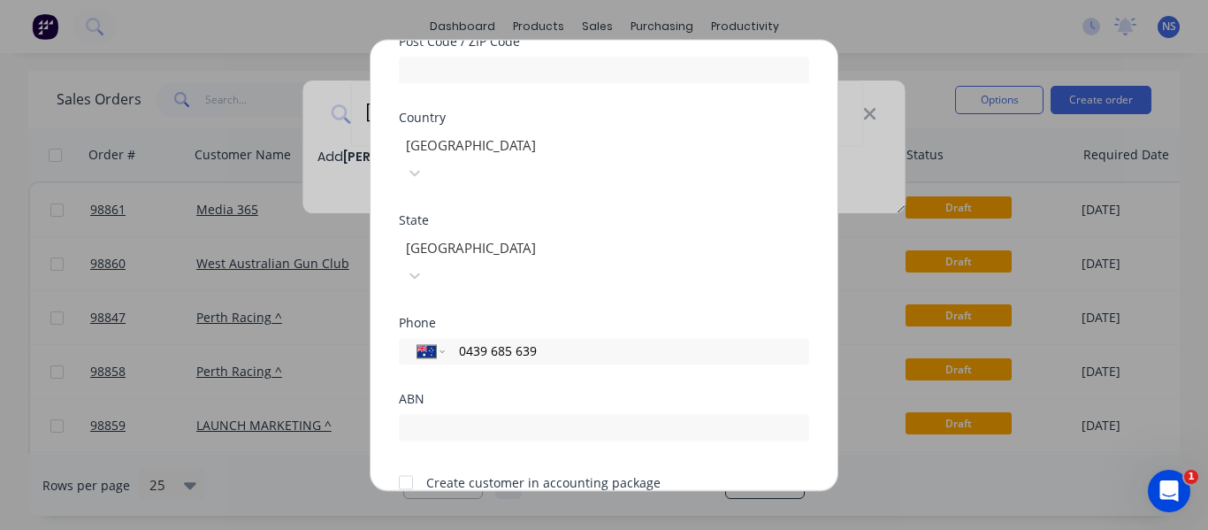
scroll to position [372, 0]
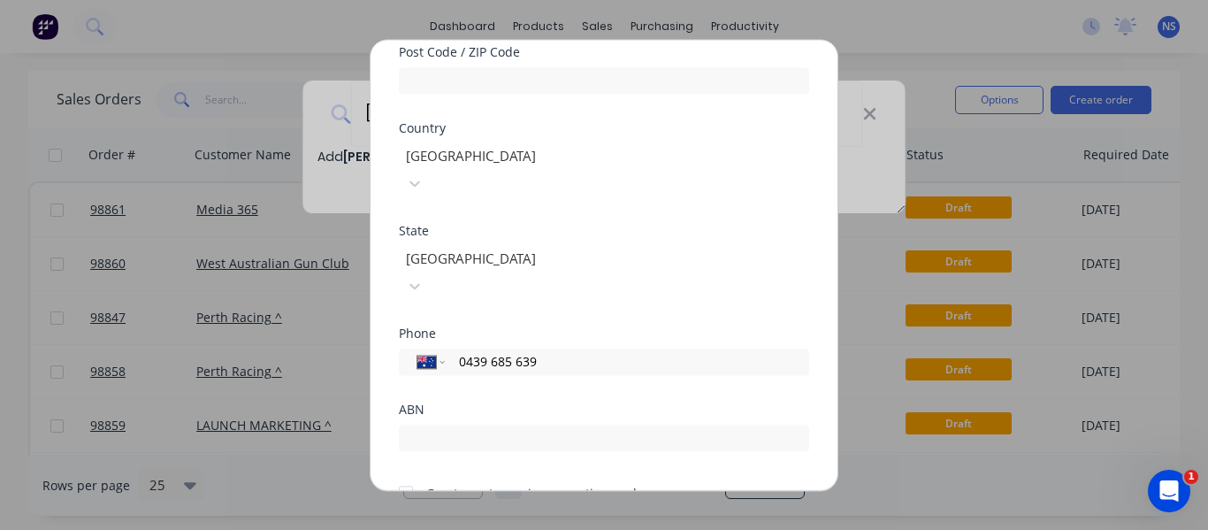
click at [408, 475] on div at bounding box center [405, 492] width 35 height 35
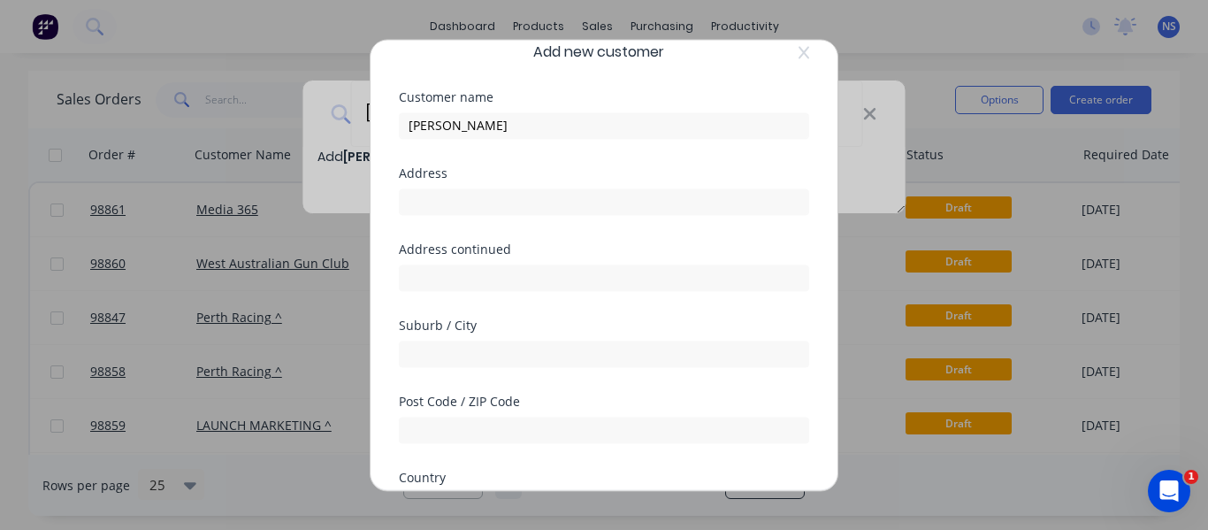
scroll to position [0, 0]
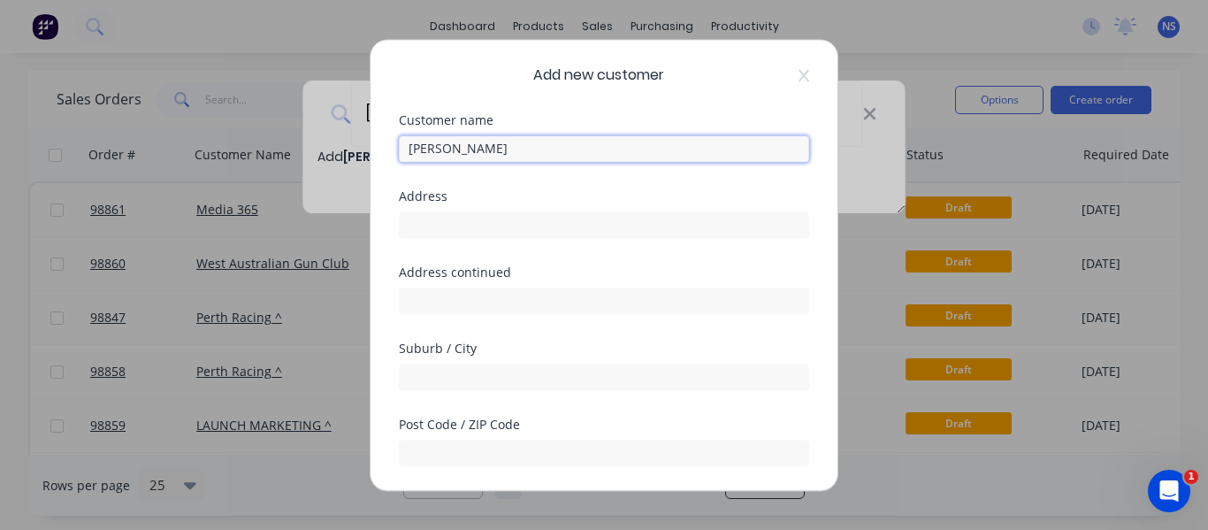
click at [489, 147] on input "[PERSON_NAME]" at bounding box center [604, 148] width 410 height 27
type input "[PERSON_NAME] AUSTRALIA"
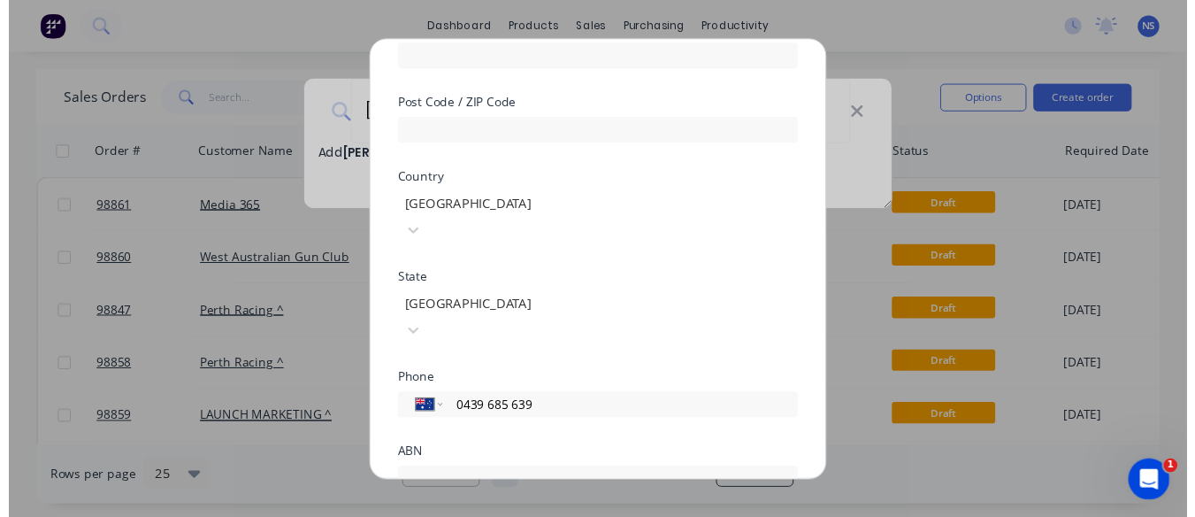
scroll to position [413, 0]
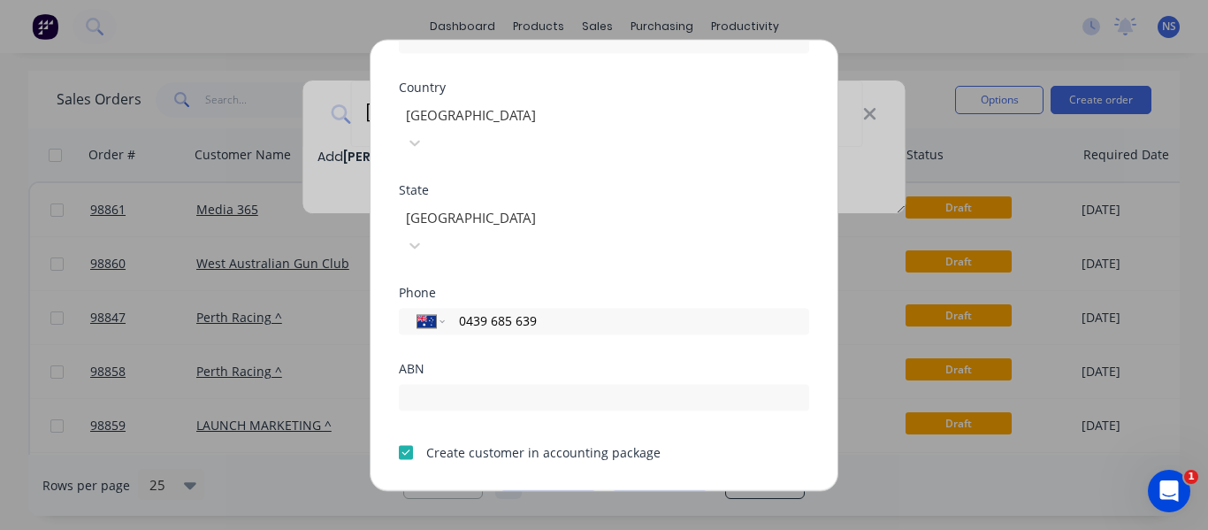
click at [549, 490] on button "Save" at bounding box center [548, 504] width 97 height 28
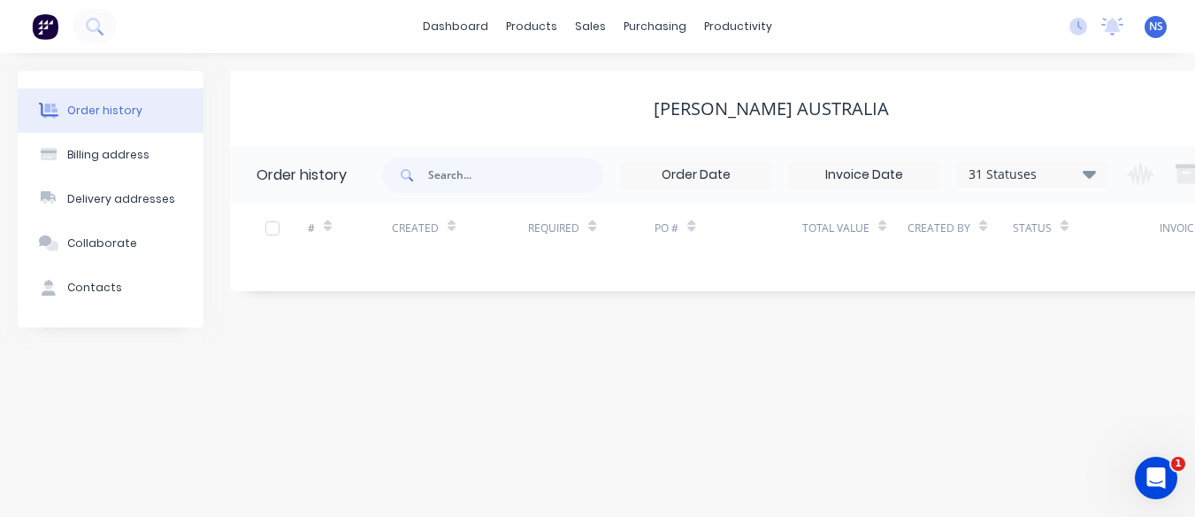
scroll to position [0, 118]
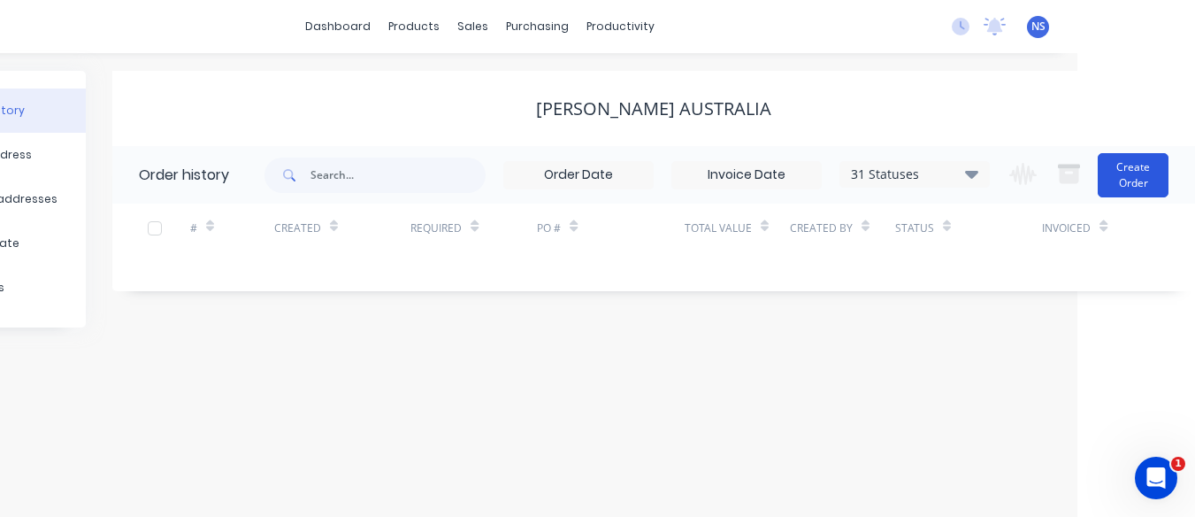
click at [1126, 174] on button "Create Order" at bounding box center [1133, 175] width 71 height 44
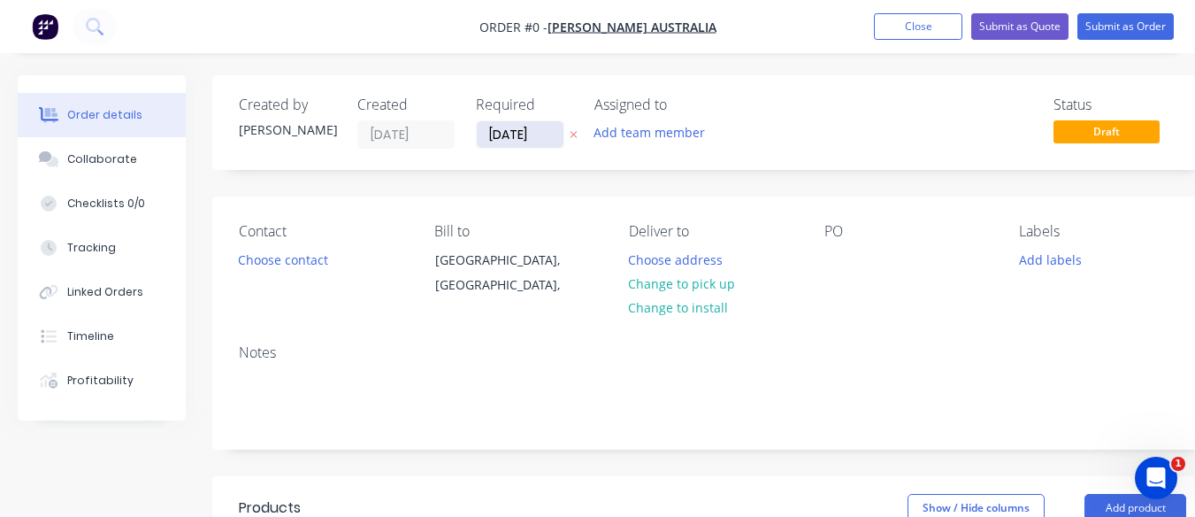
click at [521, 130] on input "[DATE]" at bounding box center [520, 134] width 87 height 27
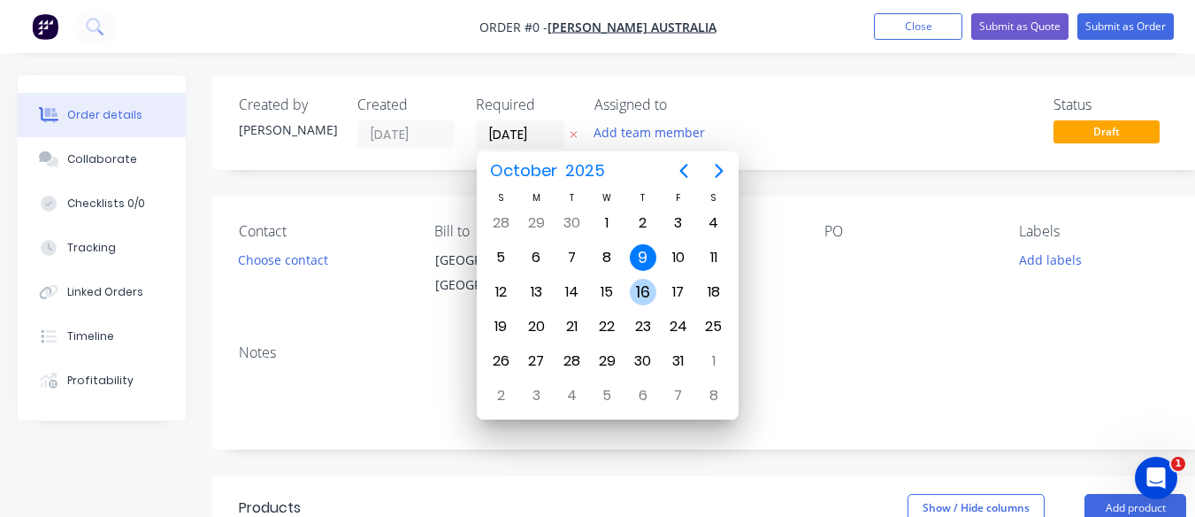
click at [648, 298] on div "16" at bounding box center [643, 292] width 27 height 27
type input "[DATE]"
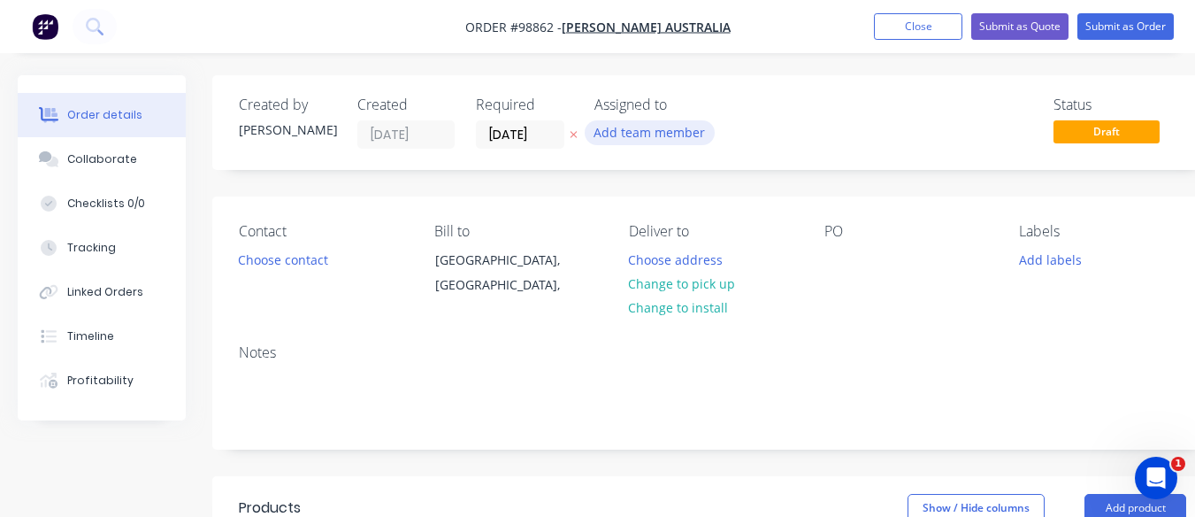
click at [628, 141] on button "Add team member" at bounding box center [650, 132] width 130 height 24
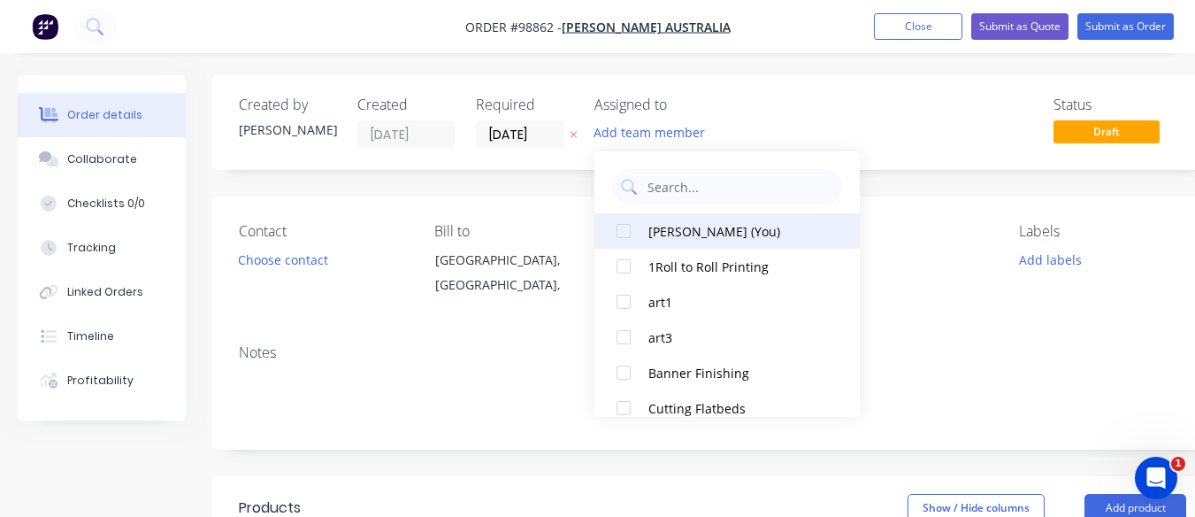
click at [665, 239] on div "[PERSON_NAME] (You)" at bounding box center [736, 231] width 177 height 19
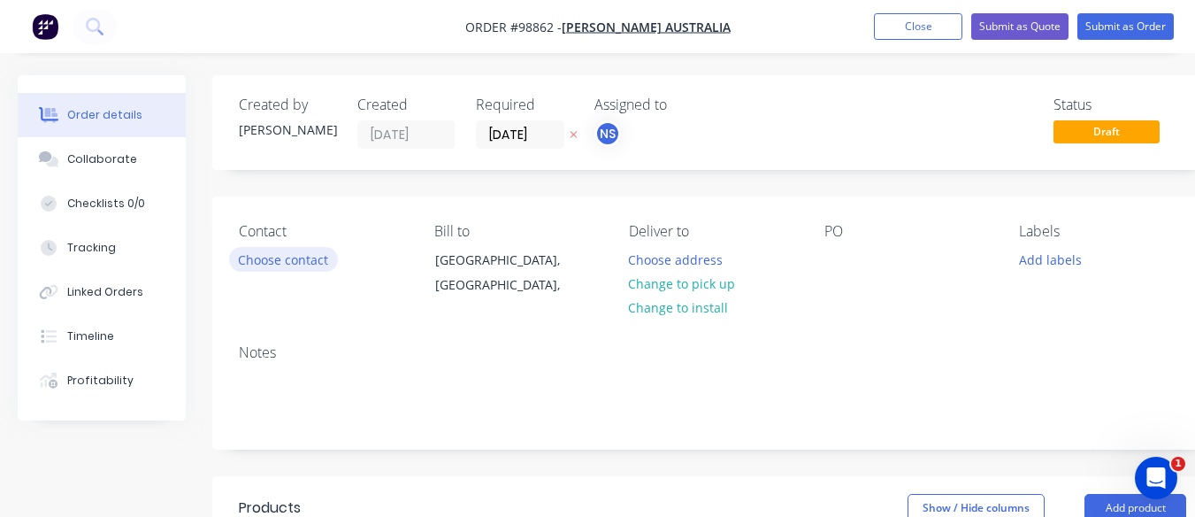
click at [292, 256] on button "Choose contact" at bounding box center [283, 259] width 109 height 24
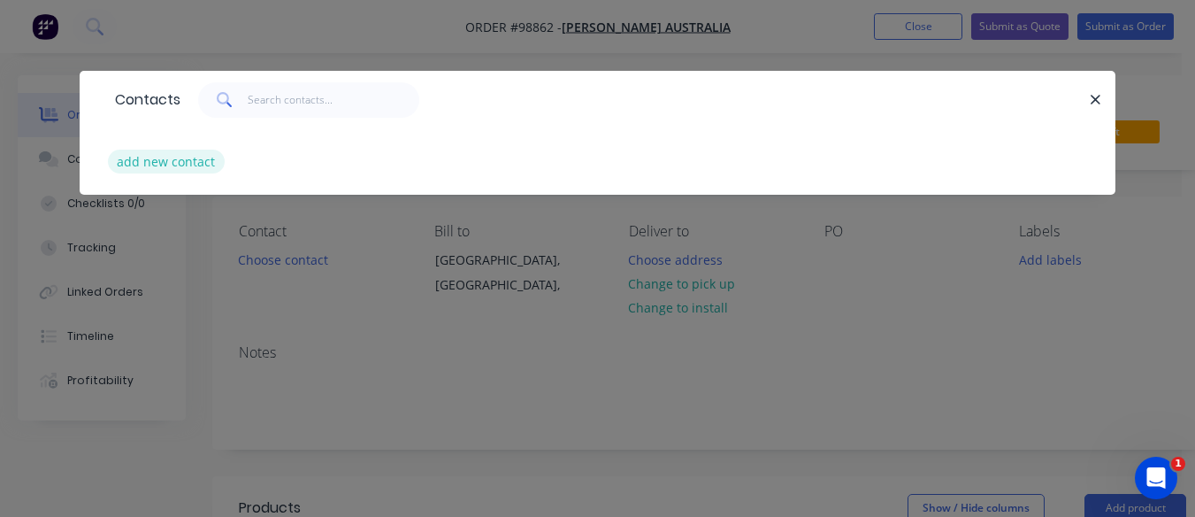
click at [172, 157] on button "add new contact" at bounding box center [166, 161] width 117 height 24
select select "AU"
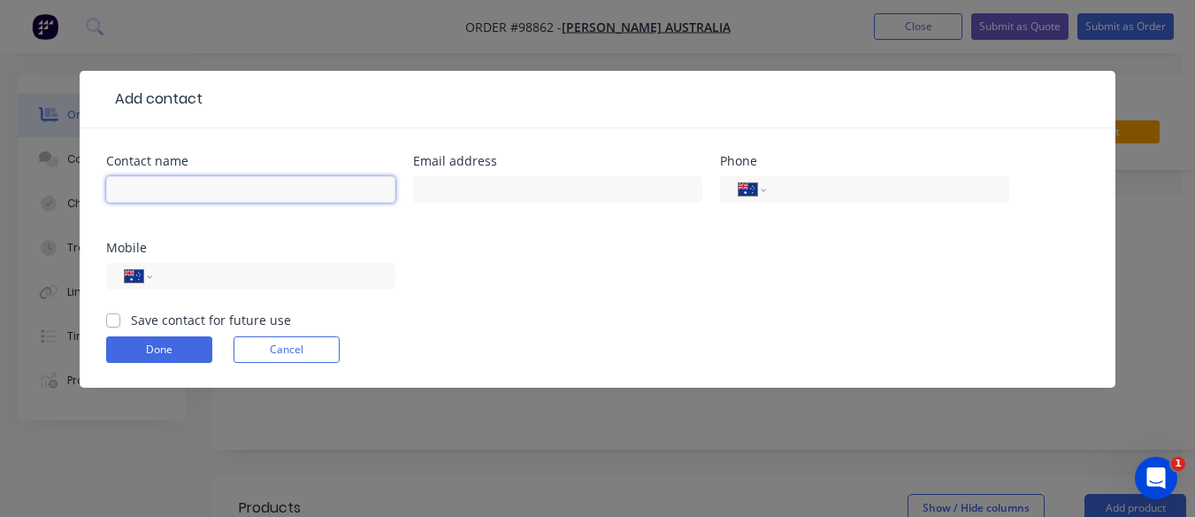
click at [143, 189] on input "text" at bounding box center [250, 189] width 289 height 27
type input "[PERSON_NAME]"
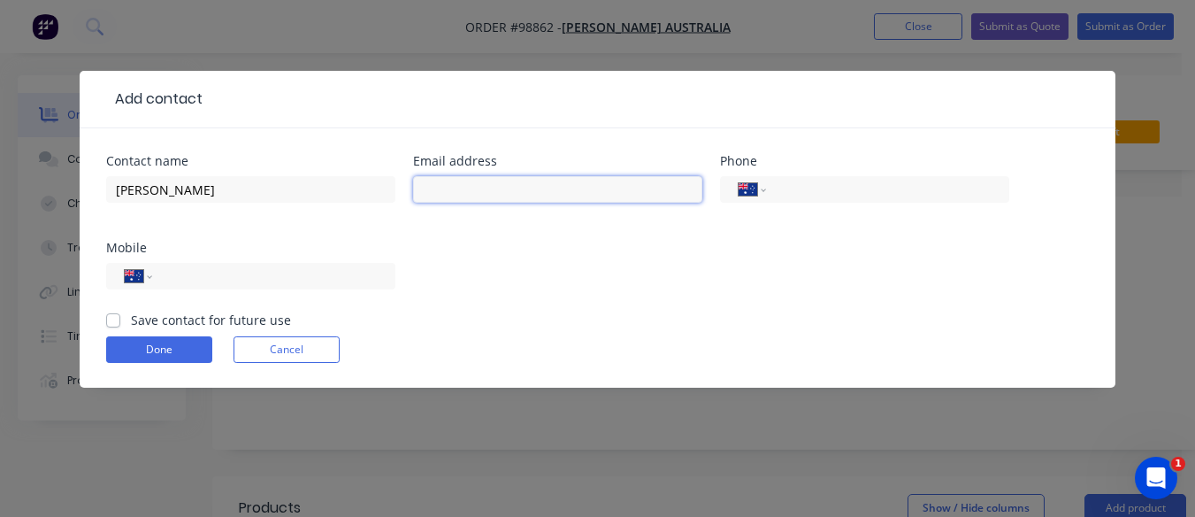
click at [501, 192] on input "text" at bounding box center [557, 189] width 289 height 27
paste input ""[EMAIL_ADDRESS][DOMAIN_NAME]" <[PERSON_NAME][EMAIL_ADDRESS][DOMAIN_NAME]>"
drag, startPoint x: 532, startPoint y: 191, endPoint x: 334, endPoint y: 211, distance: 198.2
click at [334, 211] on div "Contact name [PERSON_NAME] Email address "[EMAIL_ADDRESS][DOMAIN_NAME]" <[EMAIL…" at bounding box center [597, 233] width 983 height 156
click at [593, 188] on input "[PERSON_NAME][EMAIL_ADDRESS][DOMAIN_NAME]>" at bounding box center [557, 189] width 289 height 27
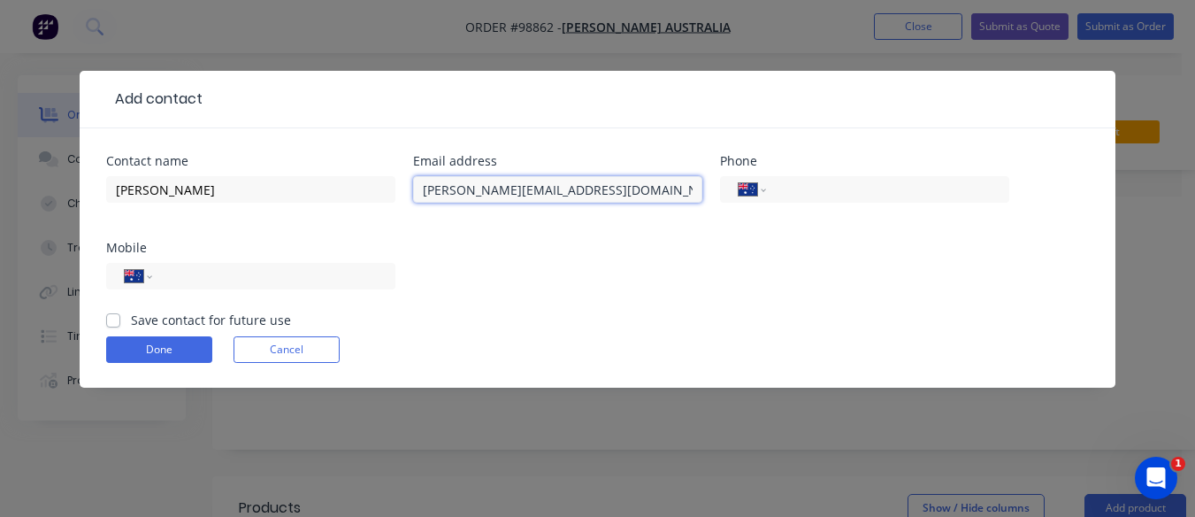
type input "[PERSON_NAME][EMAIL_ADDRESS][DOMAIN_NAME]"
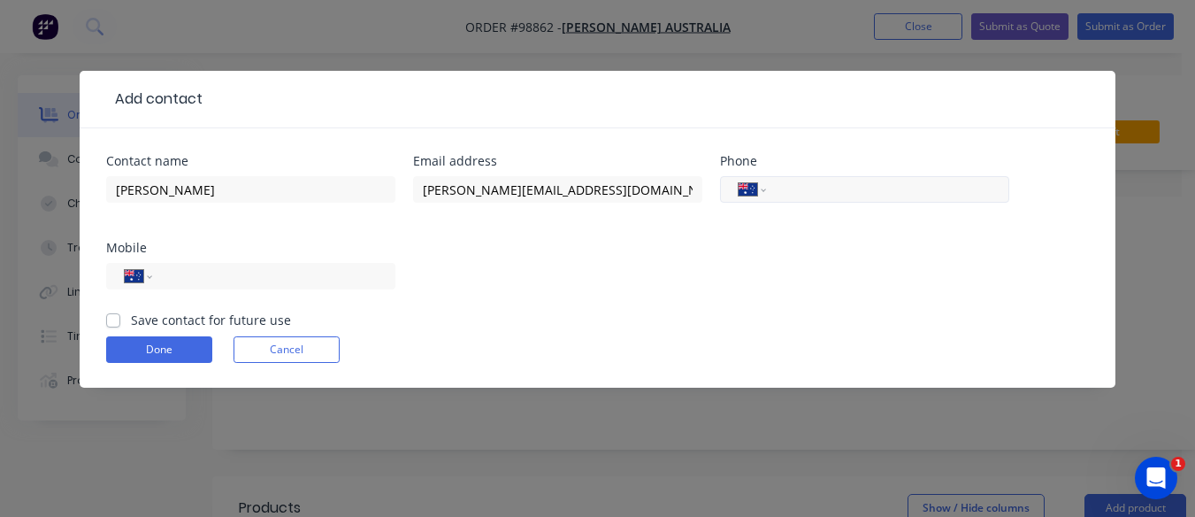
click at [793, 192] on input "tel" at bounding box center [884, 190] width 212 height 20
click at [231, 273] on input "tel" at bounding box center [271, 276] width 212 height 20
paste input "0439 685 639"
type input "0439 685 639"
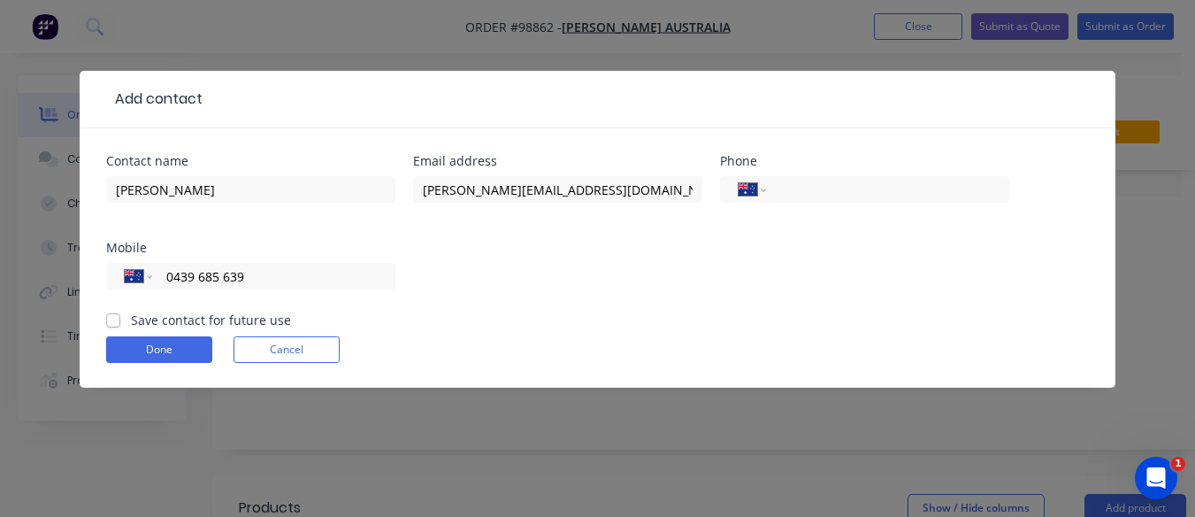
click at [131, 314] on label "Save contact for future use" at bounding box center [211, 319] width 160 height 19
click at [111, 314] on input "Save contact for future use" at bounding box center [113, 318] width 14 height 17
checkbox input "true"
click at [152, 348] on button "Done" at bounding box center [159, 349] width 106 height 27
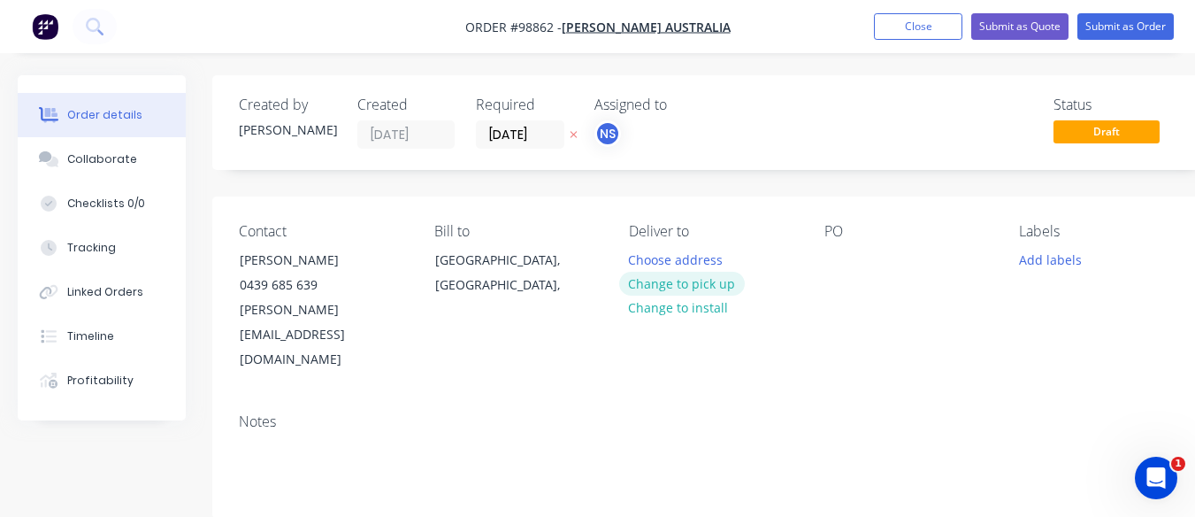
click at [677, 284] on button "Change to pick up" at bounding box center [682, 284] width 126 height 24
click at [637, 258] on div at bounding box center [643, 260] width 28 height 26
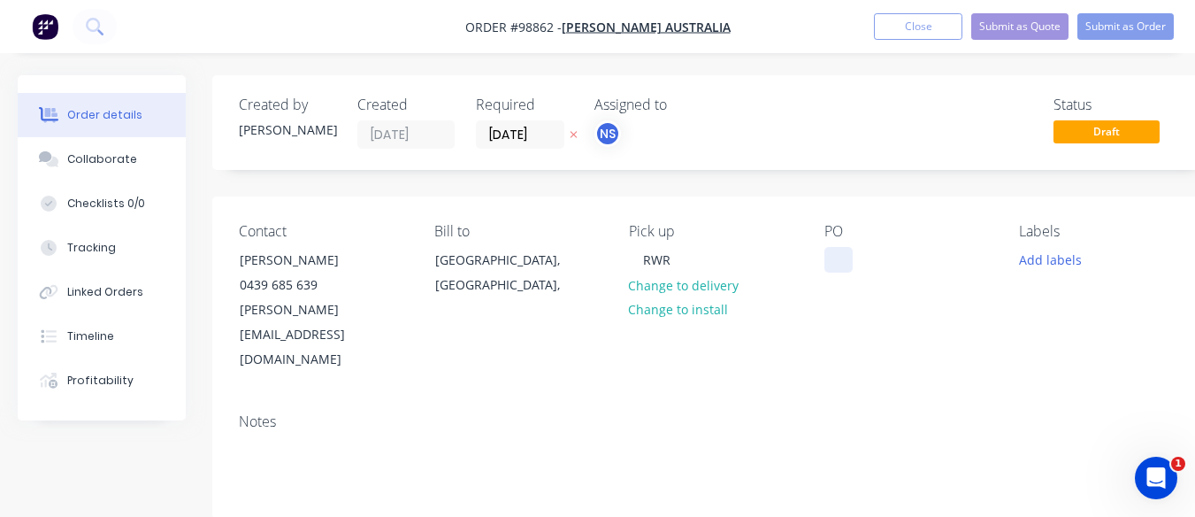
click at [830, 257] on div at bounding box center [838, 260] width 28 height 26
click at [1034, 254] on button "Add labels" at bounding box center [1049, 259] width 81 height 24
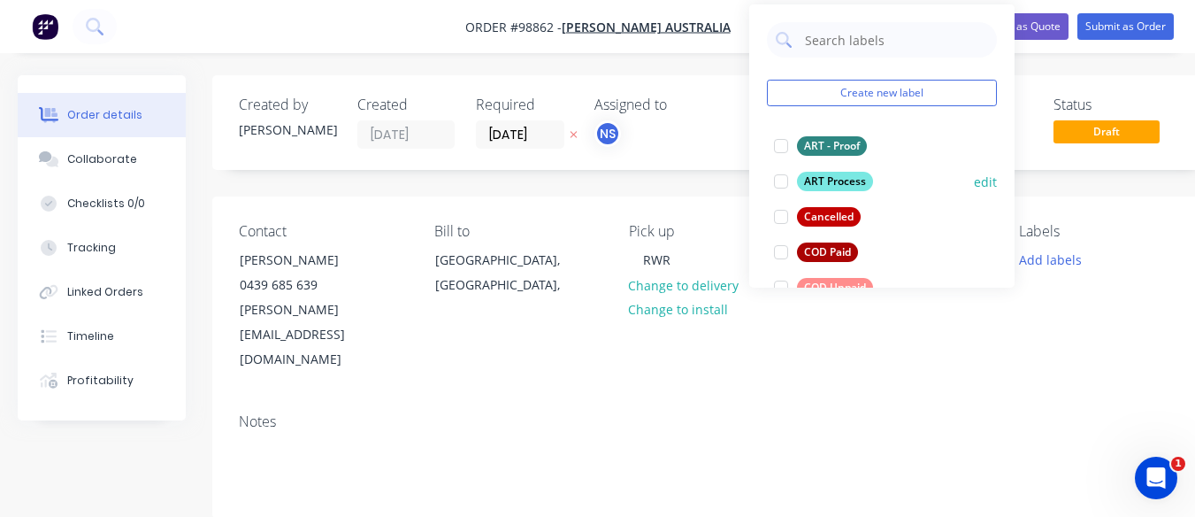
click at [777, 179] on div at bounding box center [780, 181] width 35 height 35
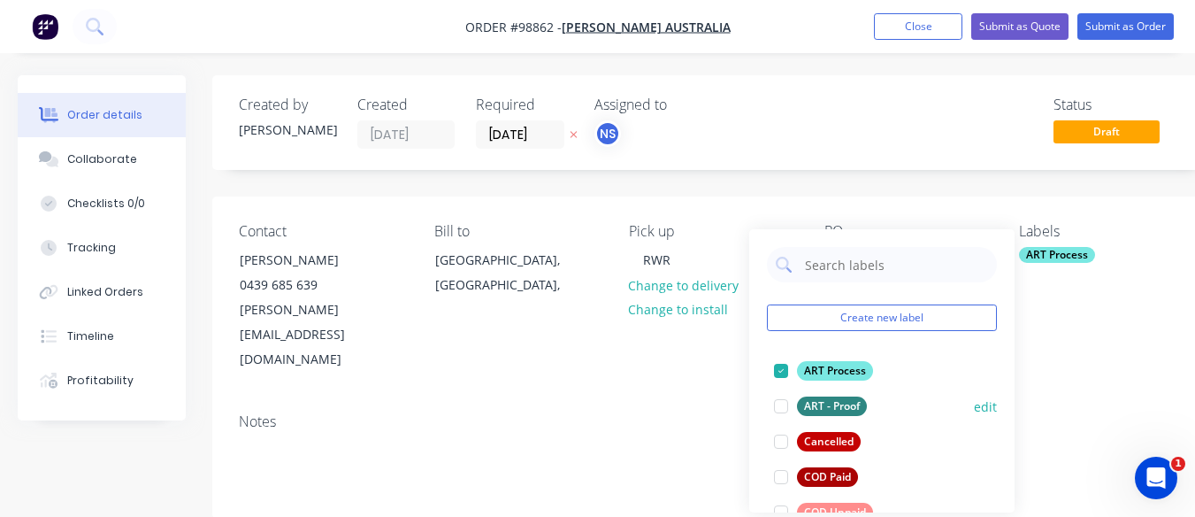
click at [782, 405] on div at bounding box center [780, 405] width 35 height 35
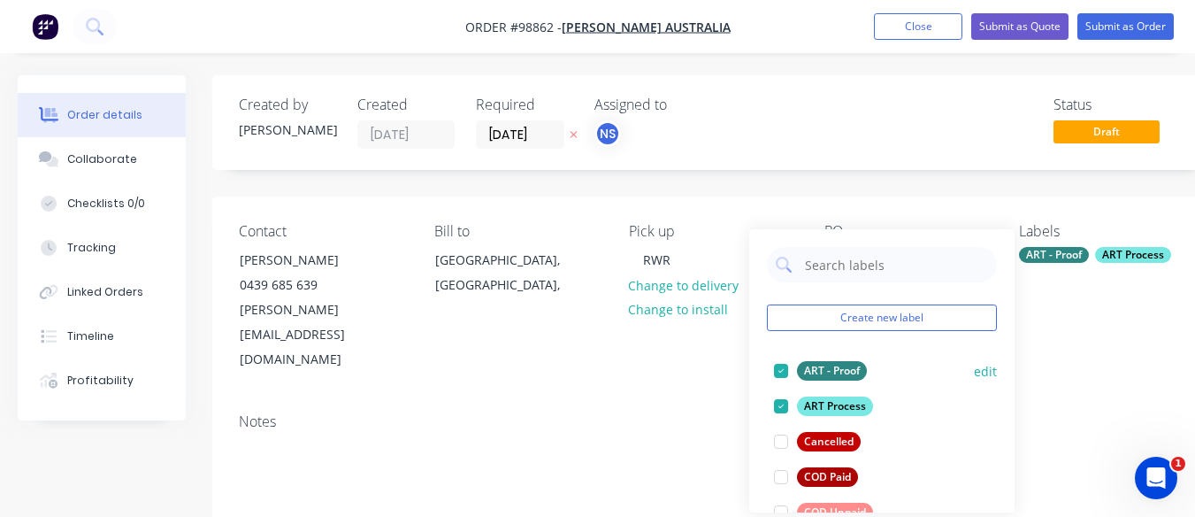
click at [777, 369] on div at bounding box center [780, 370] width 35 height 35
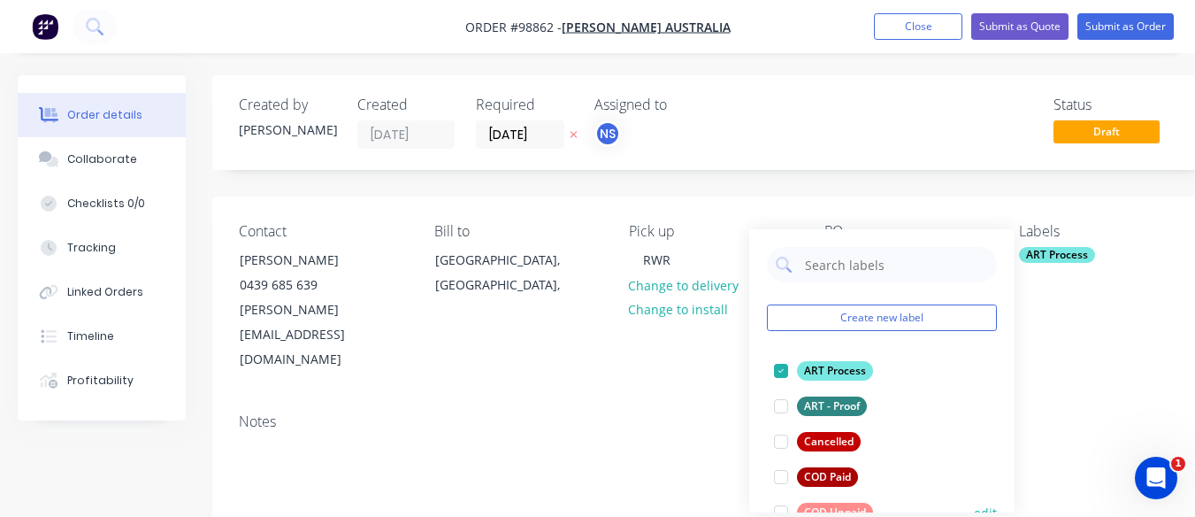
click at [779, 509] on div at bounding box center [780, 511] width 35 height 35
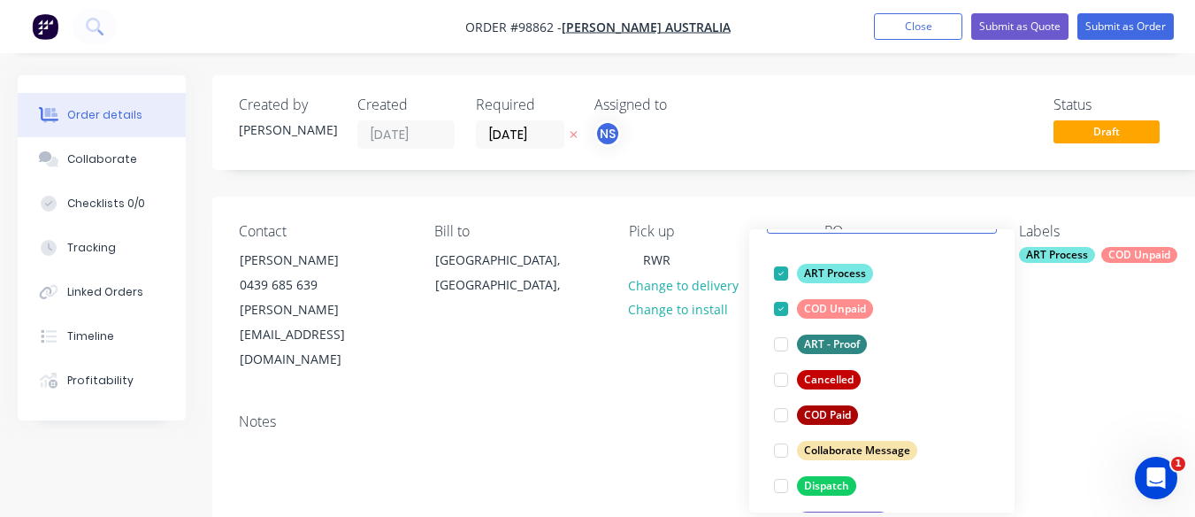
scroll to position [142, 0]
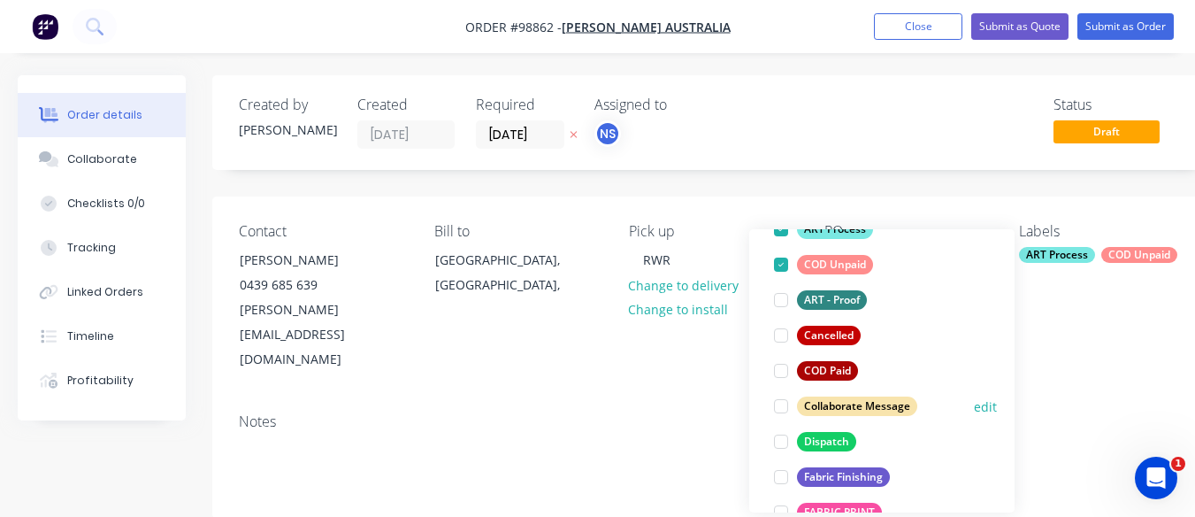
click at [779, 410] on div at bounding box center [780, 405] width 35 height 35
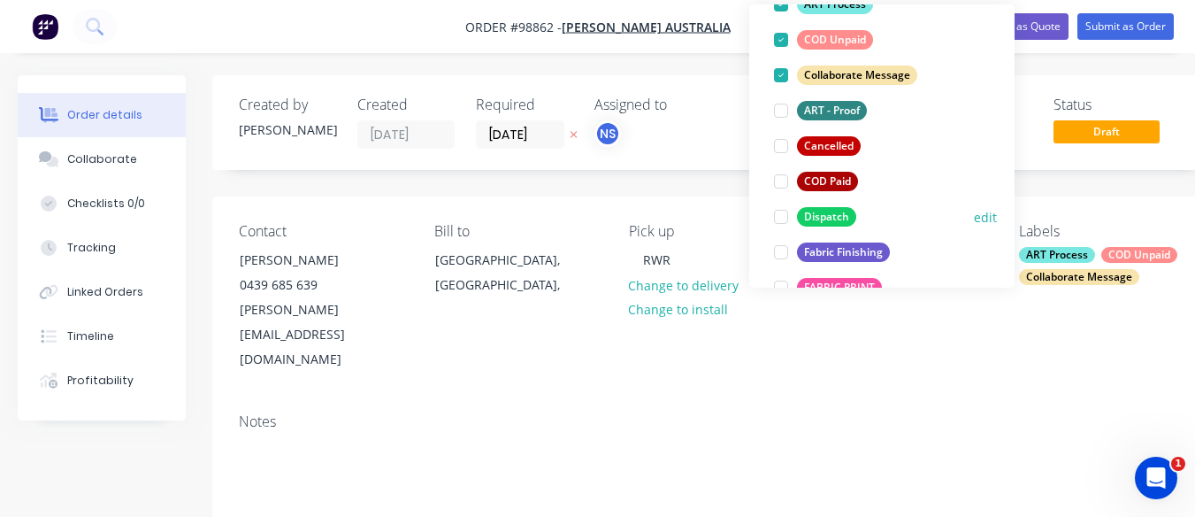
click at [781, 217] on div at bounding box center [780, 216] width 35 height 35
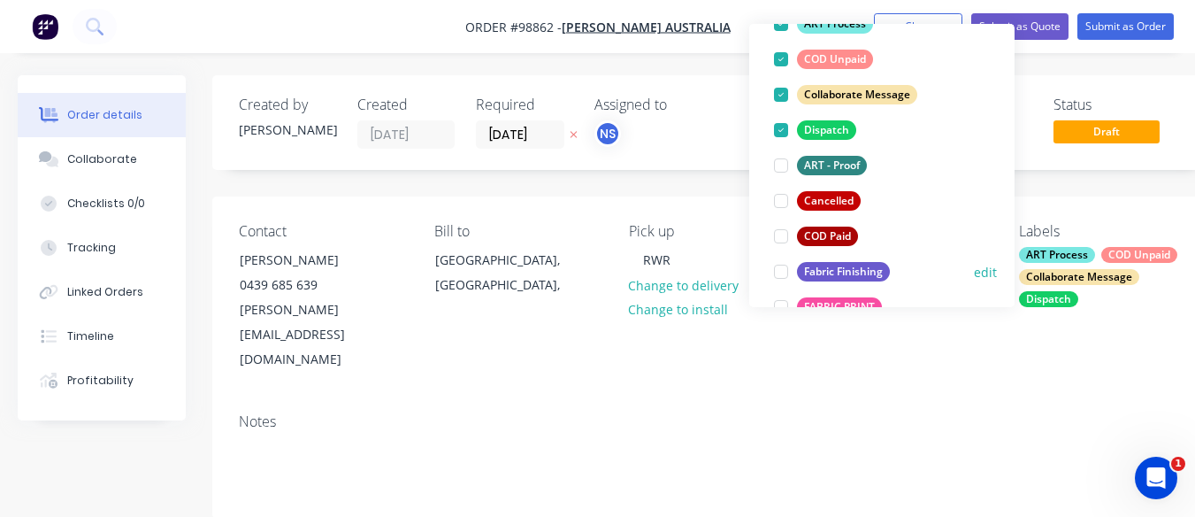
click at [782, 278] on div at bounding box center [780, 271] width 35 height 35
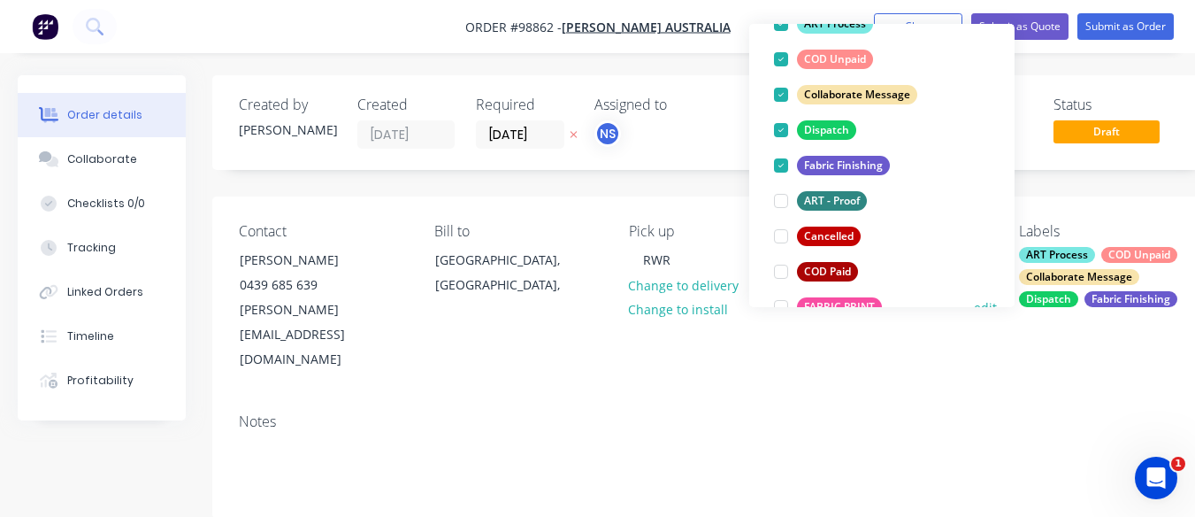
click at [782, 303] on div at bounding box center [780, 306] width 35 height 35
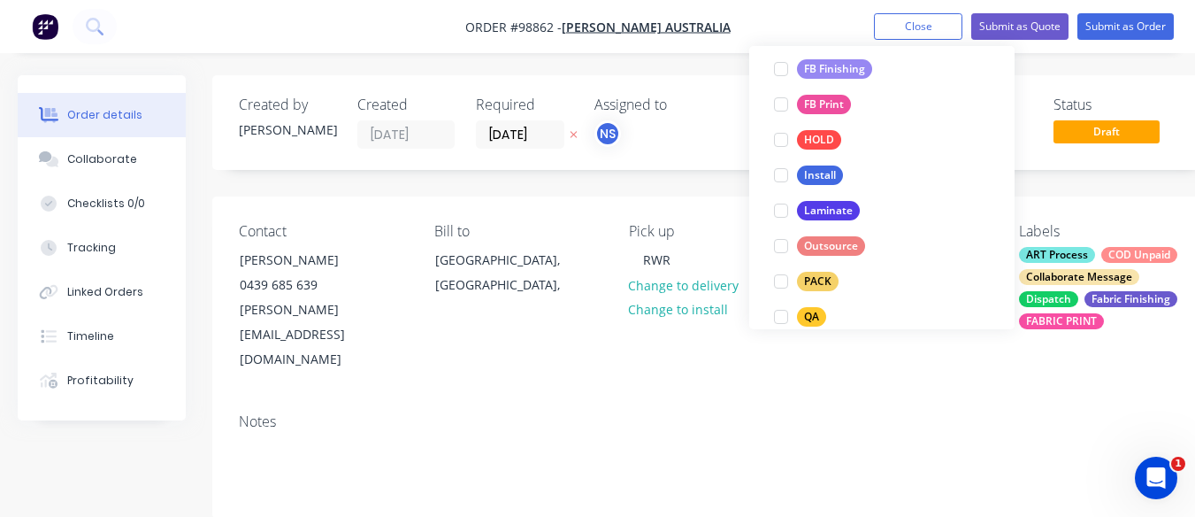
scroll to position [483, 0]
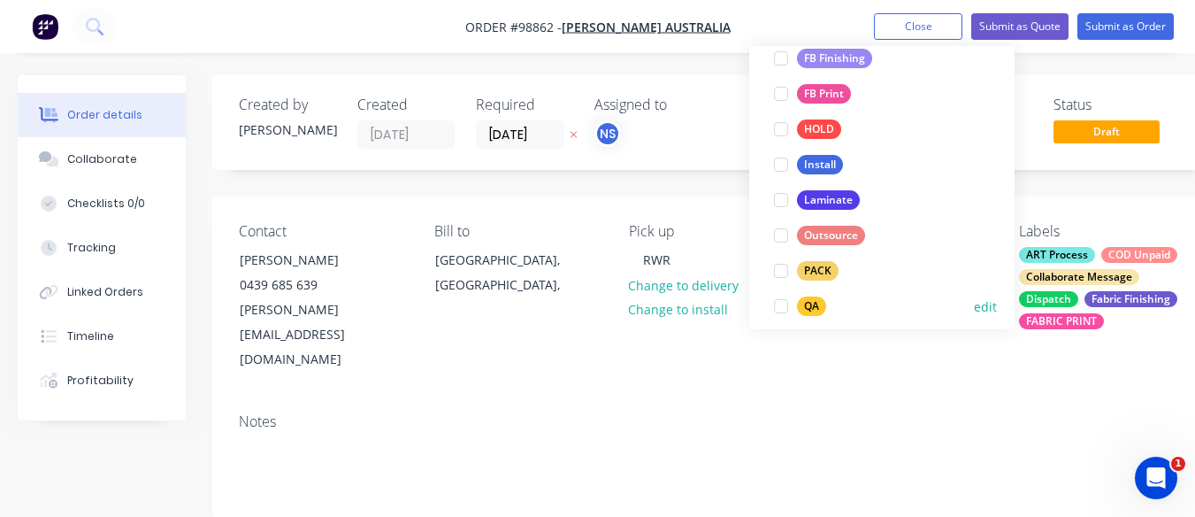
click at [772, 302] on div at bounding box center [780, 305] width 35 height 35
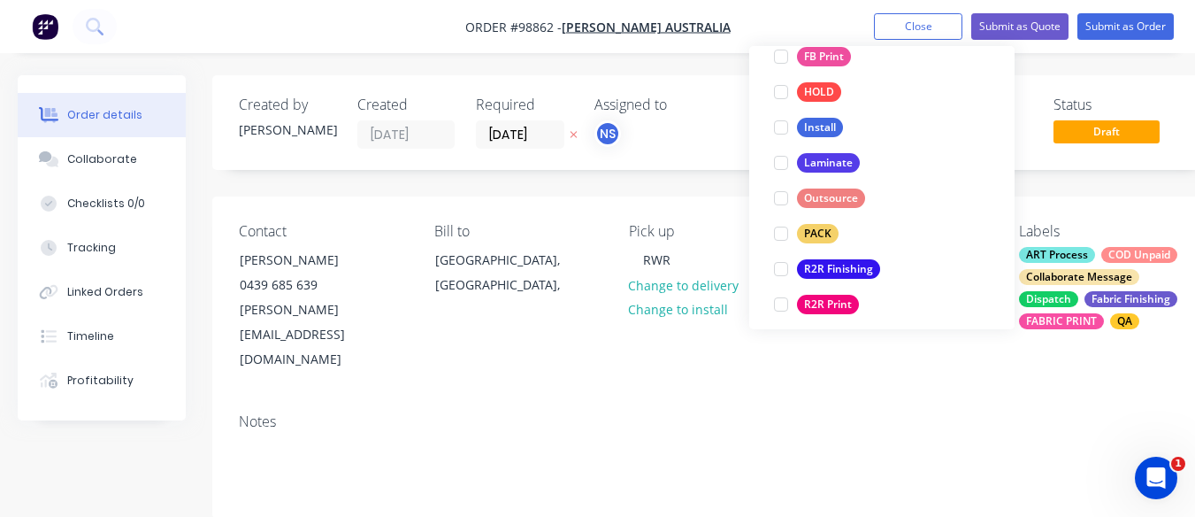
scroll to position [589, 0]
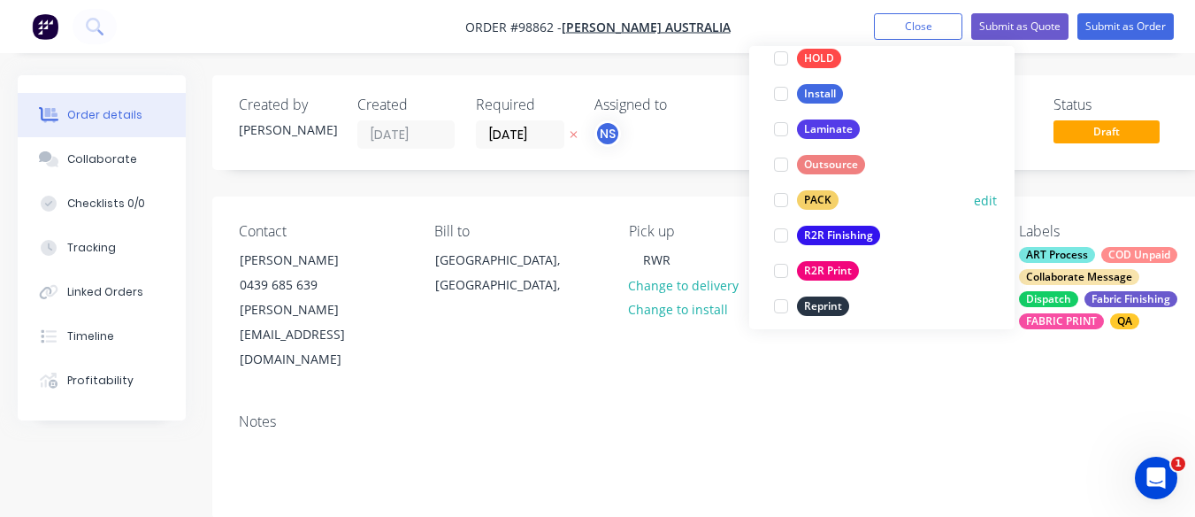
click at [775, 203] on div at bounding box center [780, 199] width 35 height 35
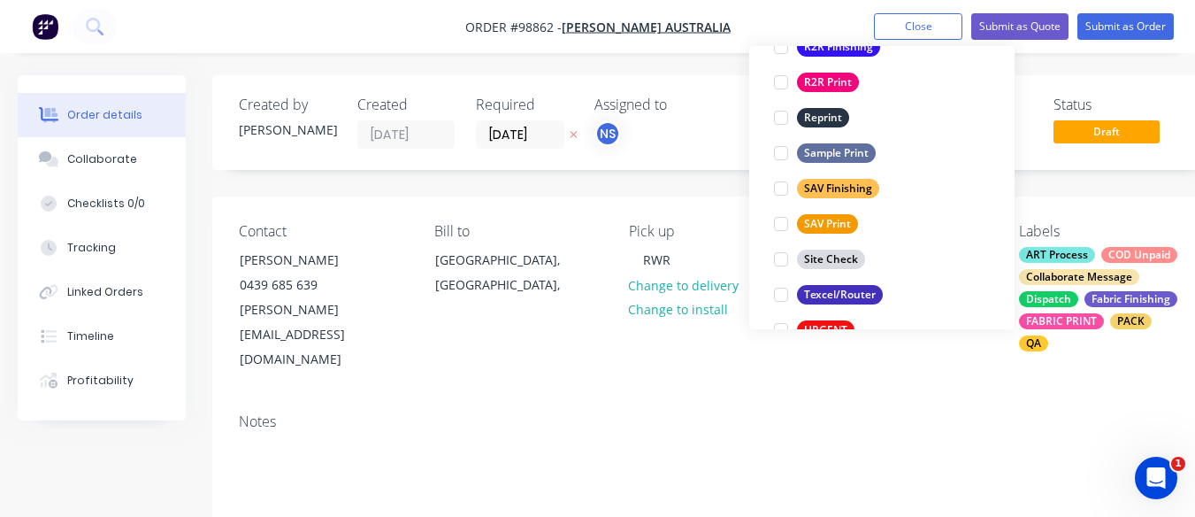
scroll to position [813, 0]
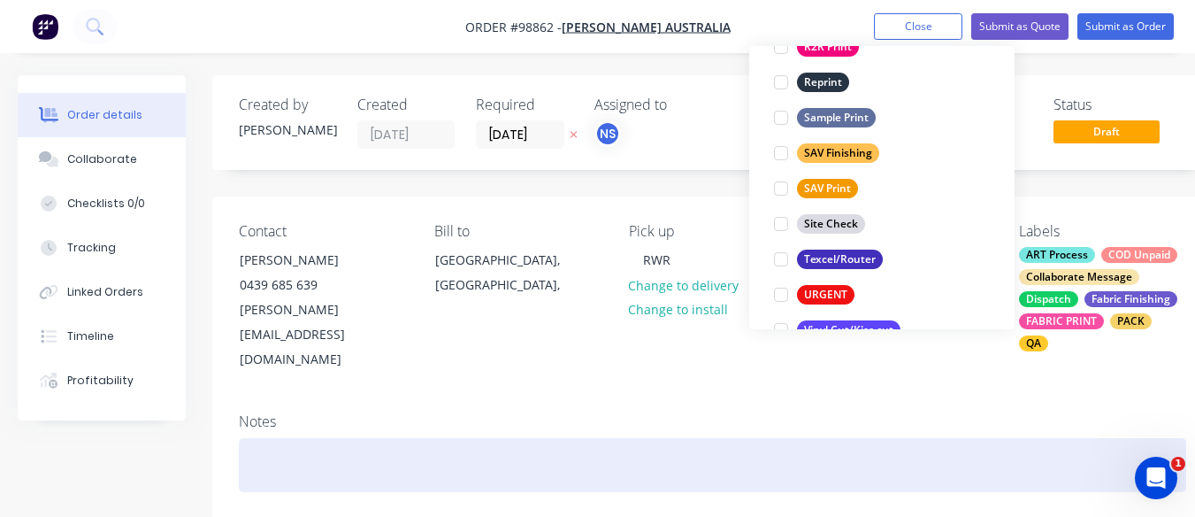
click at [300, 438] on div at bounding box center [712, 465] width 947 height 54
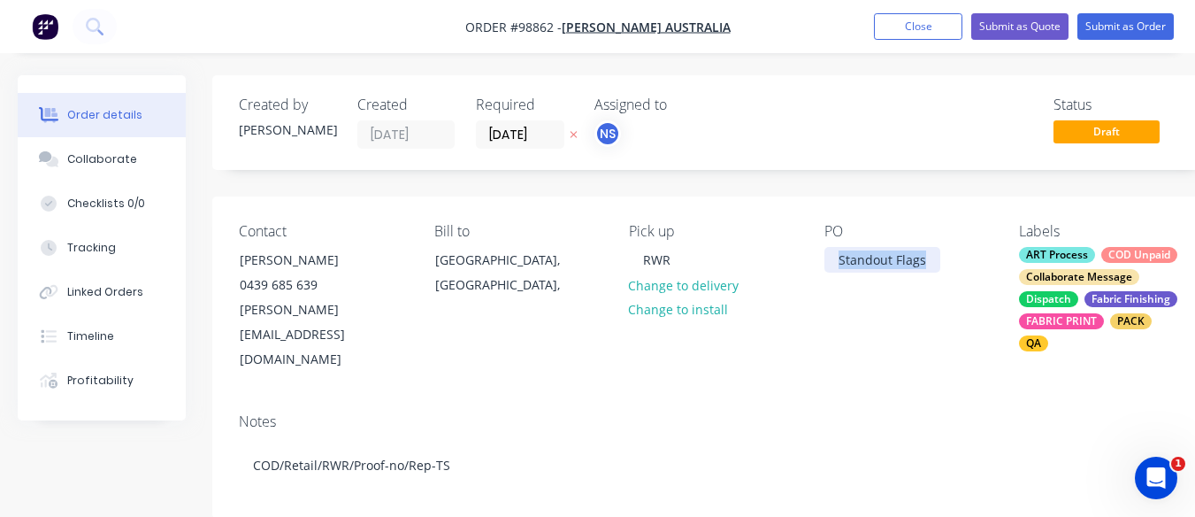
drag, startPoint x: 836, startPoint y: 264, endPoint x: 924, endPoint y: 260, distance: 88.5
click at [924, 260] on div "Standout Flags" at bounding box center [882, 260] width 116 height 26
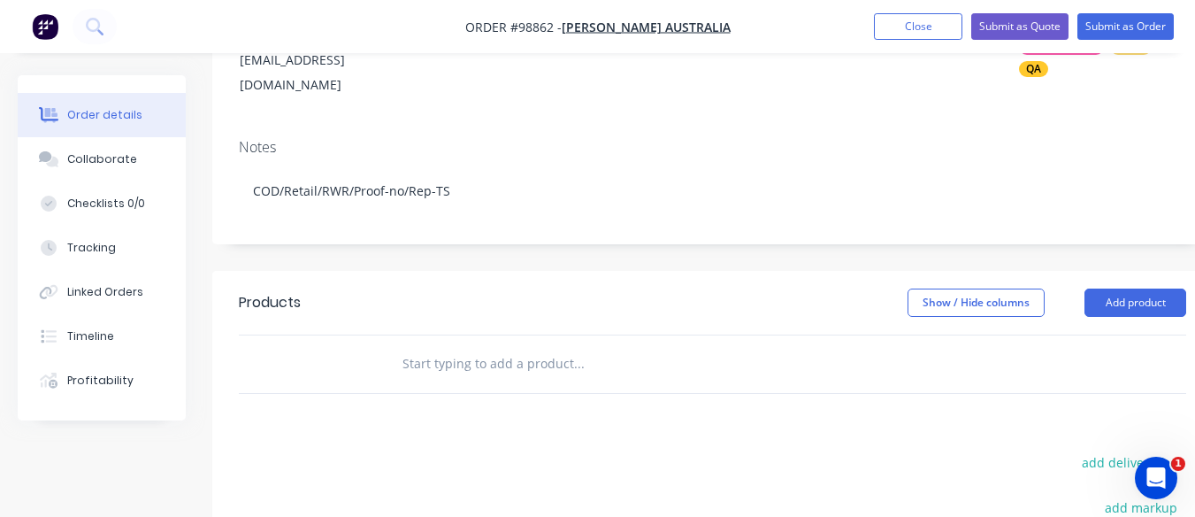
scroll to position [288, 0]
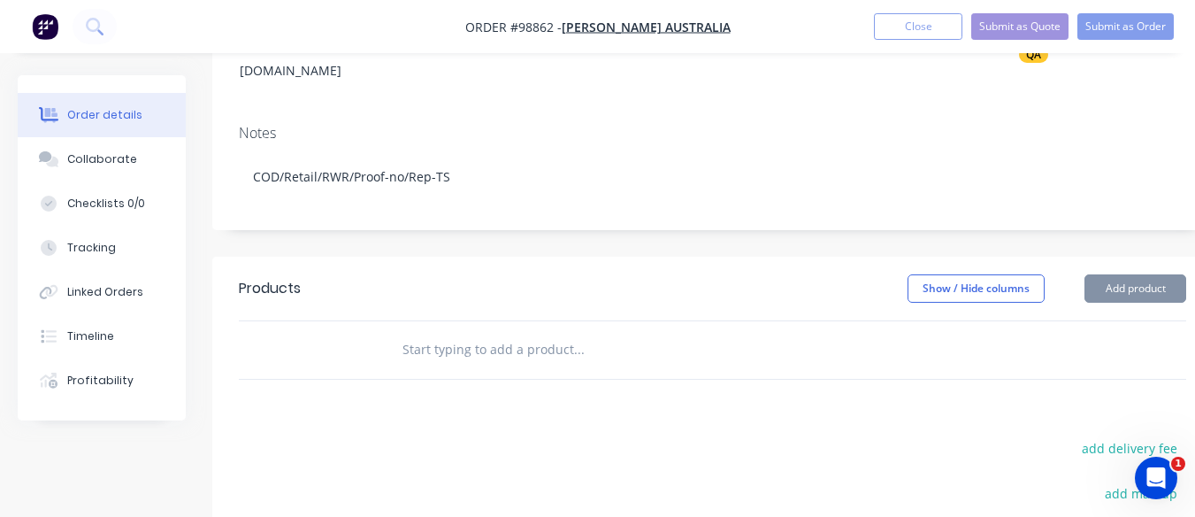
click at [425, 332] on input "text" at bounding box center [579, 349] width 354 height 35
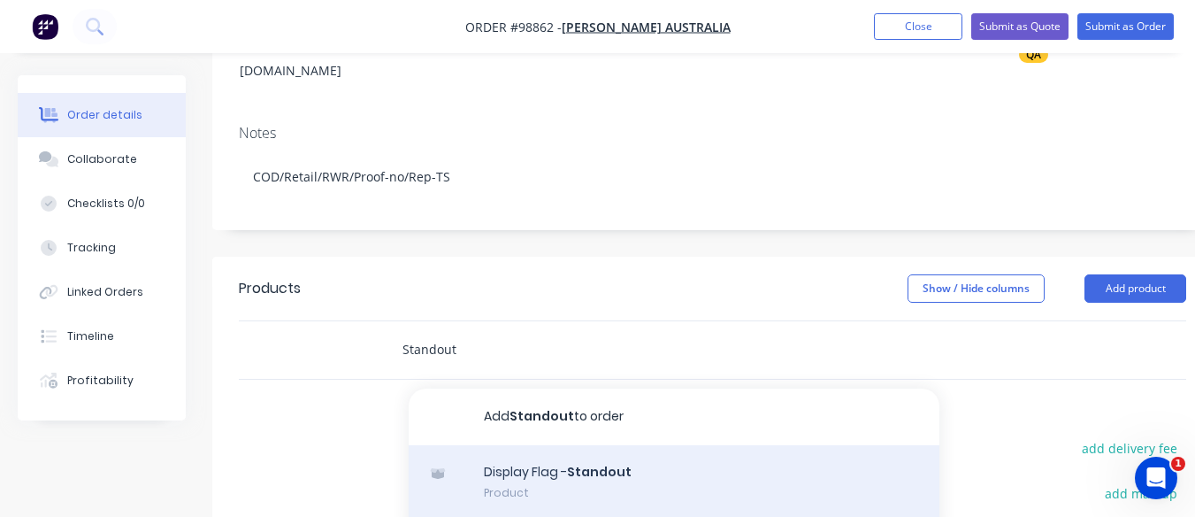
type input "Standout"
click at [564, 445] on div "Display Flag - Standout Product" at bounding box center [674, 482] width 531 height 74
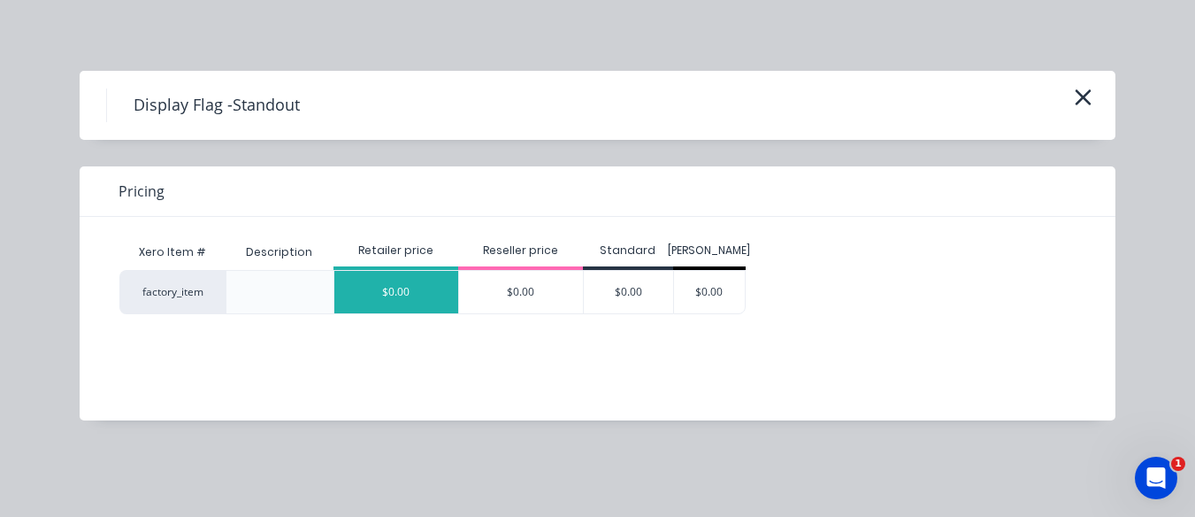
click at [419, 290] on div "$0.00" at bounding box center [396, 292] width 124 height 42
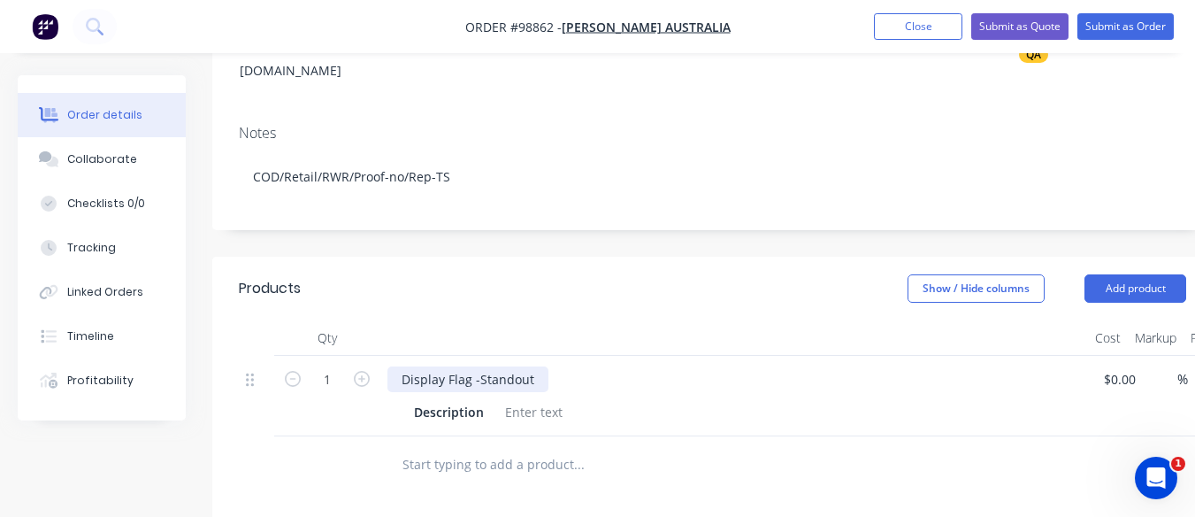
click at [533, 366] on div "Display Flag -Standout" at bounding box center [467, 379] width 161 height 26
click at [362, 371] on icon "button" at bounding box center [362, 379] width 16 height 16
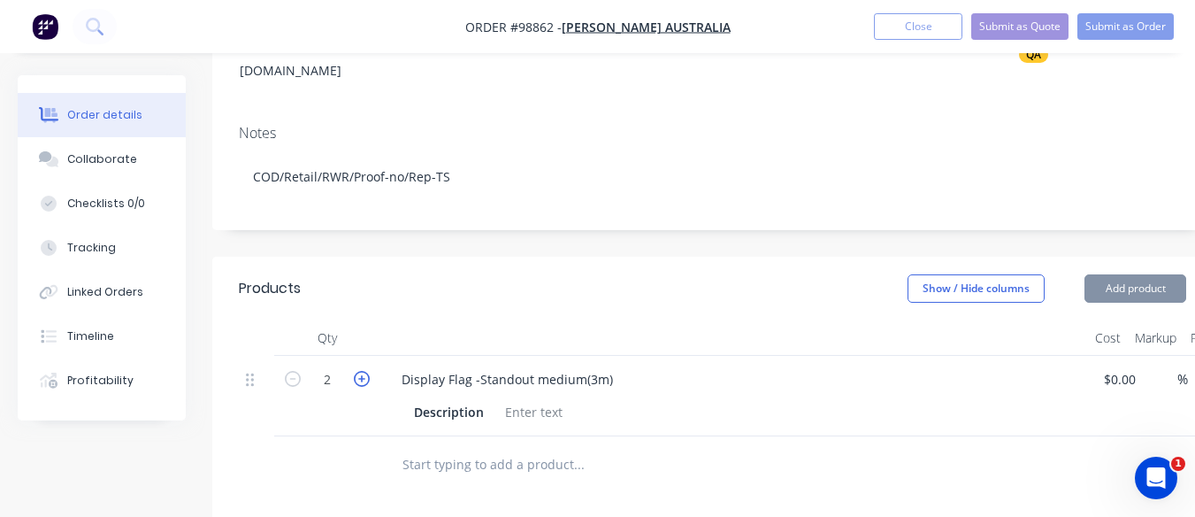
click at [362, 371] on icon "button" at bounding box center [362, 379] width 16 height 16
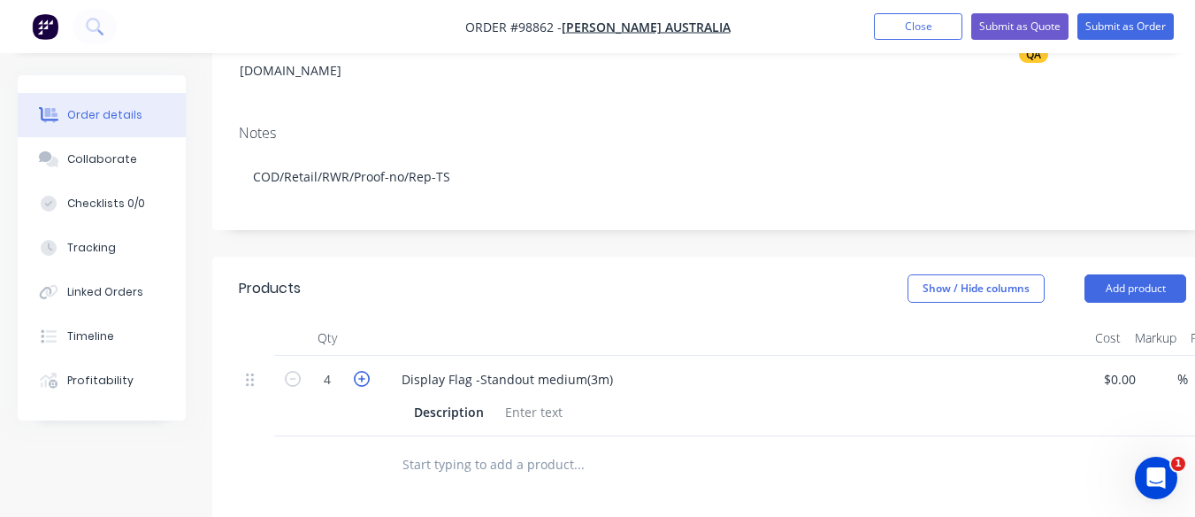
click at [362, 371] on icon "button" at bounding box center [362, 379] width 16 height 16
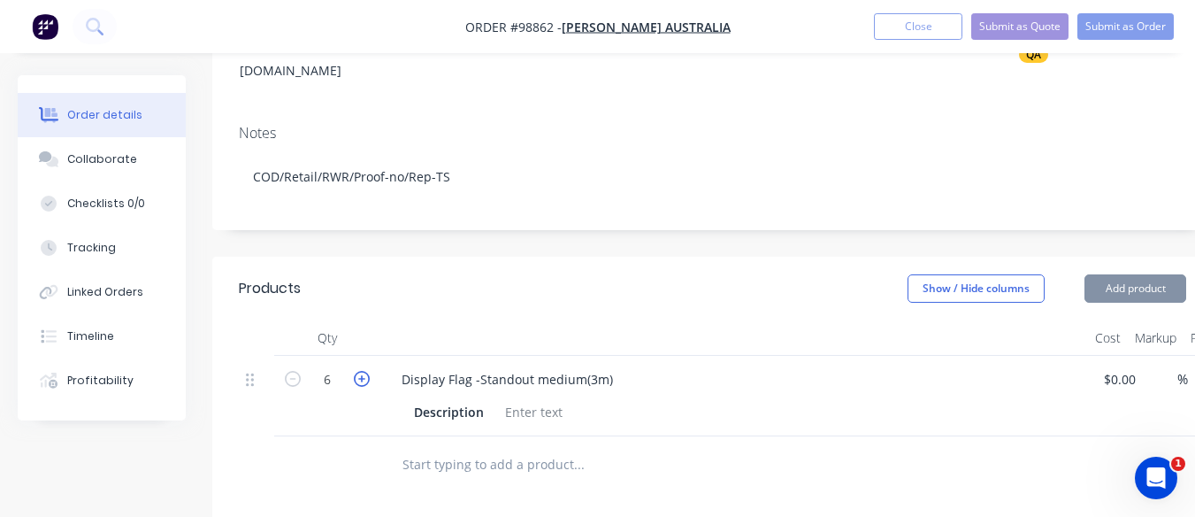
click at [362, 371] on icon "button" at bounding box center [362, 379] width 16 height 16
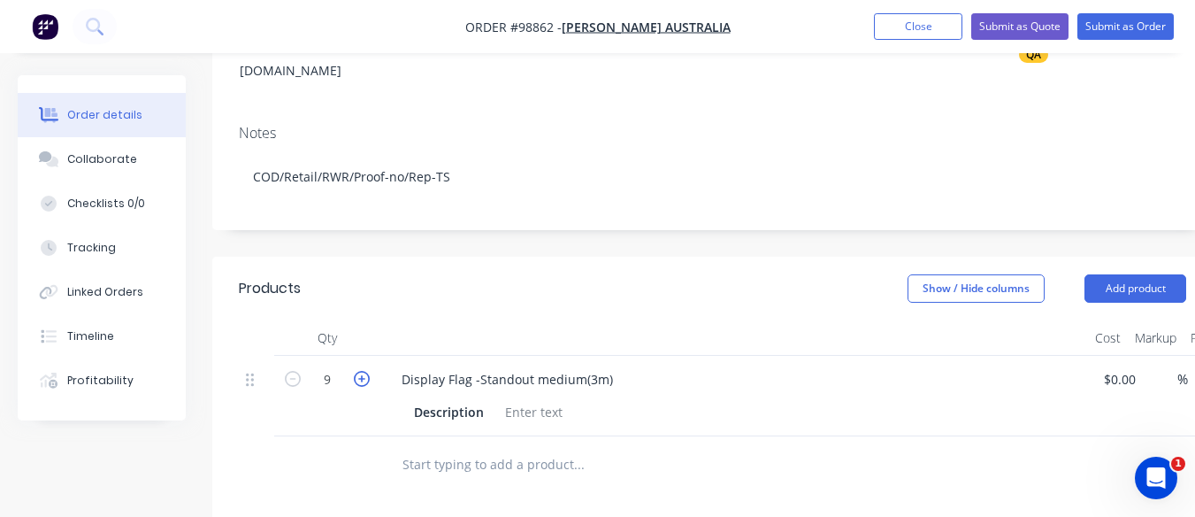
click at [362, 371] on icon "button" at bounding box center [362, 379] width 16 height 16
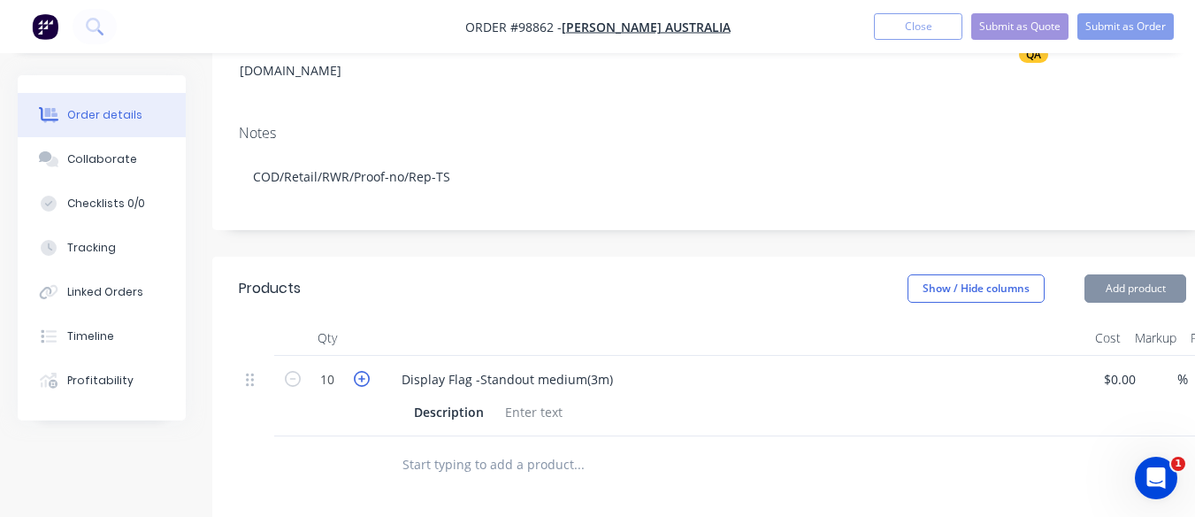
click at [362, 371] on icon "button" at bounding box center [362, 379] width 16 height 16
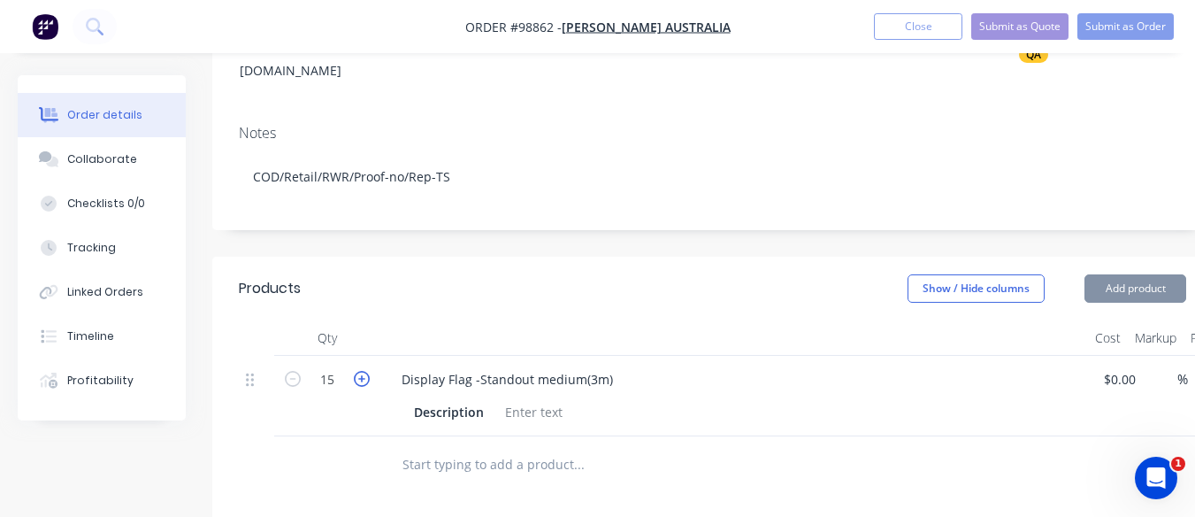
click at [362, 371] on icon "button" at bounding box center [362, 379] width 16 height 16
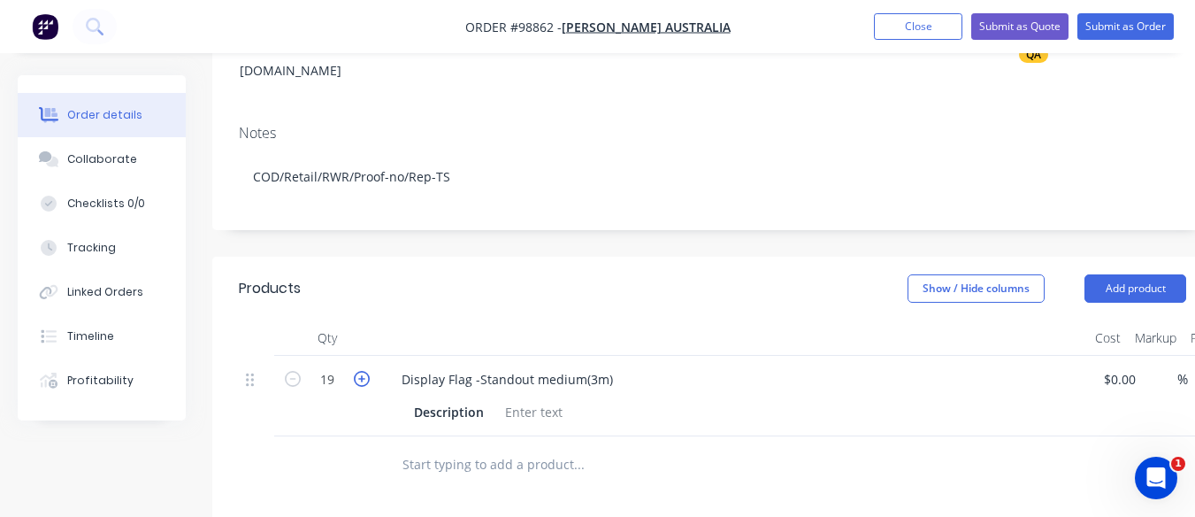
click at [362, 371] on icon "button" at bounding box center [362, 379] width 16 height 16
type input "20"
click at [510, 399] on div at bounding box center [534, 412] width 72 height 26
click at [608, 366] on div "Display Flag -Standout medium(3m)" at bounding box center [507, 379] width 240 height 26
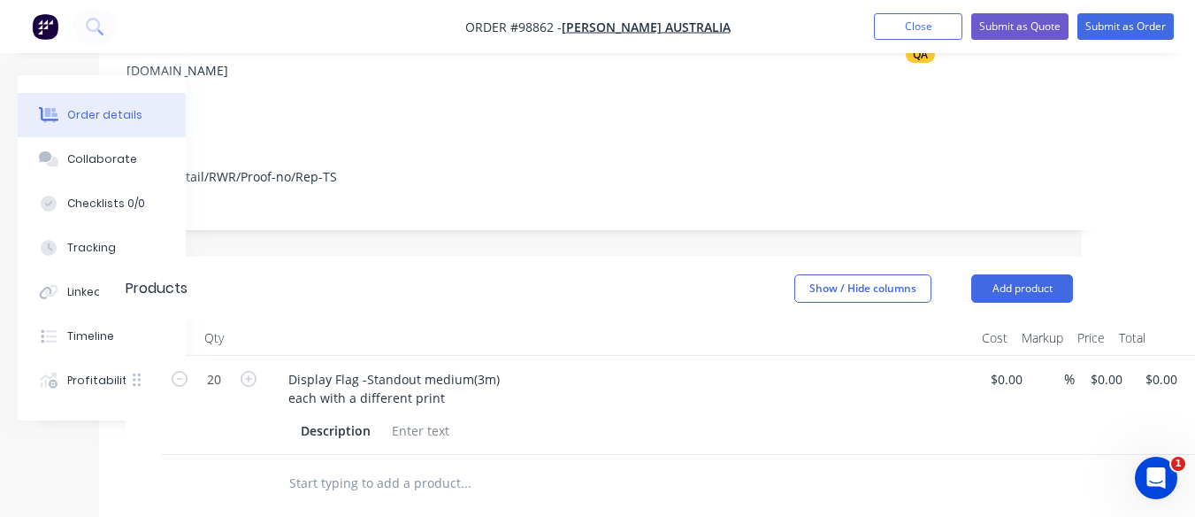
scroll to position [288, 116]
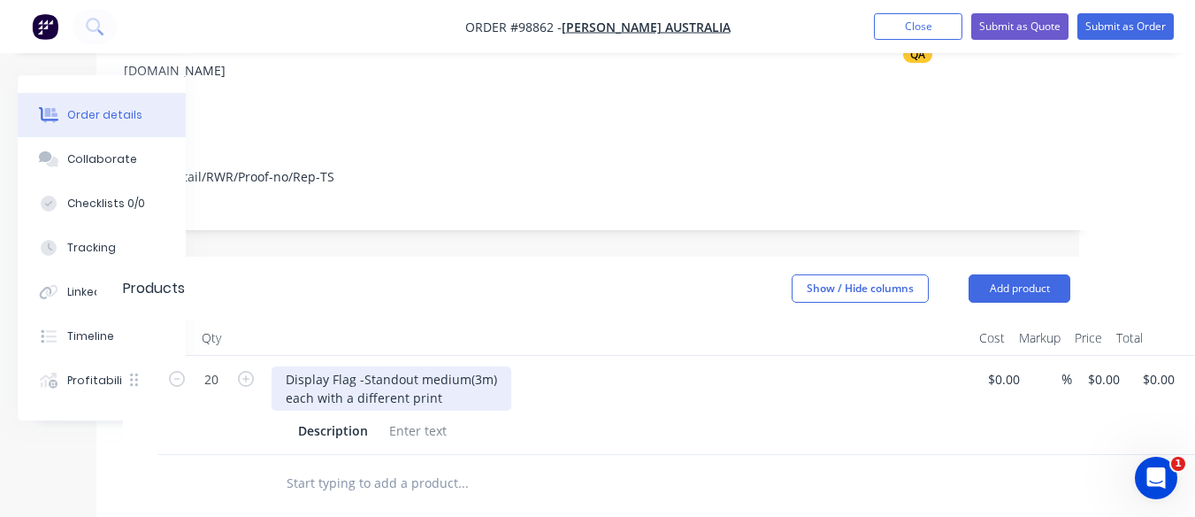
click at [489, 366] on div "Display Flag -Standout medium(3m) each with a different print" at bounding box center [392, 388] width 240 height 44
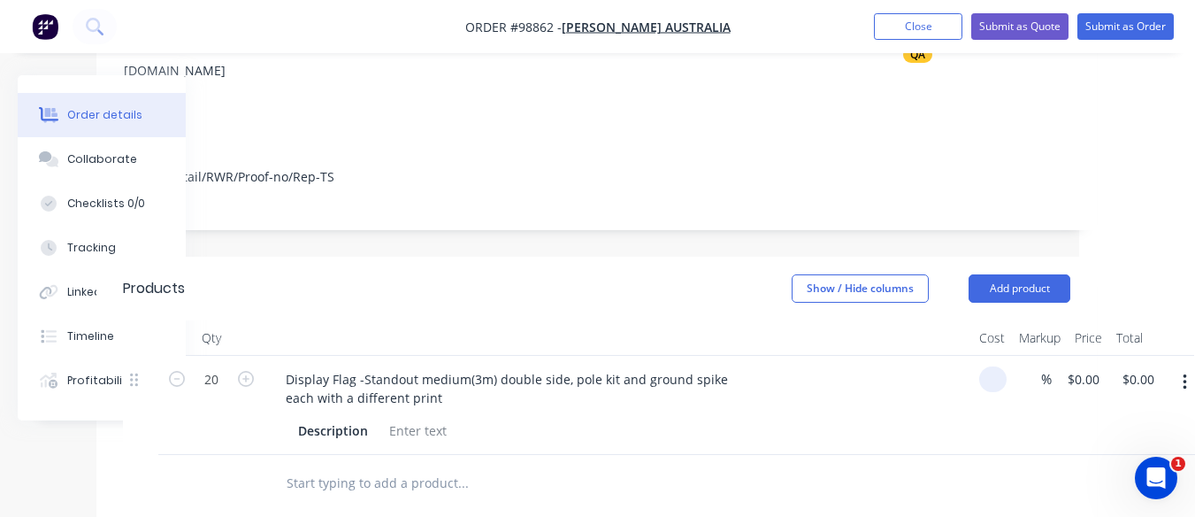
click at [1001, 366] on input at bounding box center [996, 379] width 20 height 26
type input "$275.00"
type input "$5,500.00"
type input "$275.00"
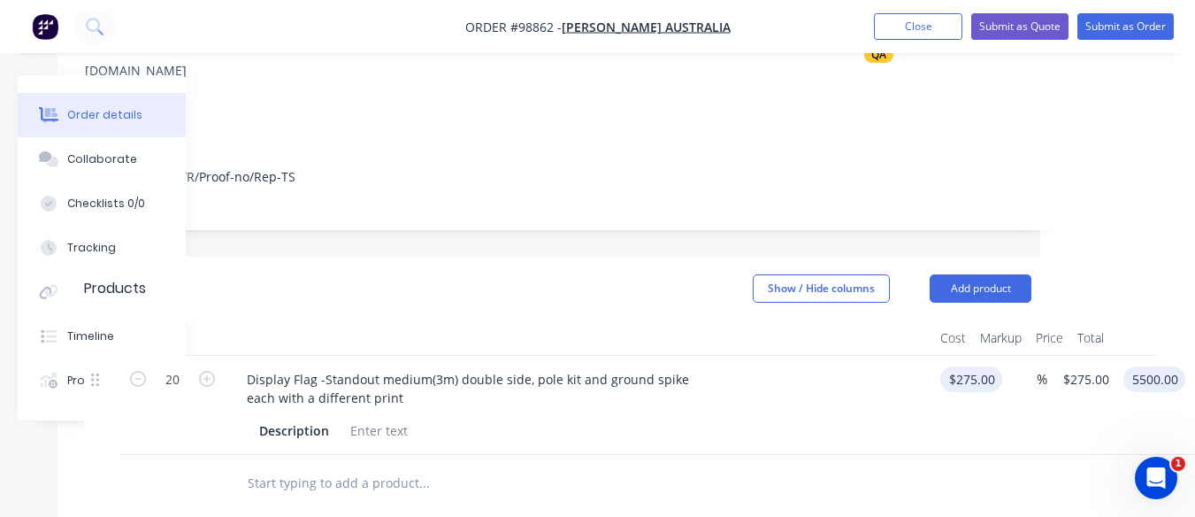
type input "$5,500.00"
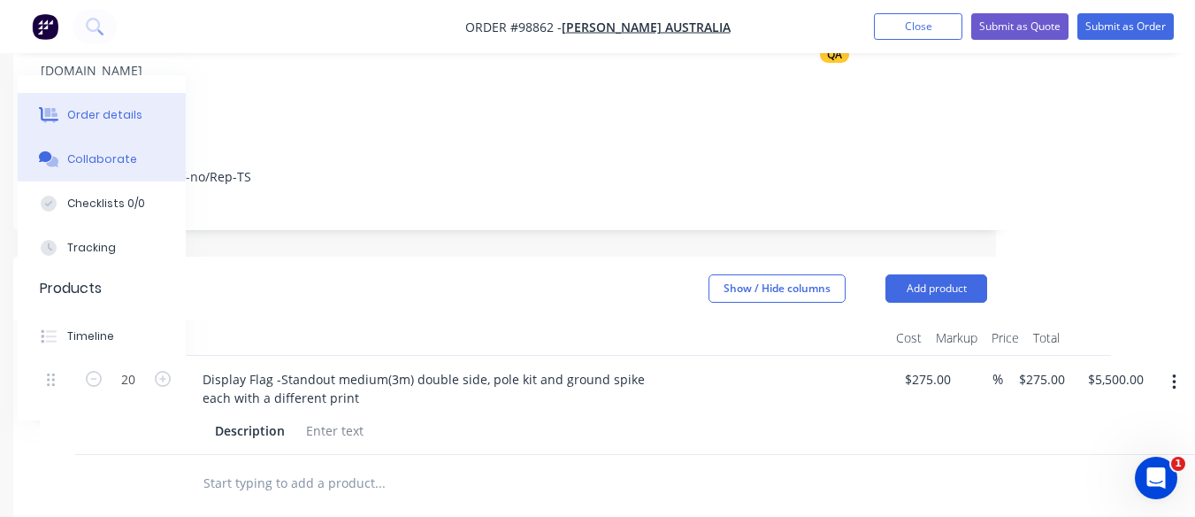
click at [114, 158] on div "Collaborate" at bounding box center [102, 159] width 70 height 16
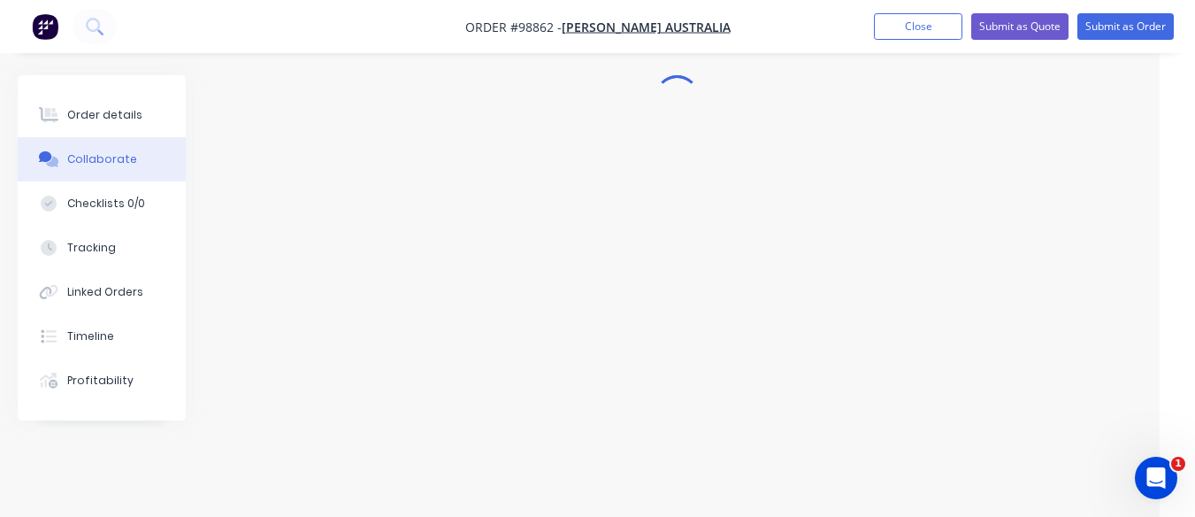
scroll to position [40, 35]
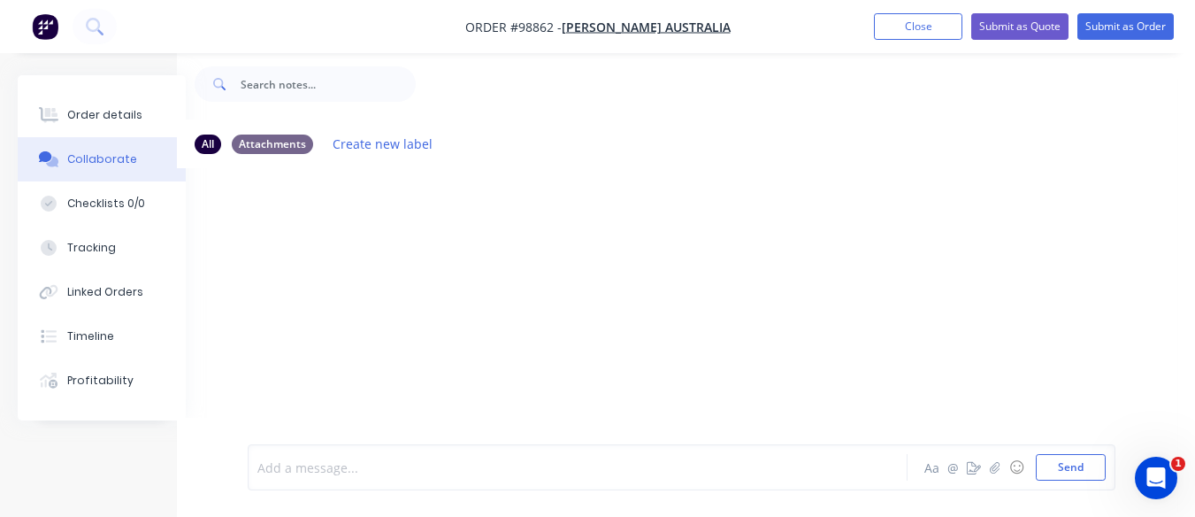
click at [298, 458] on div at bounding box center [575, 467] width 635 height 19
click at [1072, 466] on button "Send" at bounding box center [1071, 467] width 70 height 27
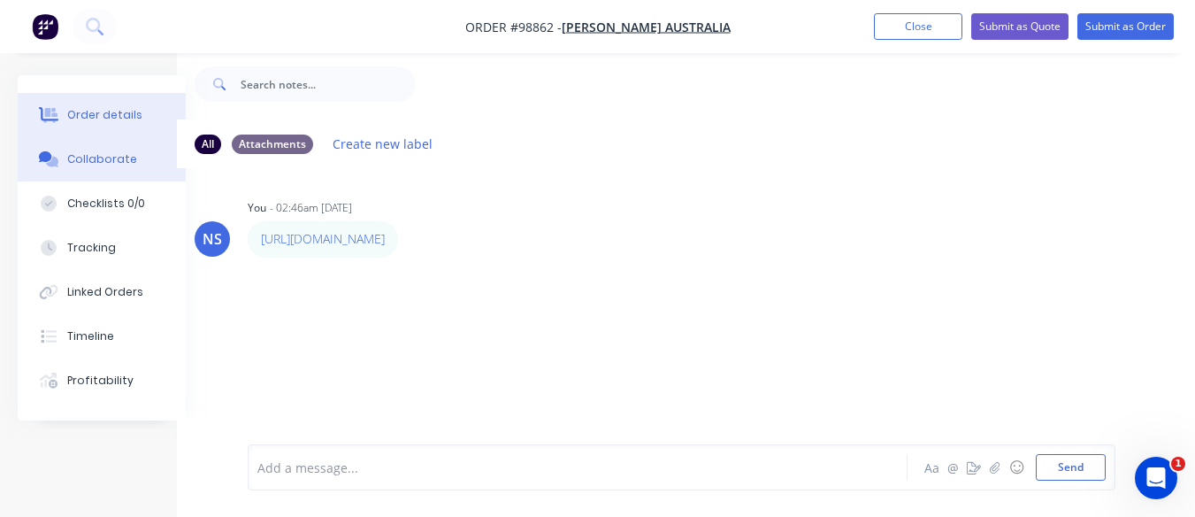
click at [96, 111] on div "Order details" at bounding box center [104, 115] width 75 height 16
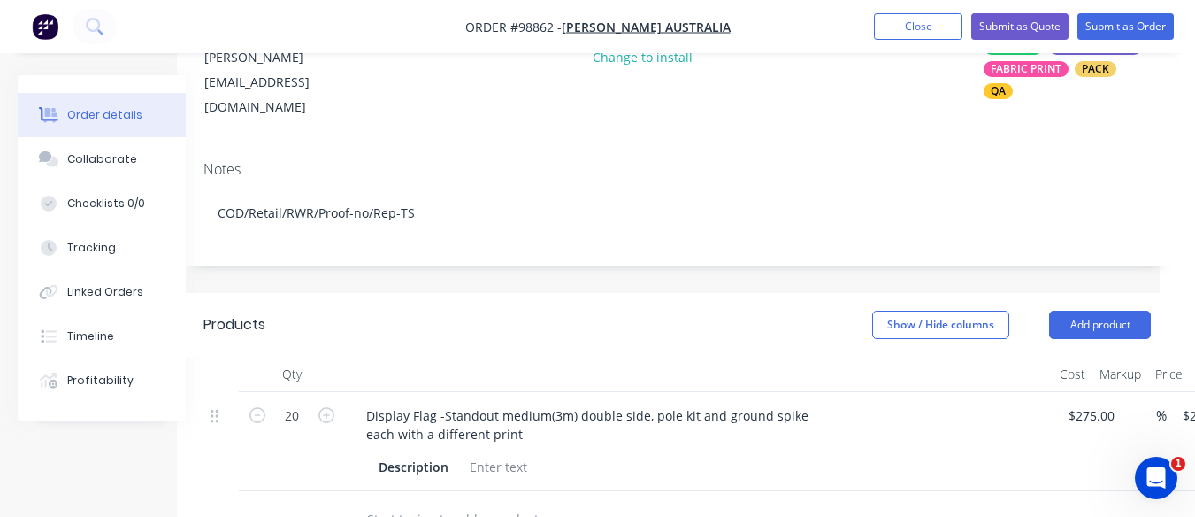
scroll to position [287, 35]
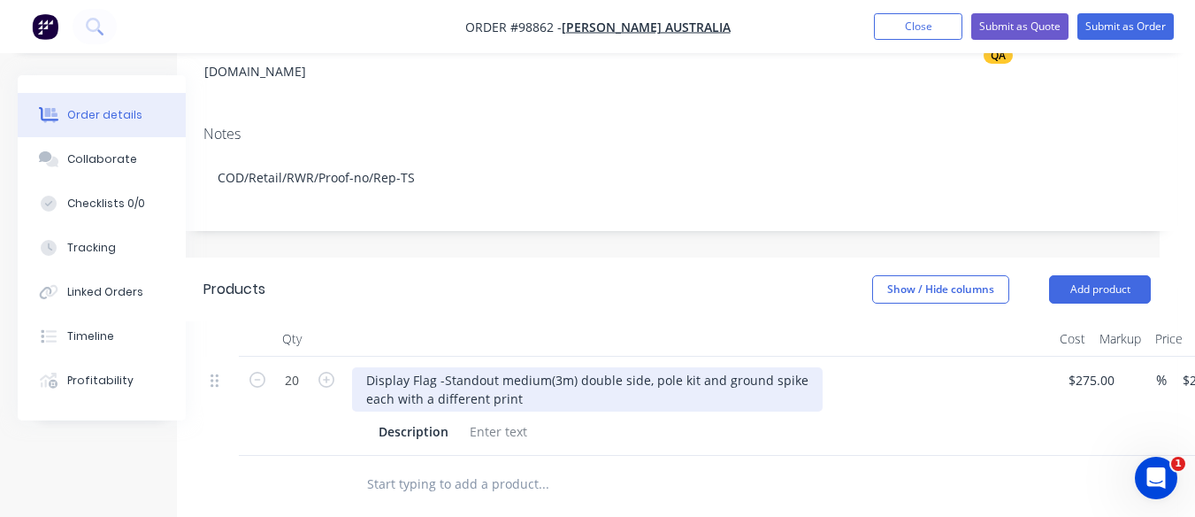
click at [521, 367] on div "Display Flag -Standout medium(3m) double side, pole kit and ground spike each w…" at bounding box center [587, 389] width 471 height 44
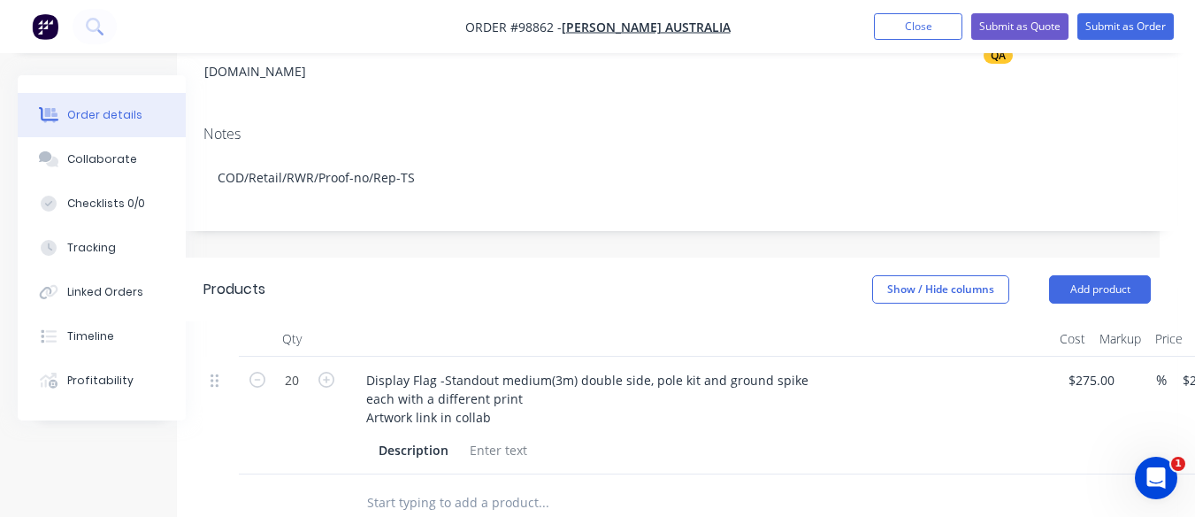
click at [458, 485] on input "text" at bounding box center [543, 502] width 354 height 35
type input "D"
click at [1092, 275] on button "Add product" at bounding box center [1100, 289] width 102 height 28
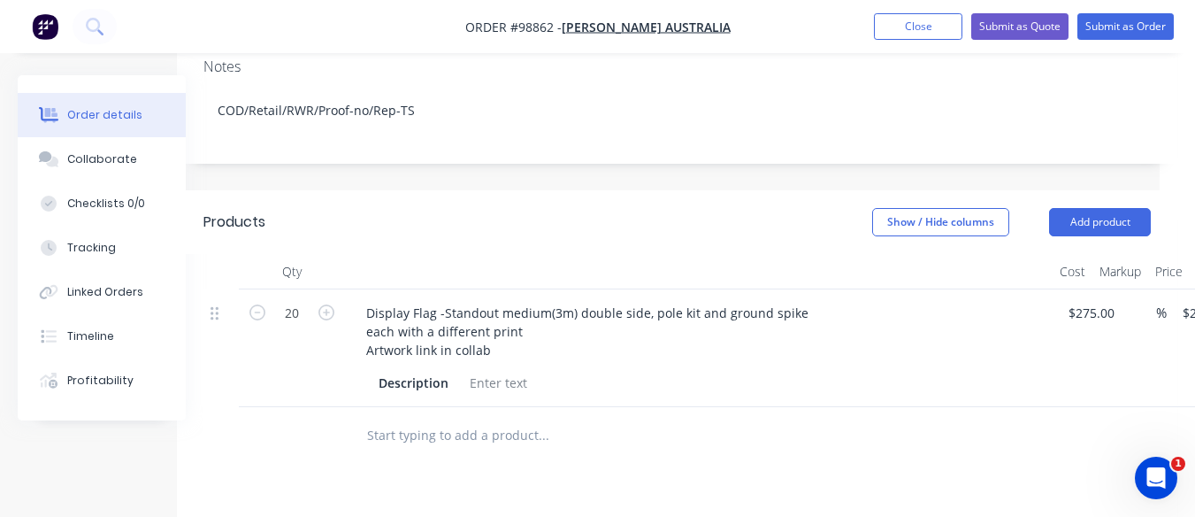
scroll to position [358, 35]
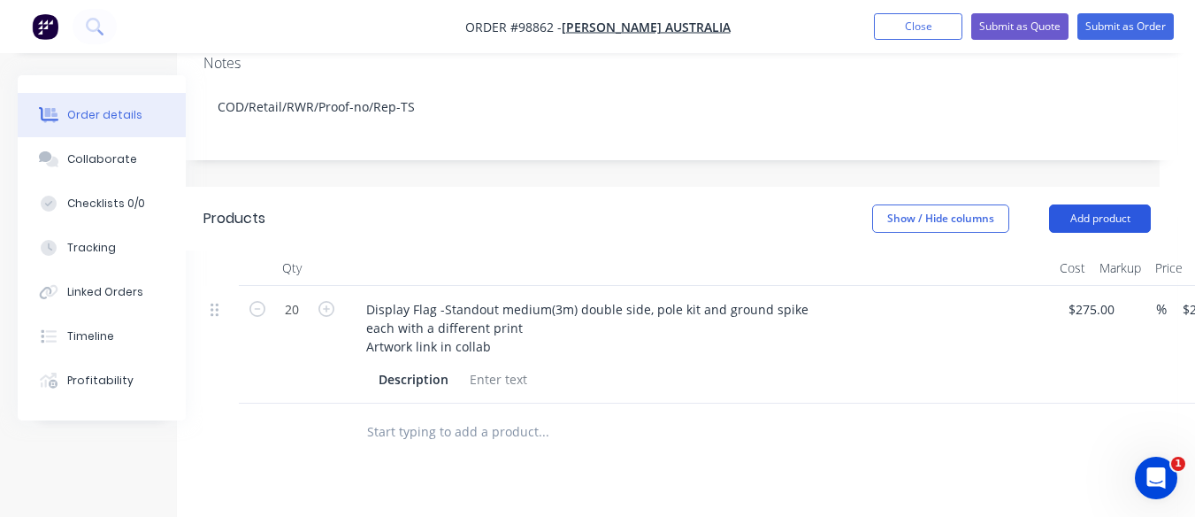
click at [1076, 204] on button "Add product" at bounding box center [1100, 218] width 102 height 28
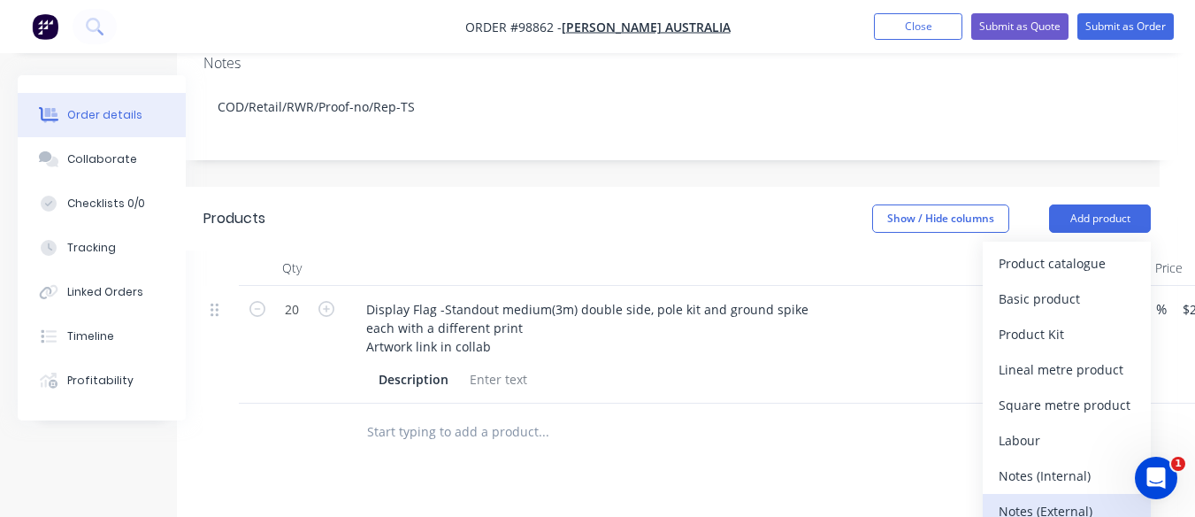
click at [1060, 498] on div "Notes (External)" at bounding box center [1067, 511] width 136 height 26
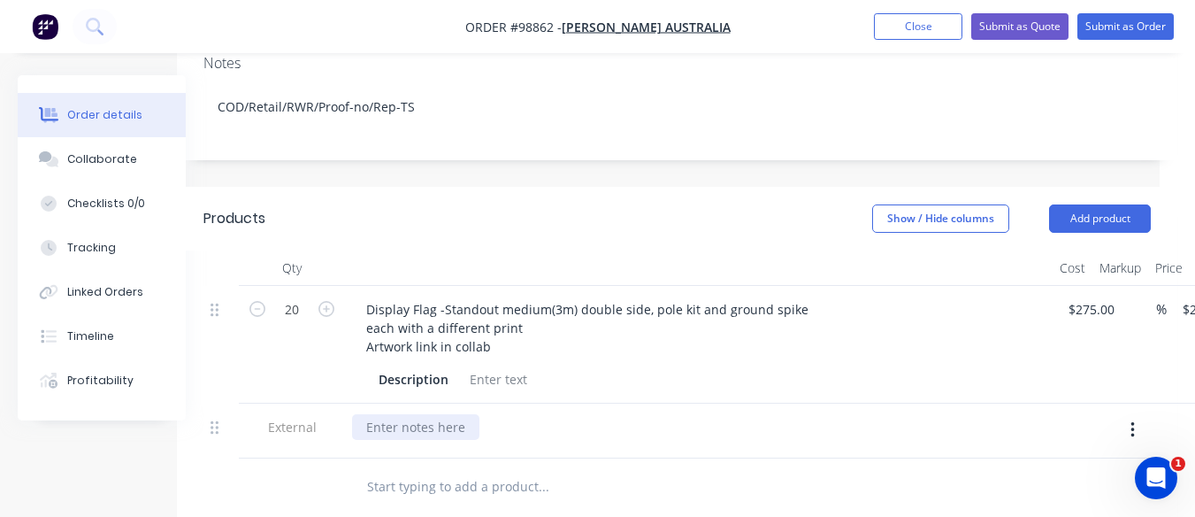
click at [379, 414] on div at bounding box center [415, 427] width 127 height 26
click at [499, 414] on div "Flags are needed for an event end of next week" at bounding box center [507, 427] width 310 height 26
click at [537, 414] on div "Flags are needed for an event end of next week" at bounding box center [507, 427] width 310 height 26
